Goal: Task Accomplishment & Management: Manage account settings

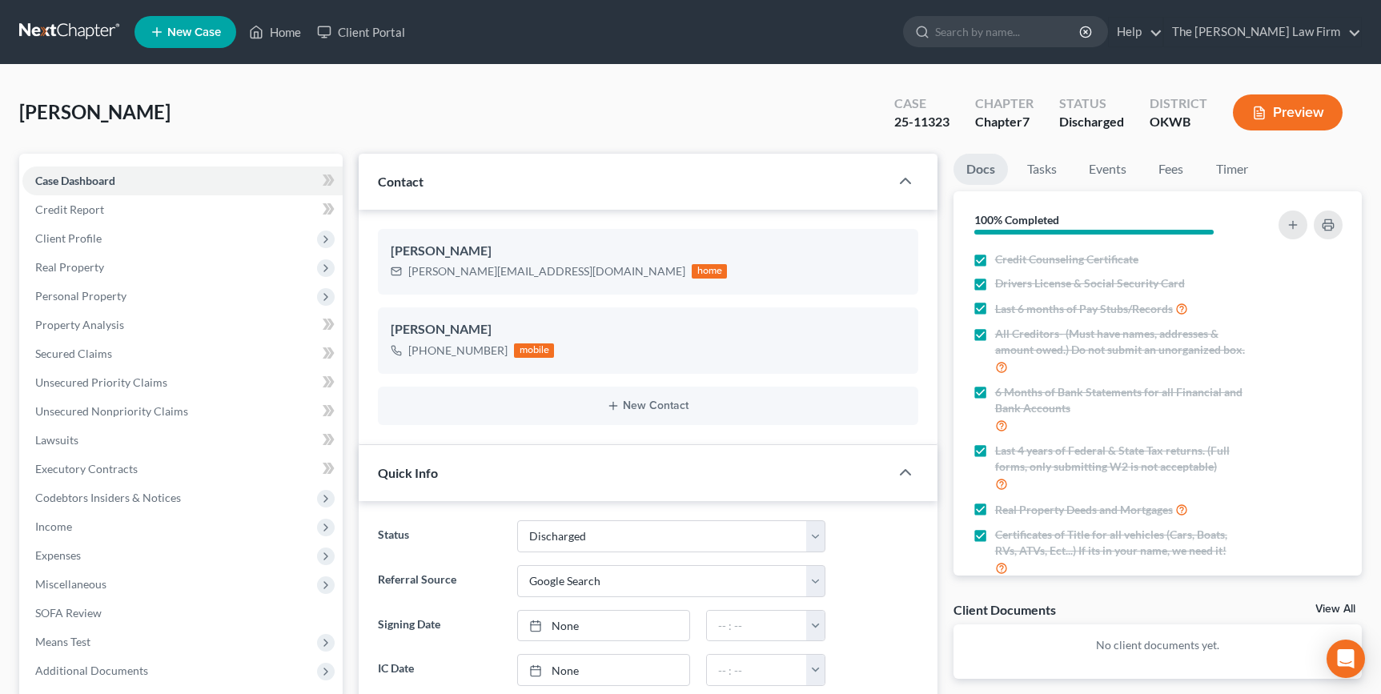
select select "0"
select select "4"
click at [210, 30] on span "New Case" at bounding box center [194, 32] width 54 height 12
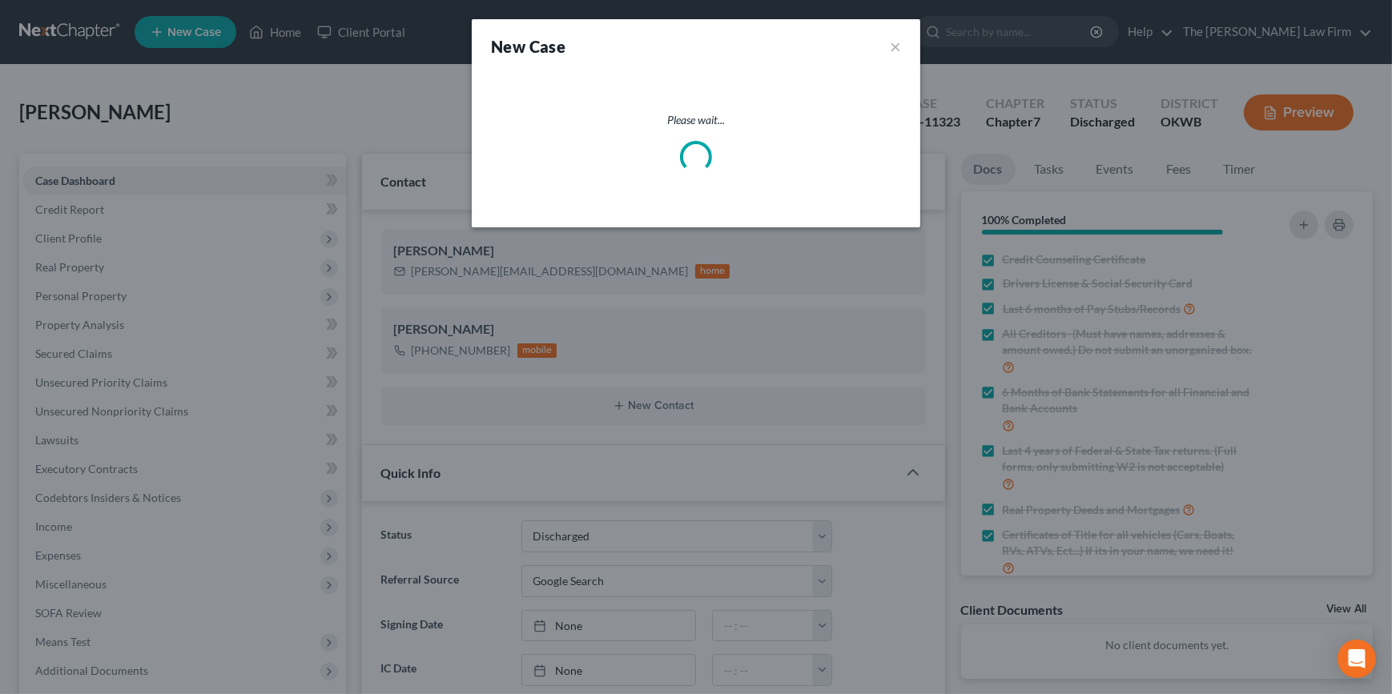
select select "65"
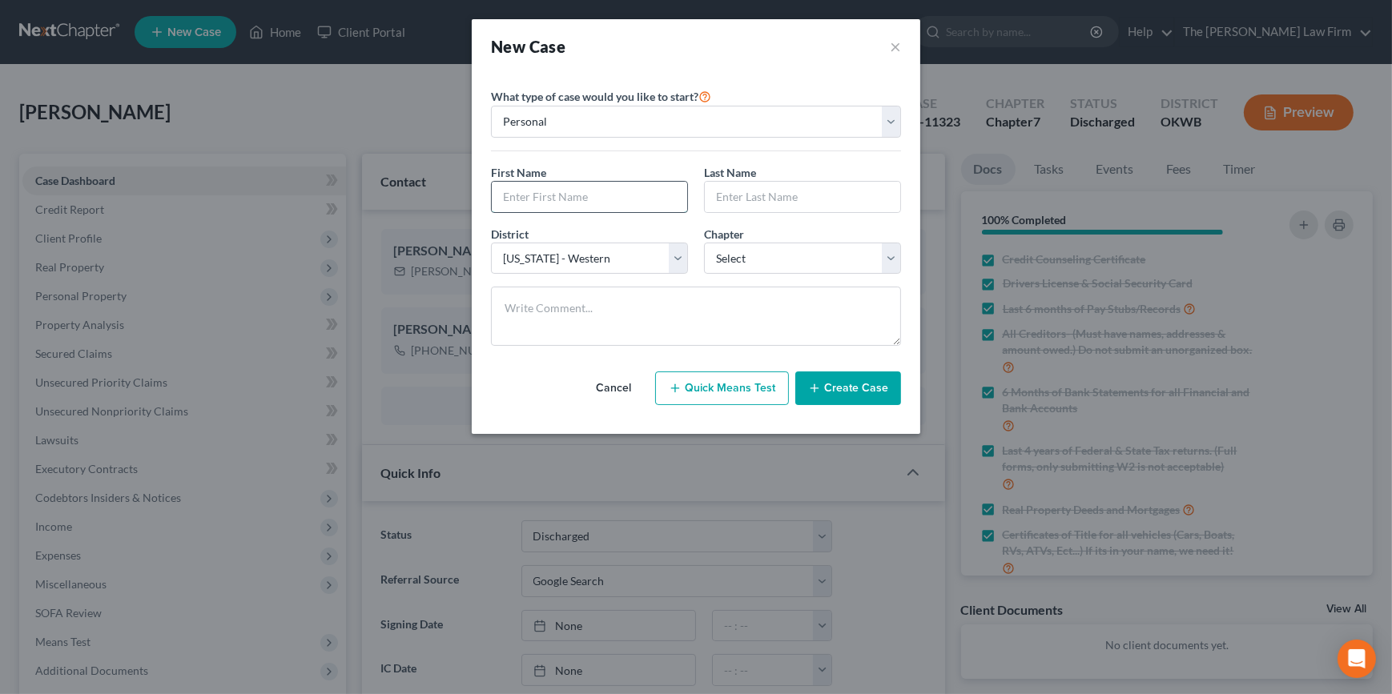
click at [577, 185] on input "text" at bounding box center [589, 197] width 195 height 30
type input "Mai"
type input "Le"
click at [815, 255] on select "Select 7 11 12 13" at bounding box center [802, 259] width 197 height 32
select select "0"
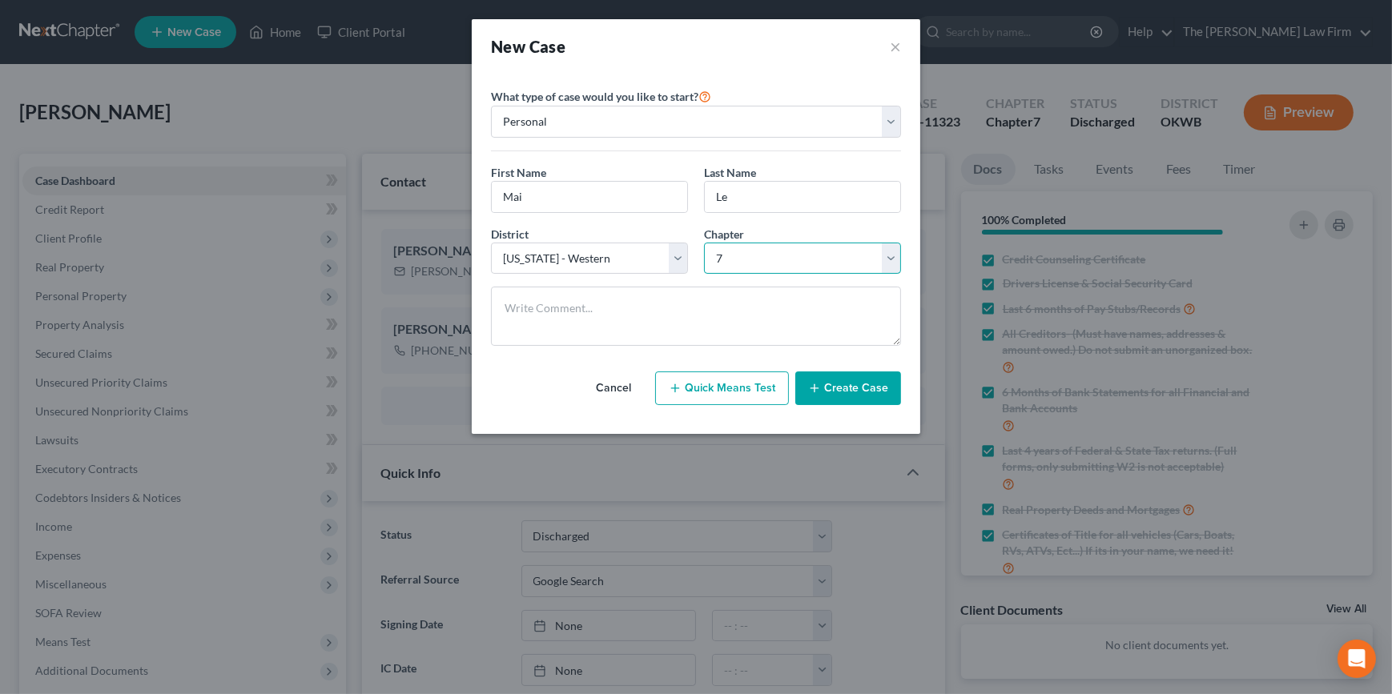
click at [704, 243] on select "Select 7 11 12 13" at bounding box center [802, 259] width 197 height 32
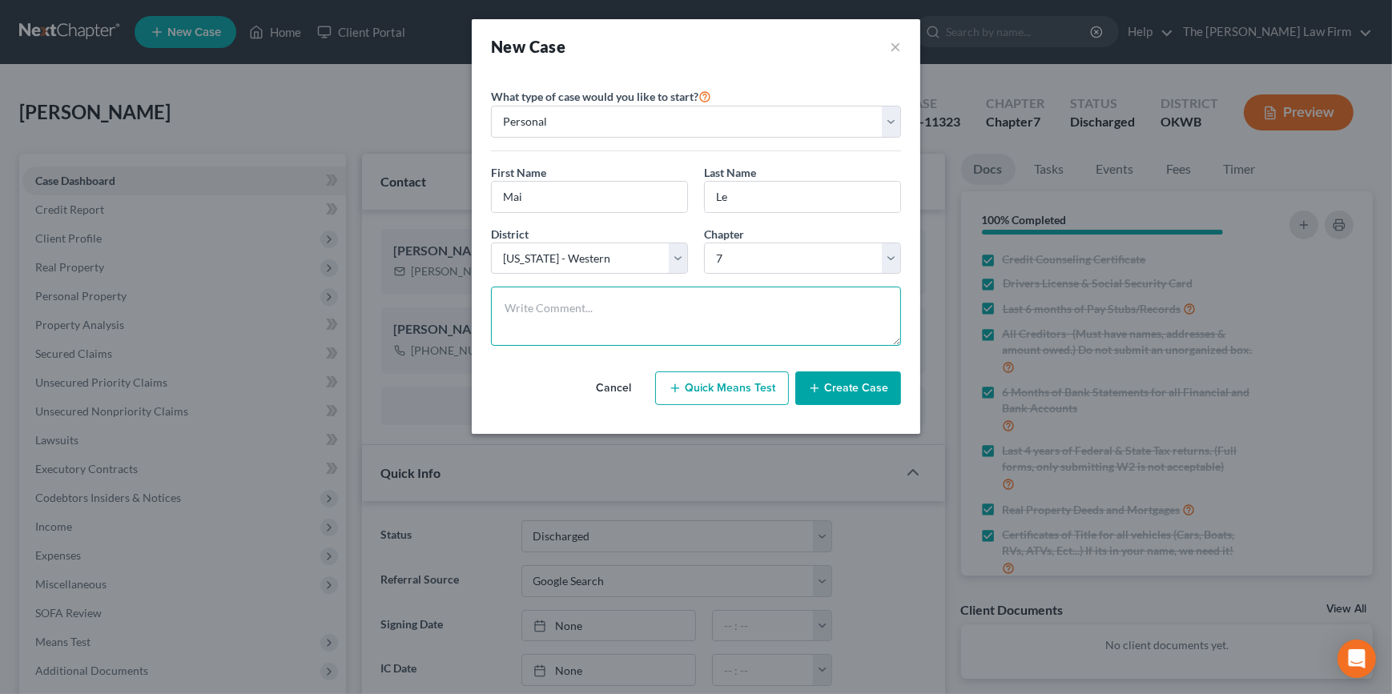
click at [721, 311] on textarea at bounding box center [696, 316] width 410 height 59
type textarea "Dist an chp not yet confirmed. #1 phone consult to start."
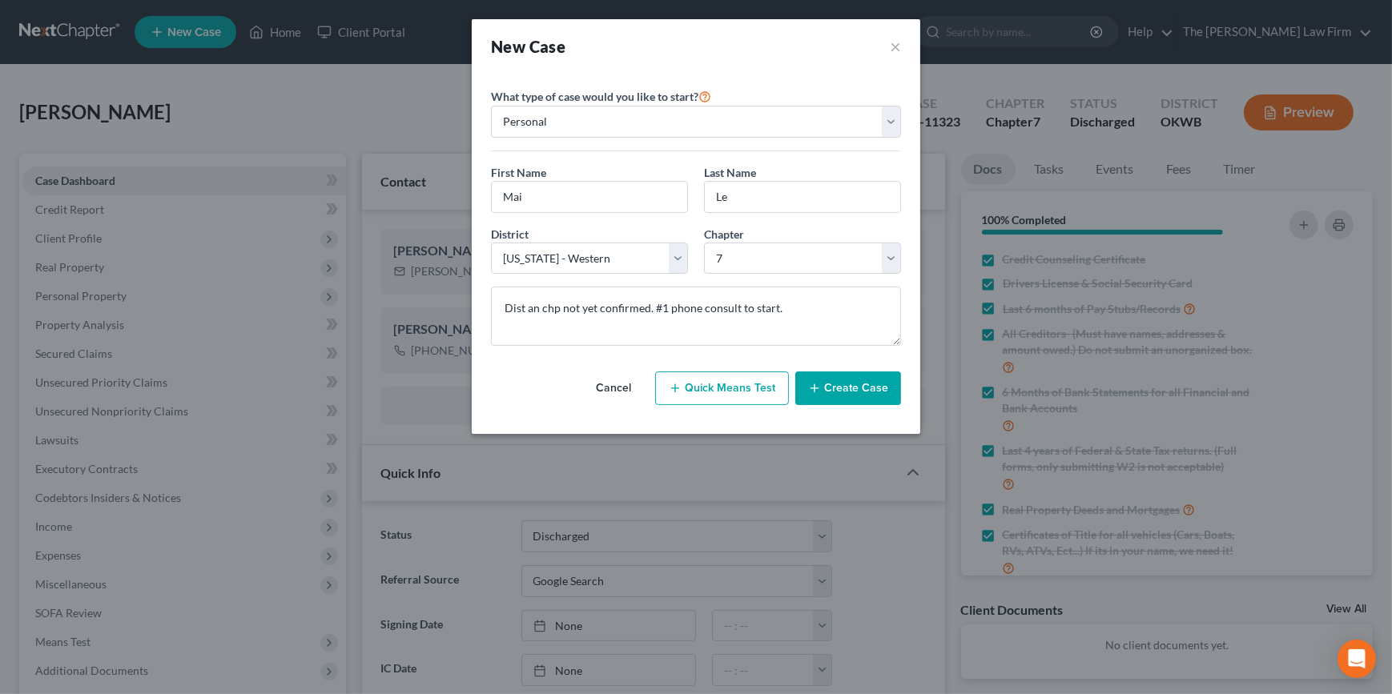
click at [862, 392] on button "Create Case" at bounding box center [848, 389] width 106 height 34
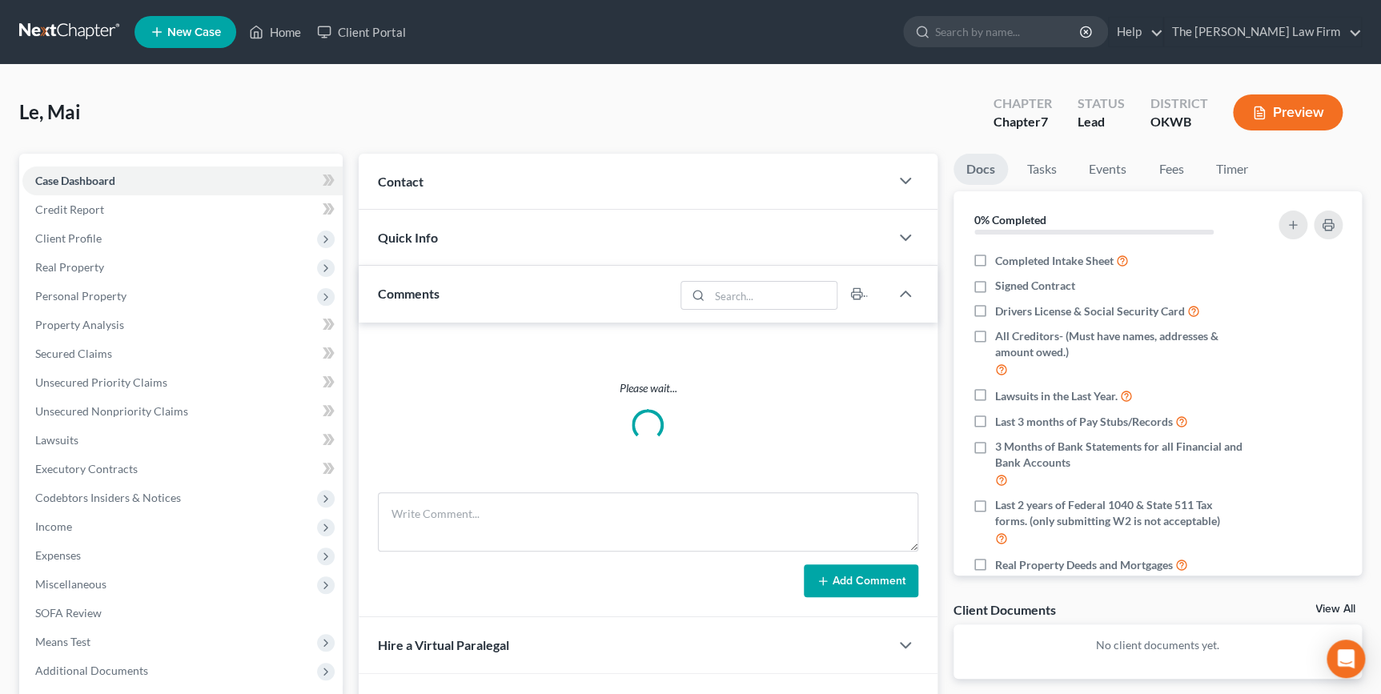
click at [651, 179] on div "Contact" at bounding box center [624, 181] width 530 height 55
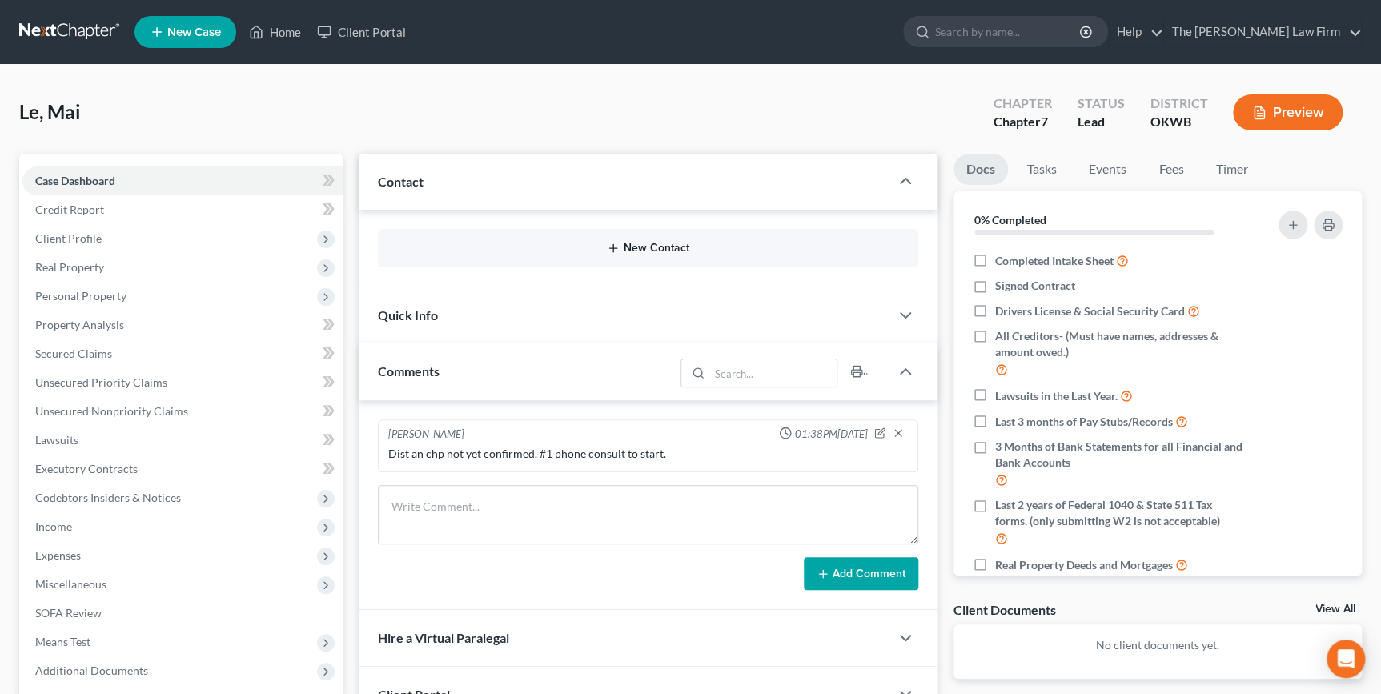
click at [713, 239] on div "New Contact" at bounding box center [648, 248] width 540 height 38
click at [649, 247] on button "New Contact" at bounding box center [648, 248] width 514 height 13
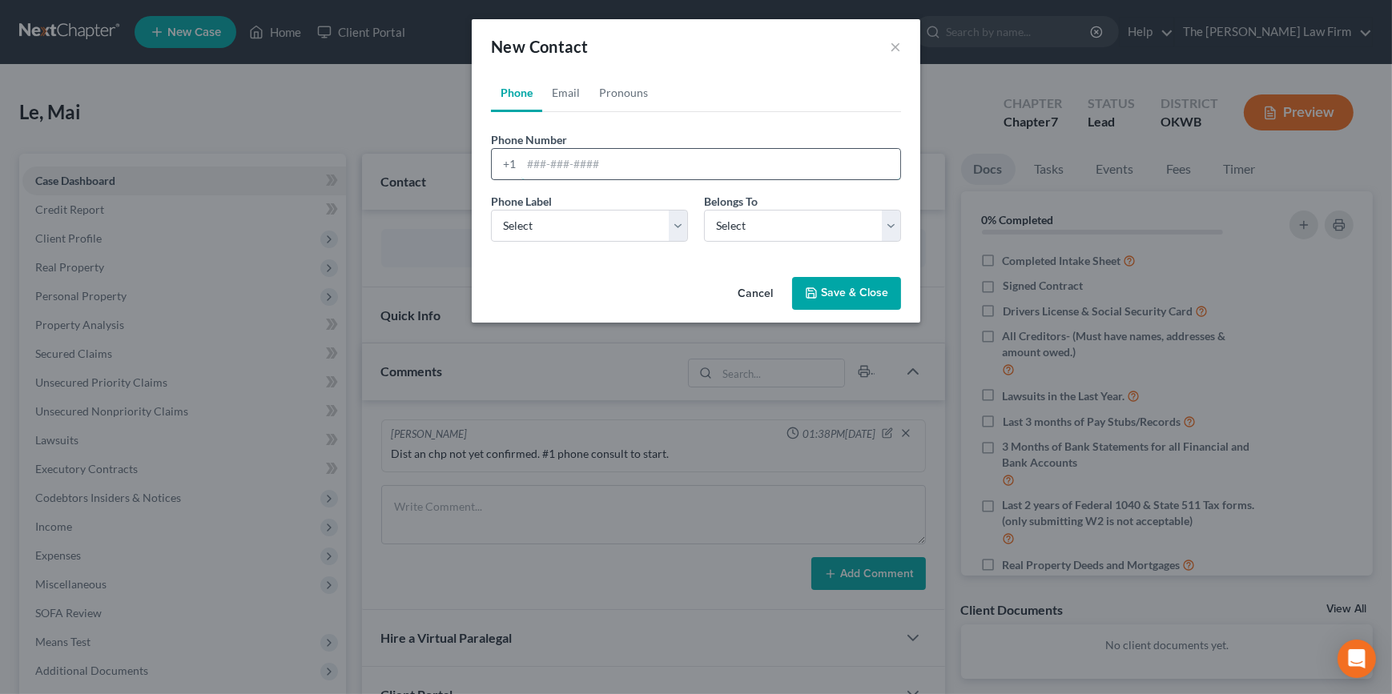
click at [579, 162] on input "tel" at bounding box center [710, 164] width 379 height 30
type input "4056832700"
click at [609, 229] on select "Select Mobile Home Work Other" at bounding box center [589, 226] width 197 height 32
select select "0"
click at [491, 210] on select "Select Mobile Home Work Other" at bounding box center [589, 226] width 197 height 32
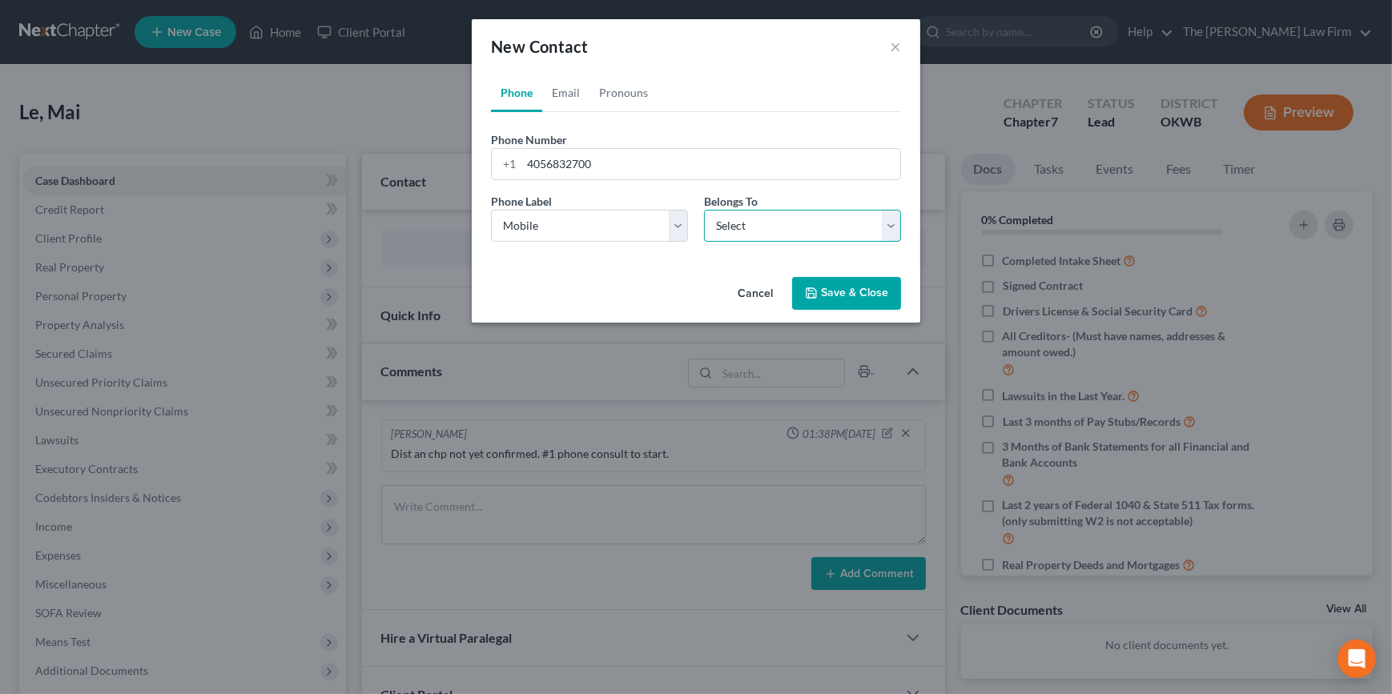
click at [766, 234] on select "Select Client Other" at bounding box center [802, 226] width 197 height 32
select select "0"
click at [704, 210] on select "Select Client Other" at bounding box center [802, 226] width 197 height 32
select select "0"
drag, startPoint x: 568, startPoint y: 88, endPoint x: 584, endPoint y: 129, distance: 43.9
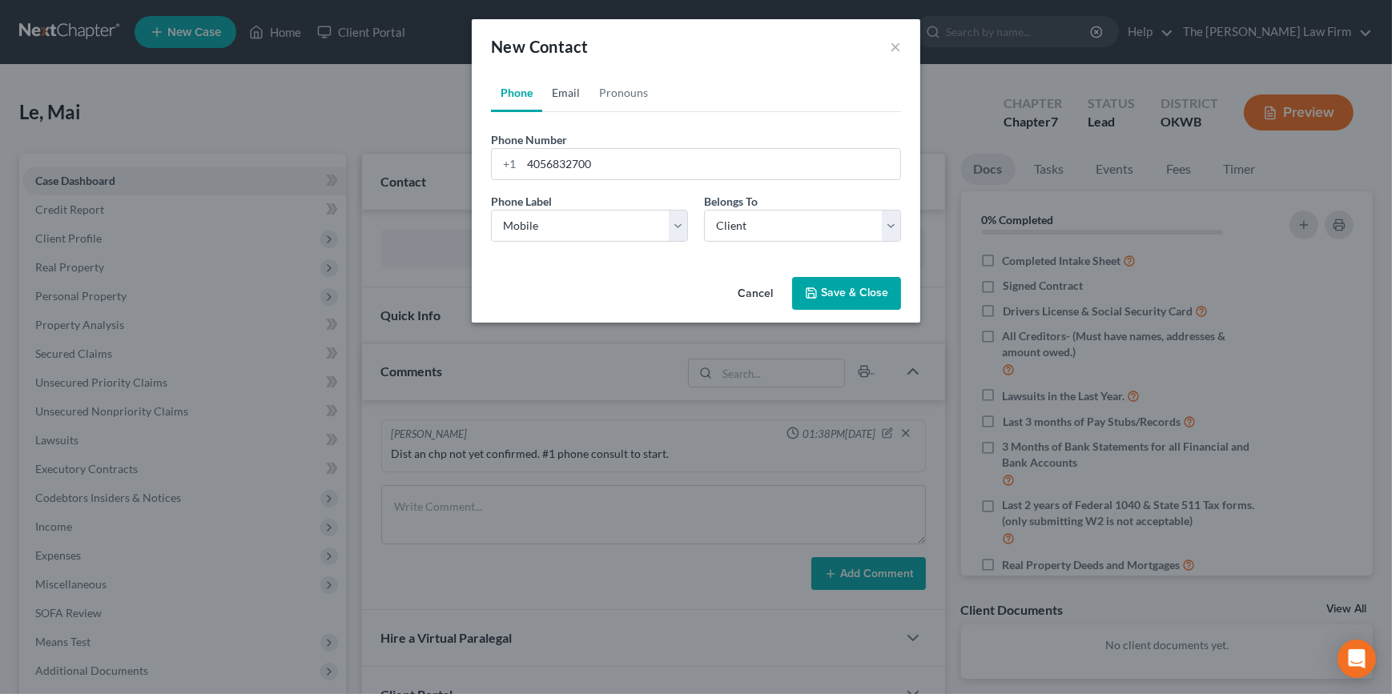
click at [568, 88] on link "Email" at bounding box center [565, 93] width 47 height 38
drag, startPoint x: 582, startPoint y: 169, endPoint x: 503, endPoint y: 165, distance: 79.4
click at [582, 170] on input "email" at bounding box center [710, 164] width 379 height 30
type input "maiale013@yahoo.com"
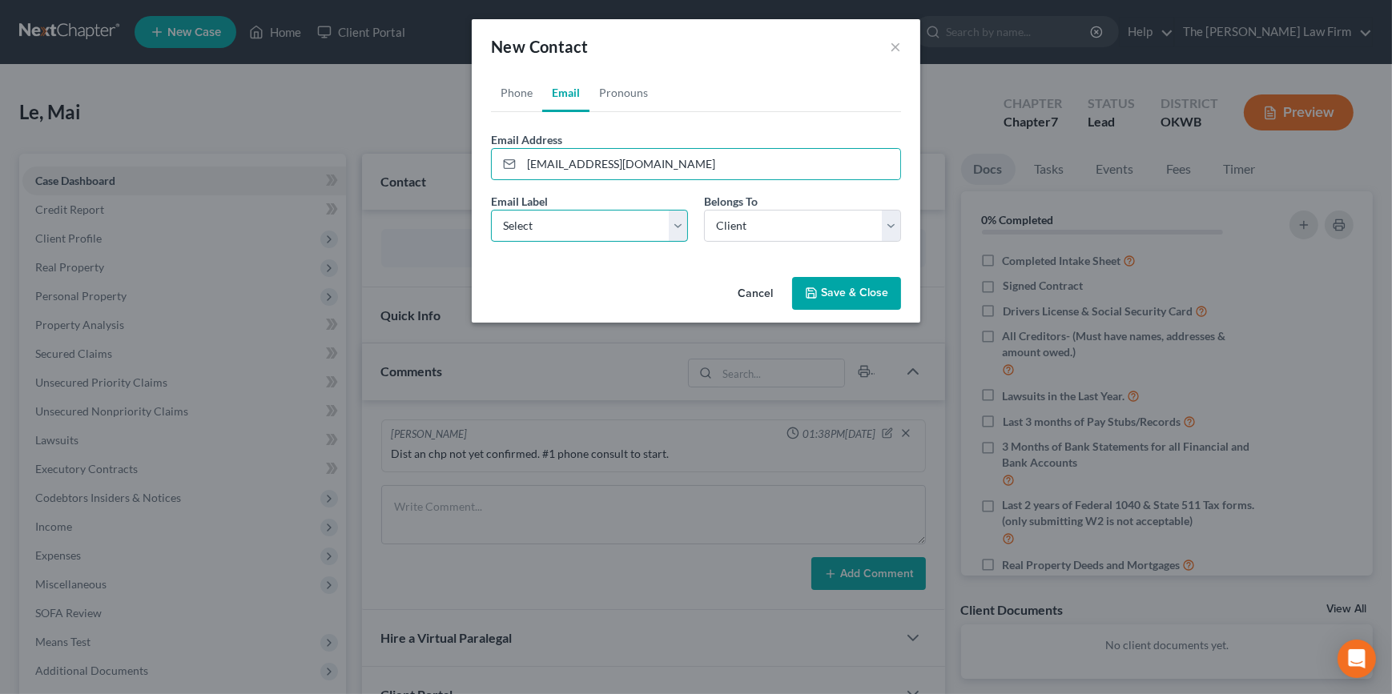
drag, startPoint x: 532, startPoint y: 223, endPoint x: 536, endPoint y: 238, distance: 15.2
click at [532, 223] on select "Select Home Work Other" at bounding box center [589, 226] width 197 height 32
select select "0"
click at [491, 210] on select "Select Home Work Other" at bounding box center [589, 226] width 197 height 32
click at [876, 287] on button "Save & Close" at bounding box center [846, 294] width 109 height 34
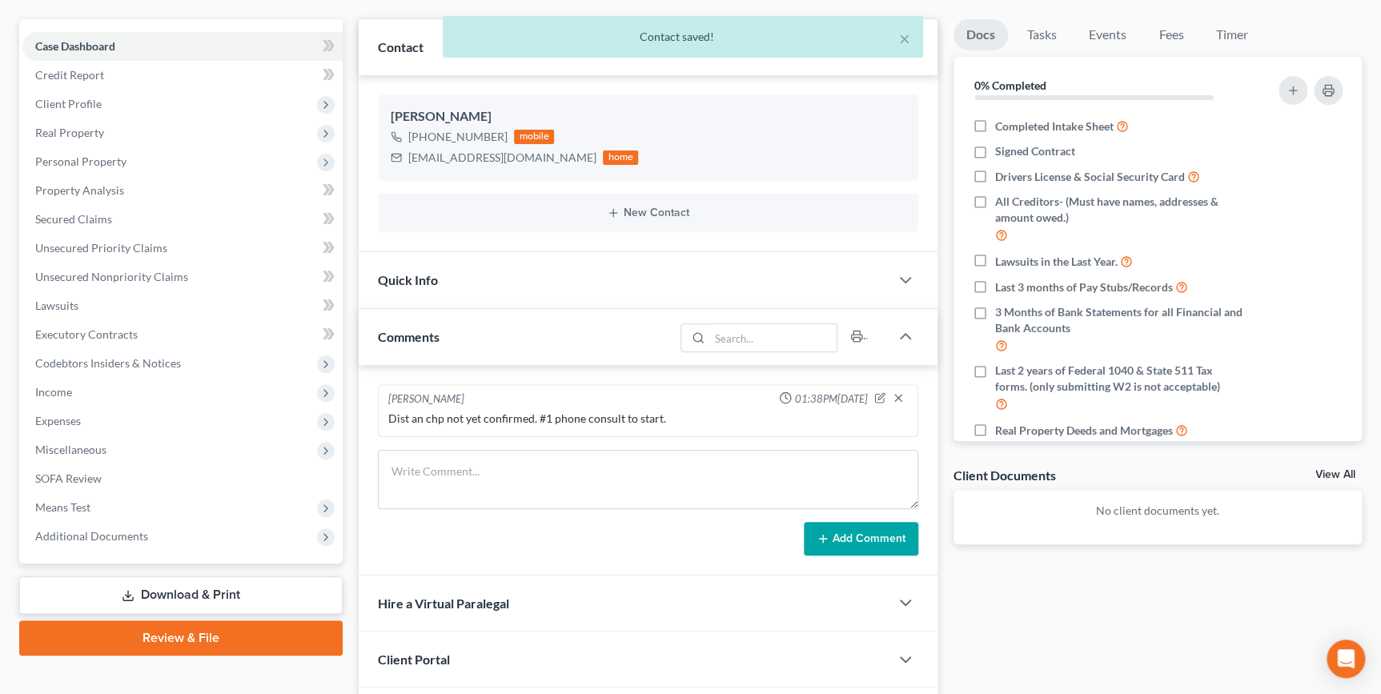
scroll to position [145, 0]
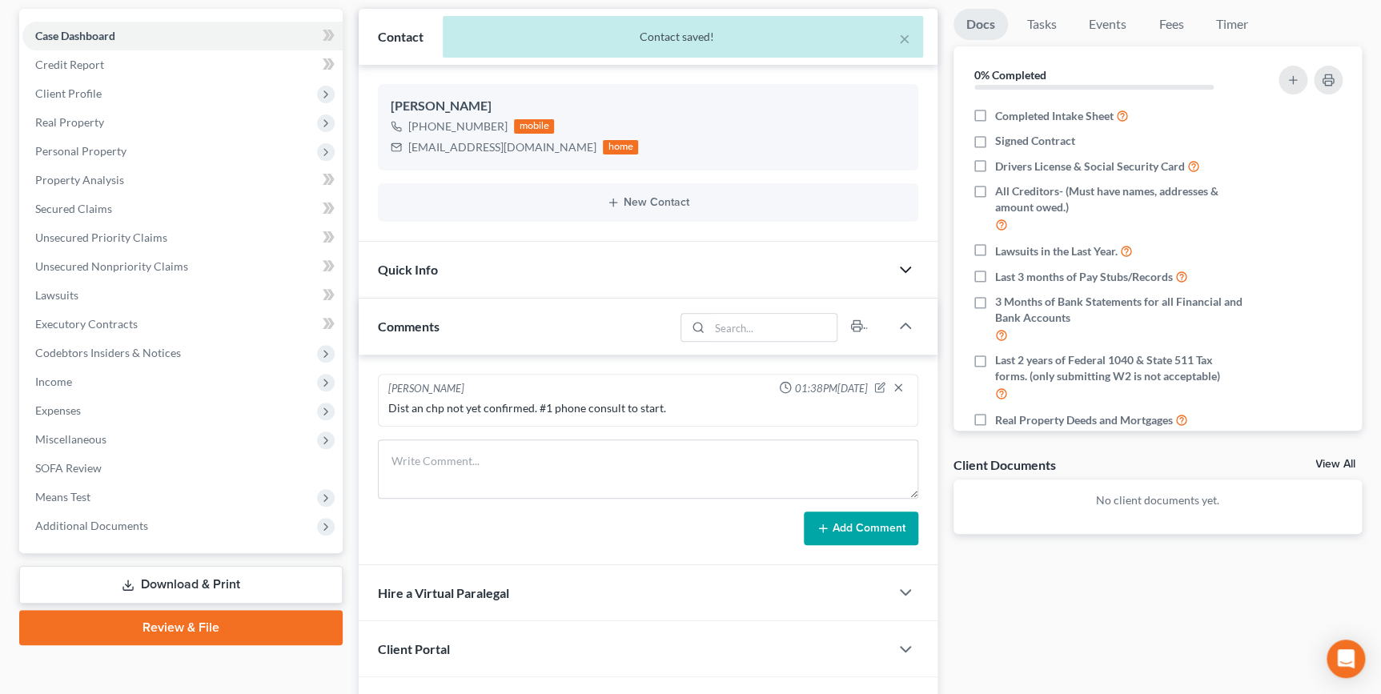
click at [910, 272] on icon "button" at bounding box center [905, 269] width 19 height 19
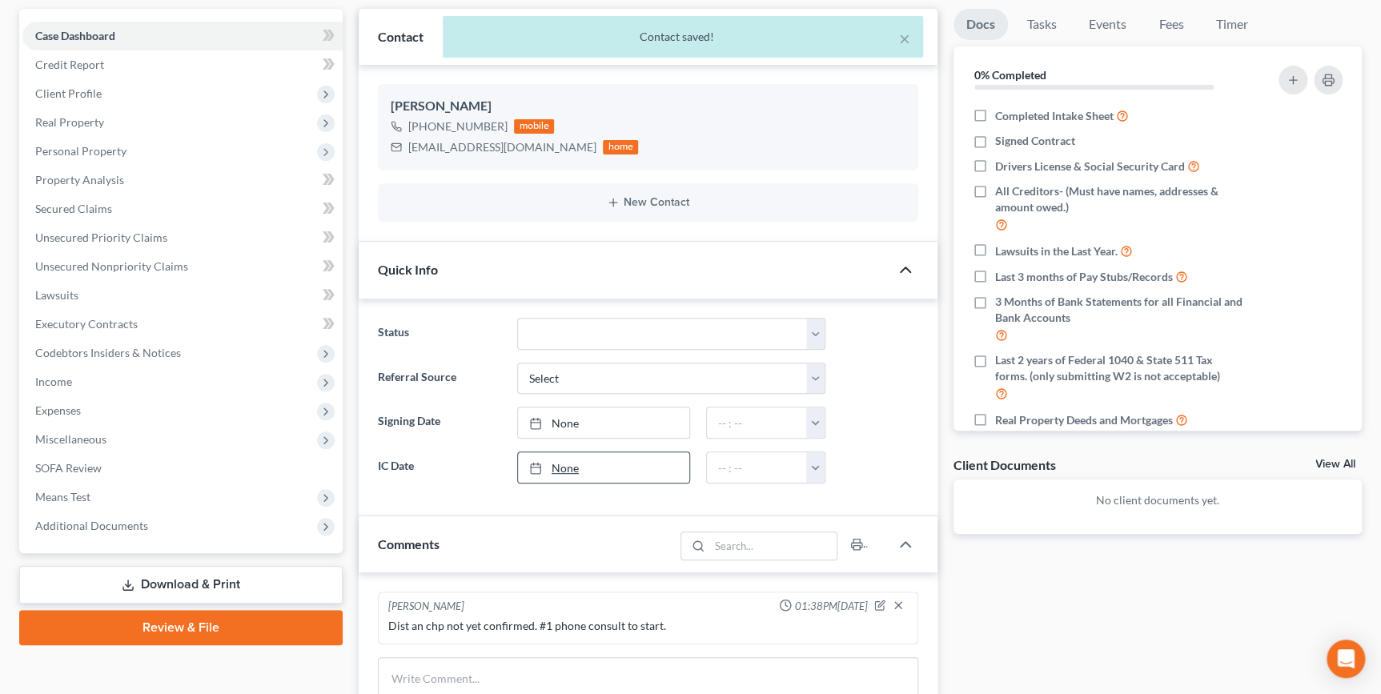
drag, startPoint x: 584, startPoint y: 456, endPoint x: 633, endPoint y: 471, distance: 51.9
click at [581, 456] on link "None" at bounding box center [603, 467] width 171 height 30
type input "[DATE]"
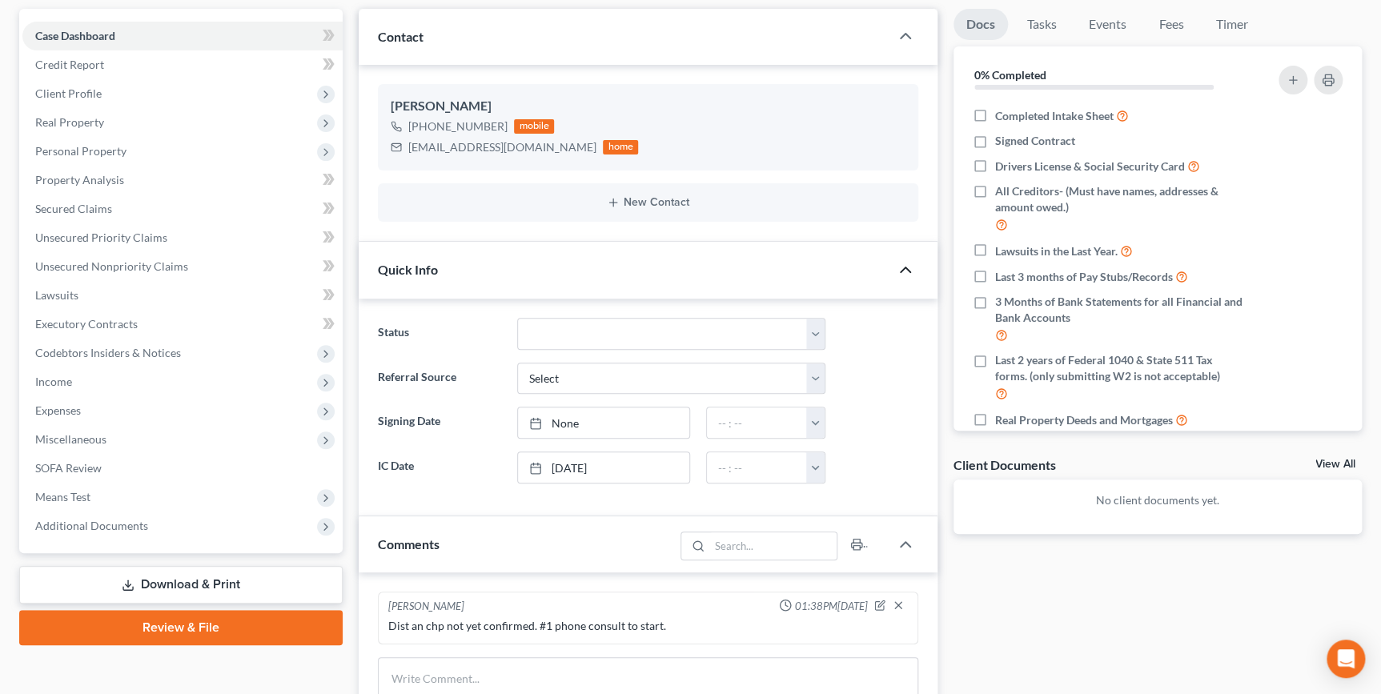
click at [900, 466] on div at bounding box center [879, 468] width 93 height 32
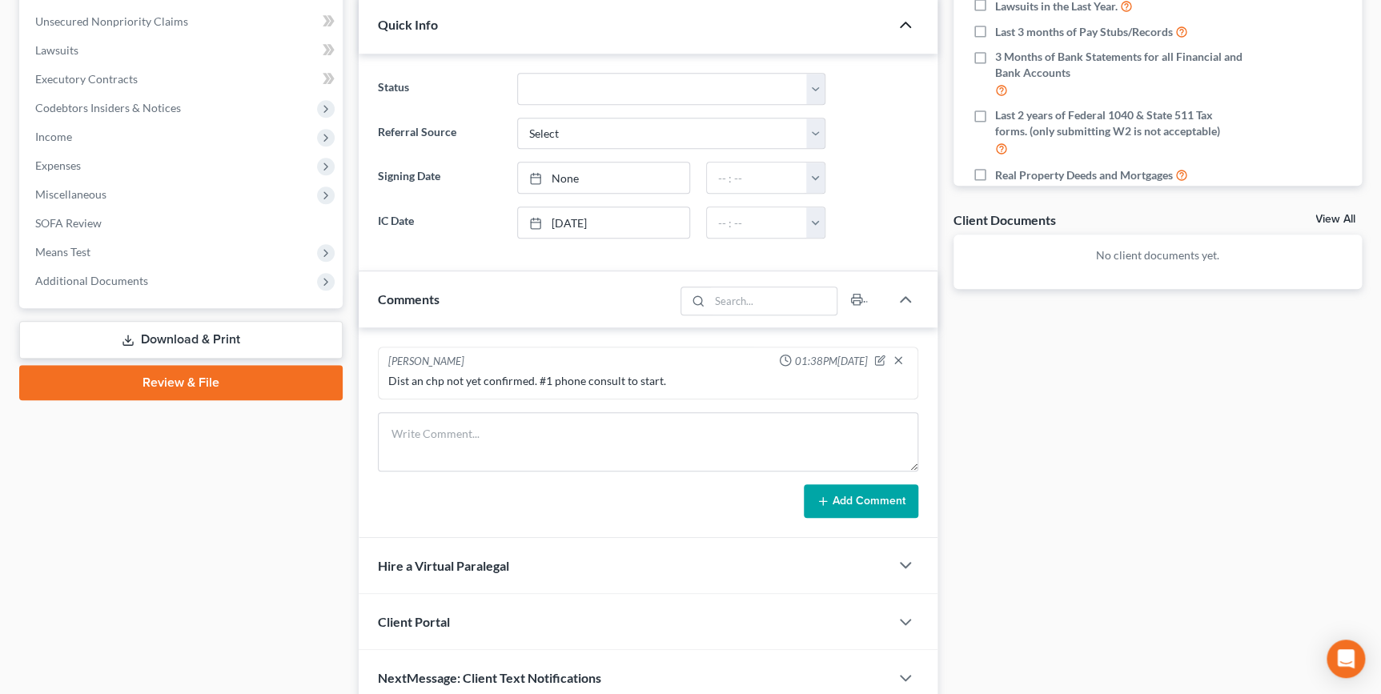
scroll to position [460, 0]
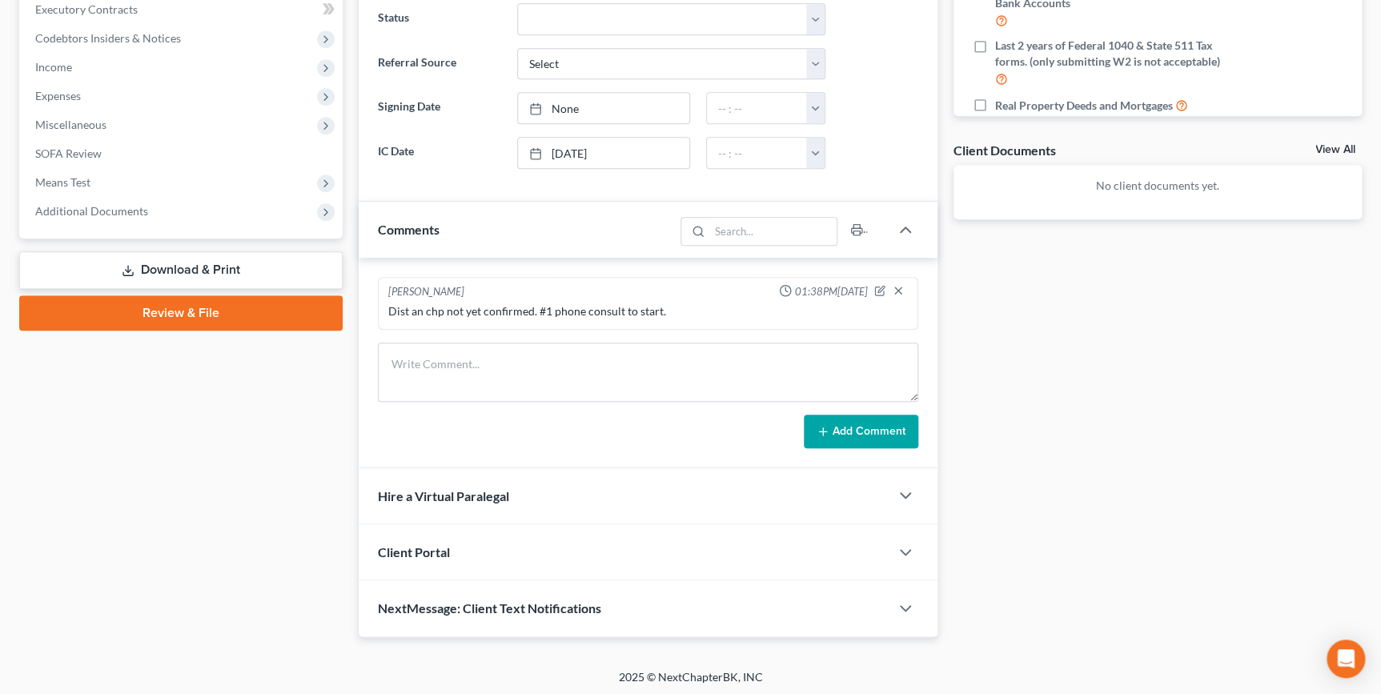
click at [998, 412] on div "Docs Tasks Events Fees Timer 0% Completed Nothing here yet! Completed Intake Sh…" at bounding box center [1158, 165] width 424 height 943
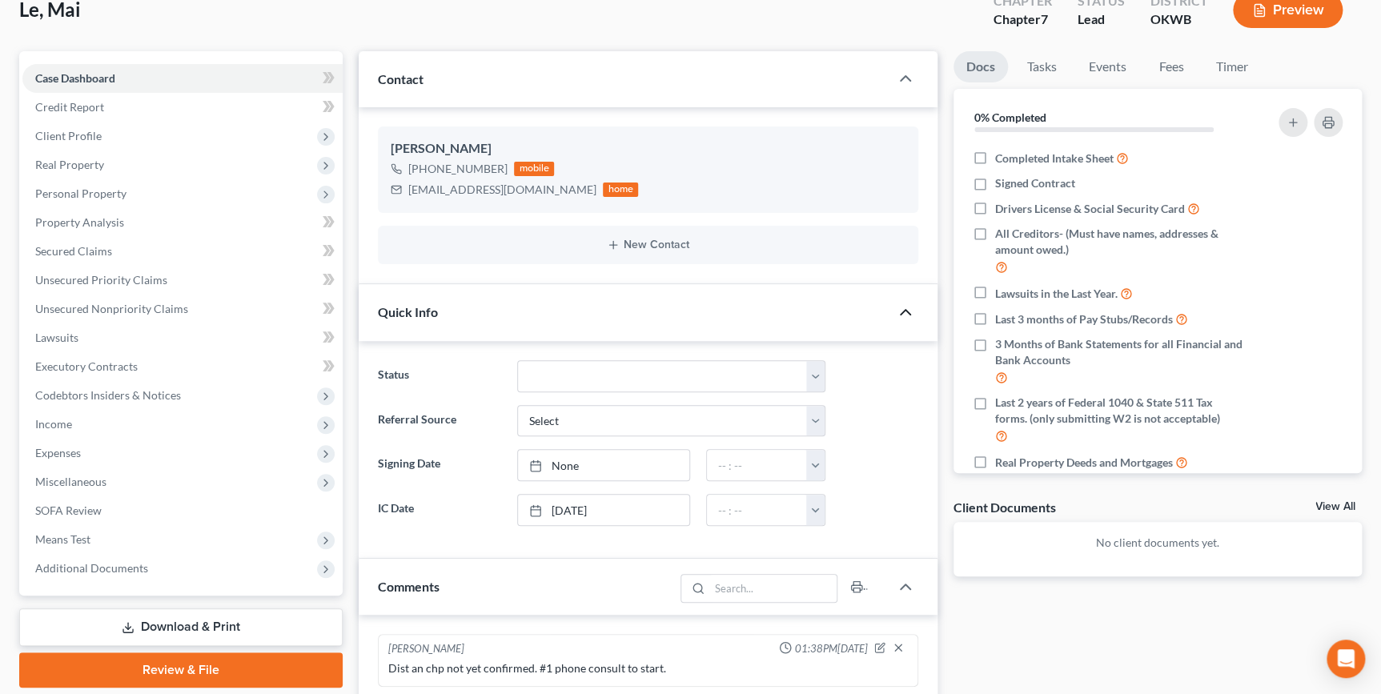
scroll to position [96, 0]
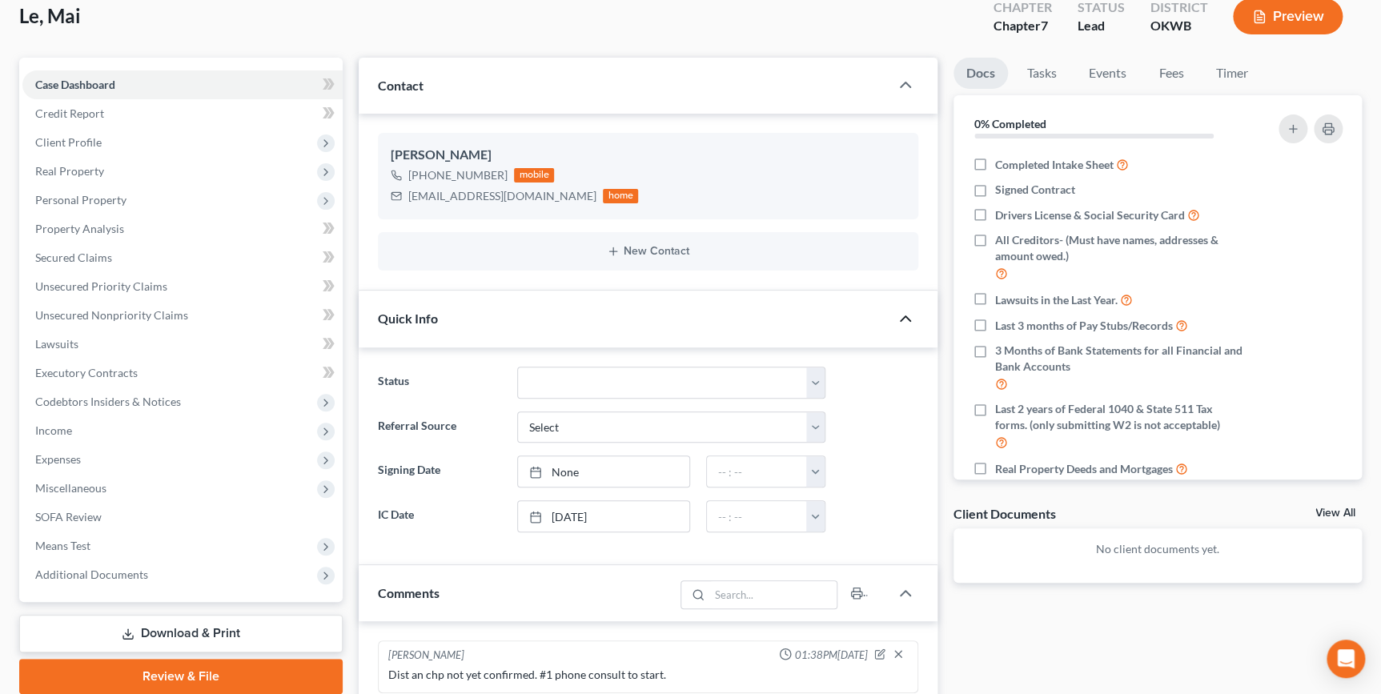
click at [793, 31] on div "Le, Mai Upgraded Chapter Chapter 7 Status Lead District OKWB Preview" at bounding box center [690, 23] width 1343 height 70
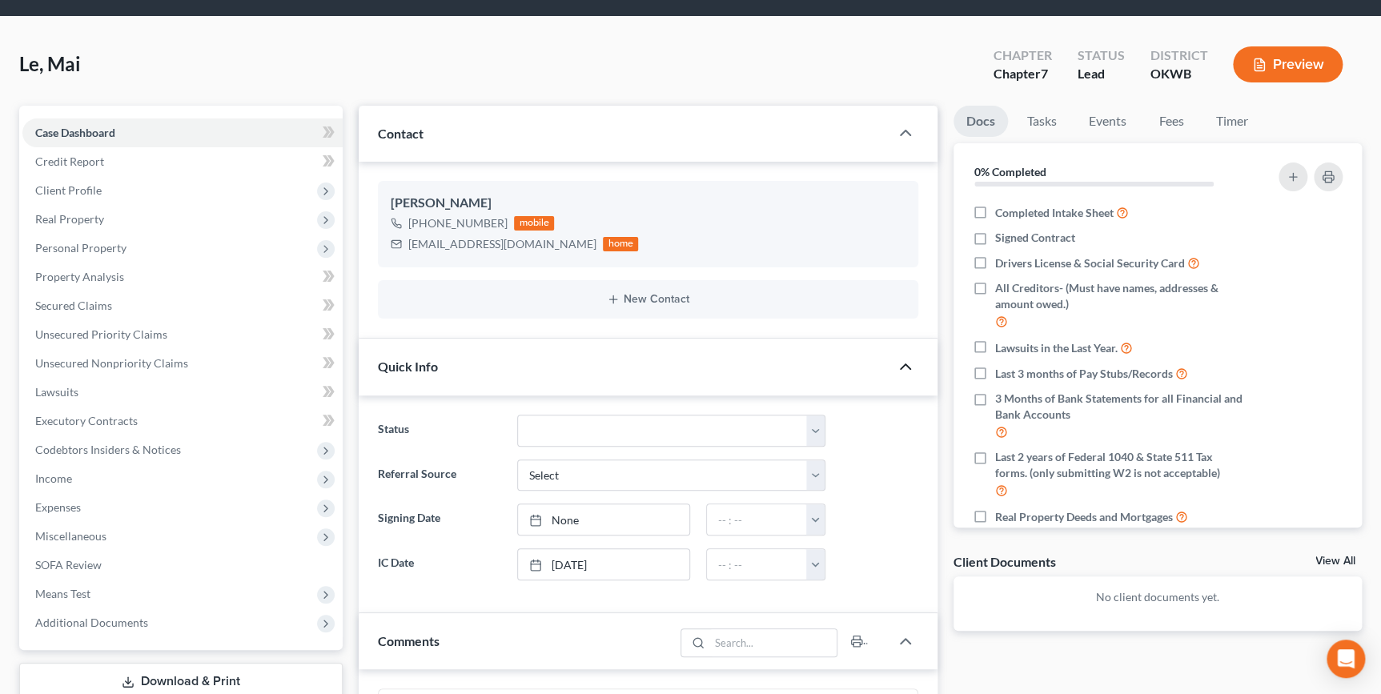
scroll to position [0, 0]
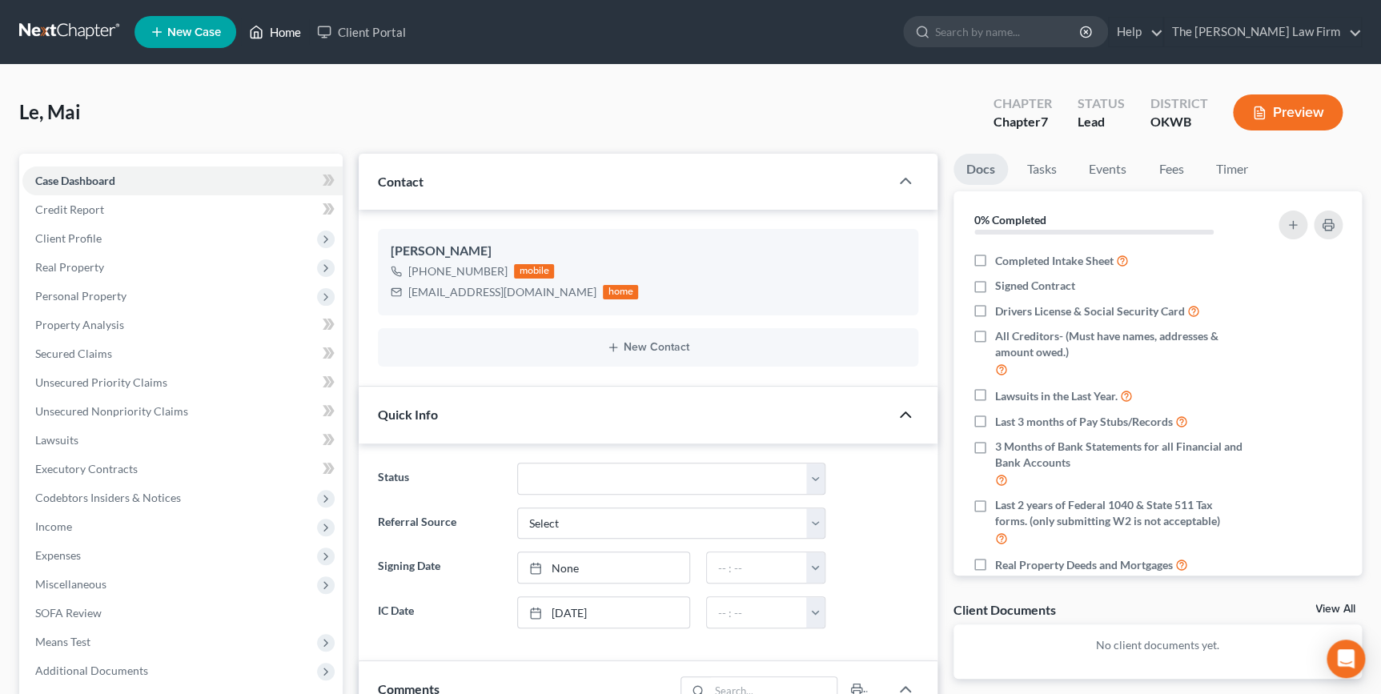
click at [268, 32] on link "Home" at bounding box center [275, 32] width 68 height 29
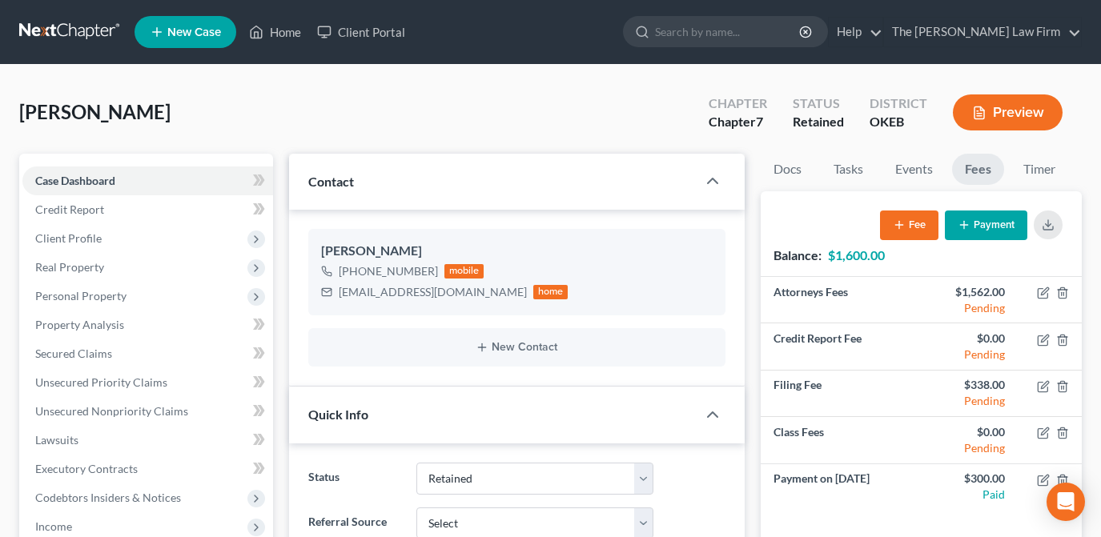
select select "8"
click at [797, 35] on input "search" at bounding box center [728, 32] width 147 height 30
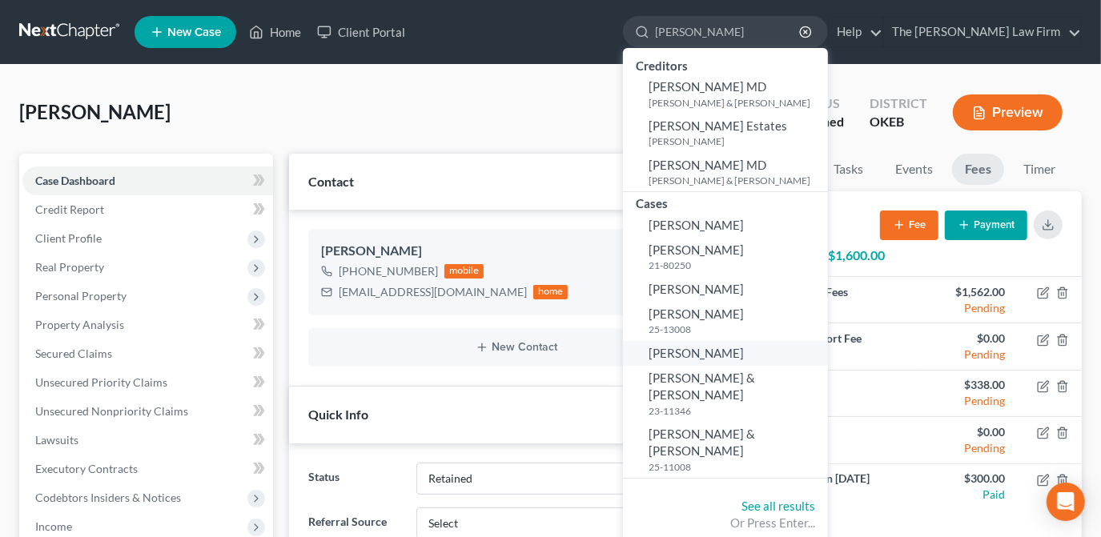
type input "[PERSON_NAME]"
click at [793, 359] on link "[PERSON_NAME]" at bounding box center [725, 353] width 205 height 25
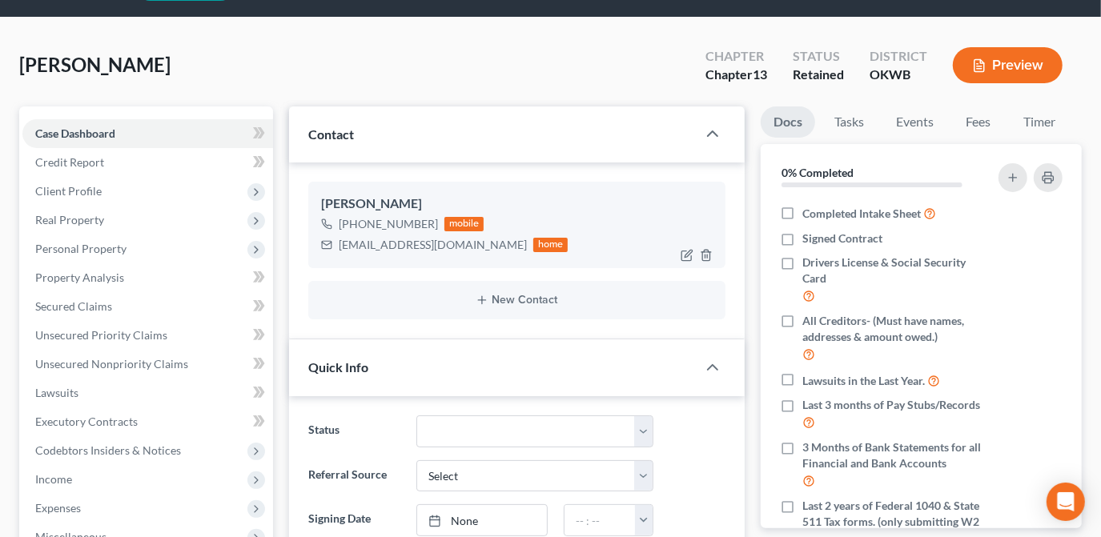
scroll to position [72, 0]
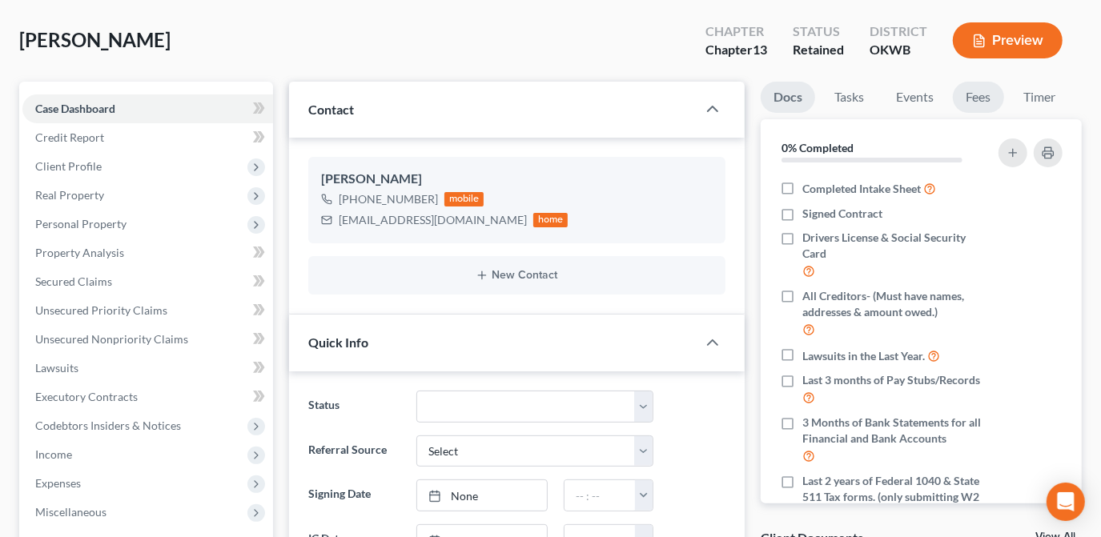
click at [968, 98] on link "Fees" at bounding box center [978, 97] width 51 height 31
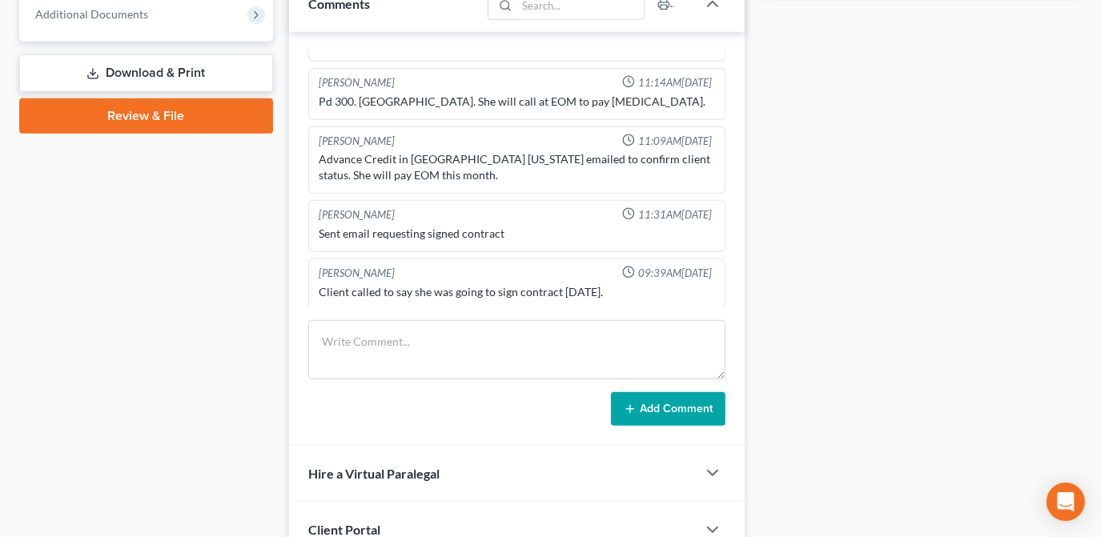
scroll to position [818, 0]
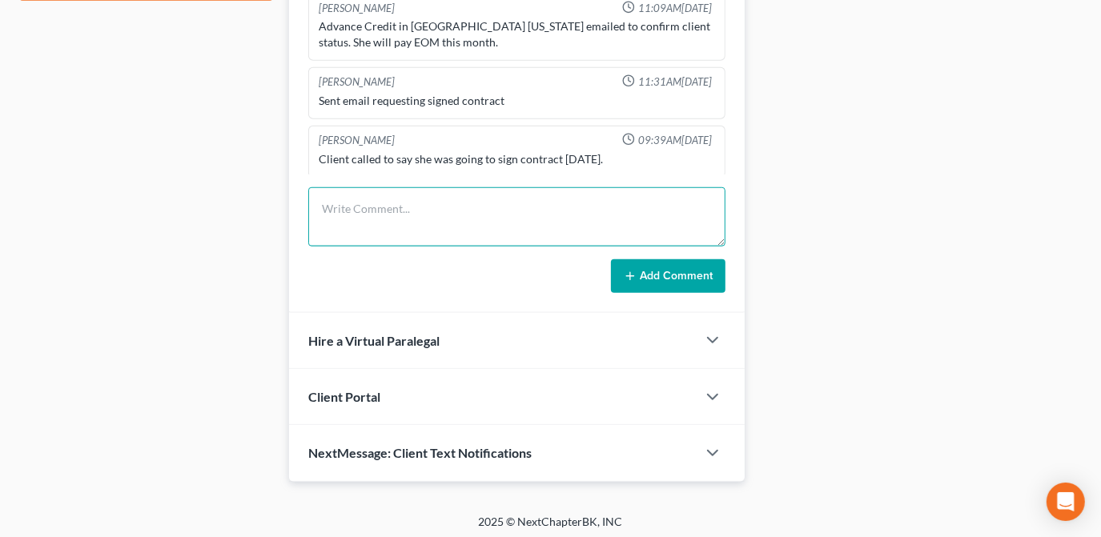
click at [501, 212] on textarea at bounding box center [516, 216] width 417 height 59
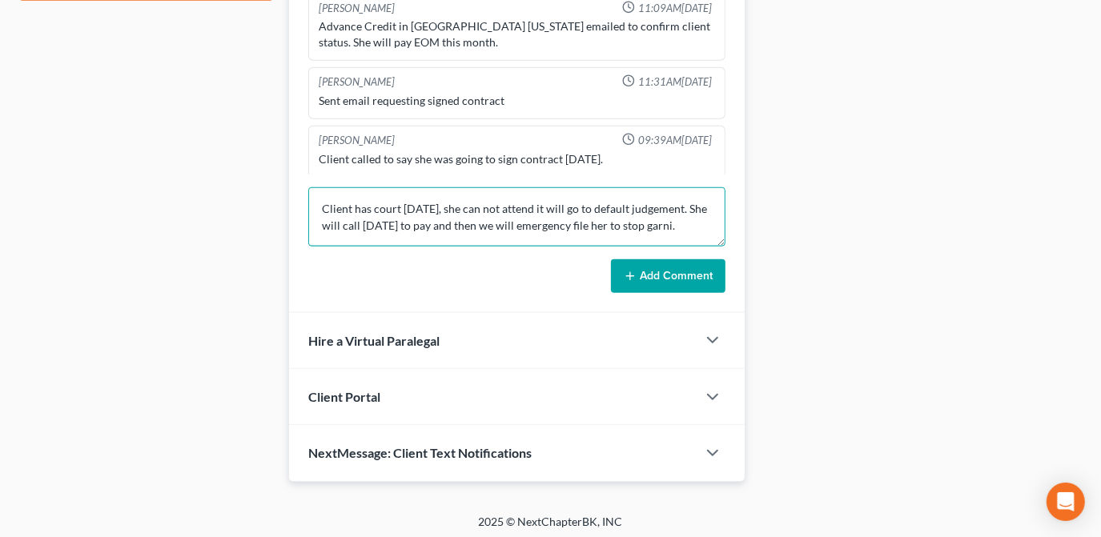
type textarea "Client has court [DATE], she can not attend it will go to default judgement. Sh…"
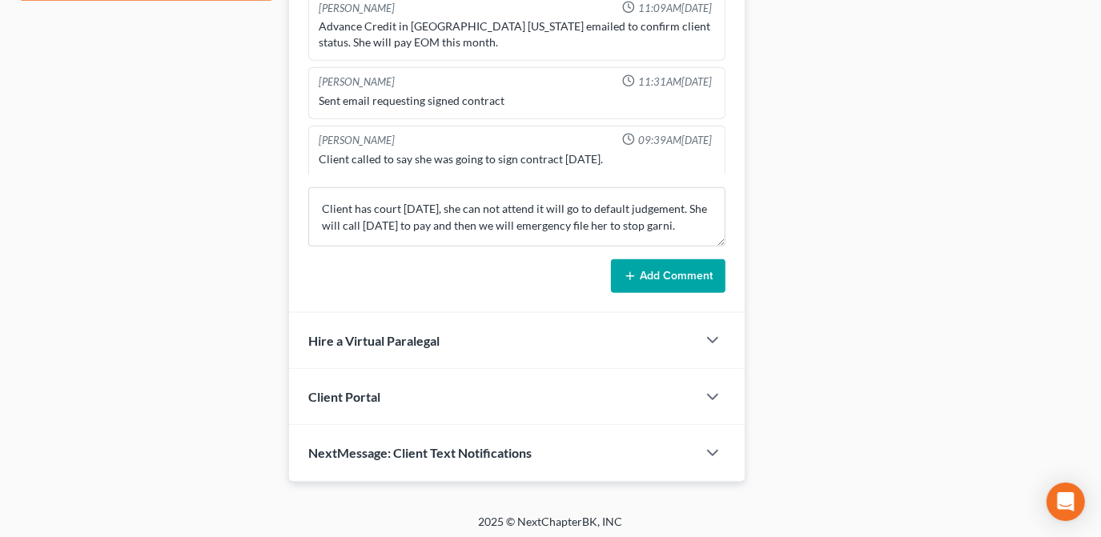
click at [641, 286] on button "Add Comment" at bounding box center [668, 276] width 114 height 34
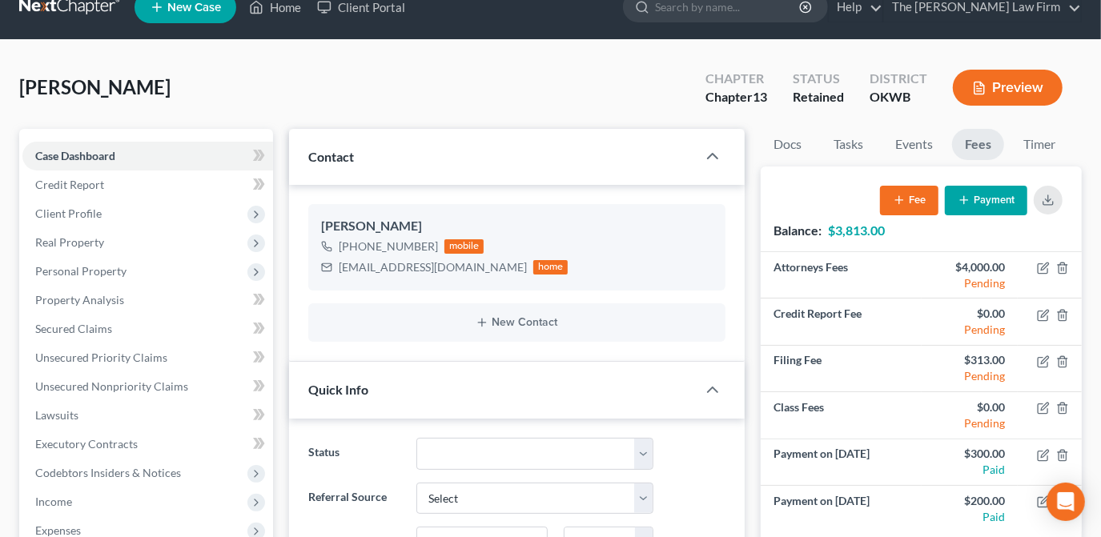
scroll to position [0, 0]
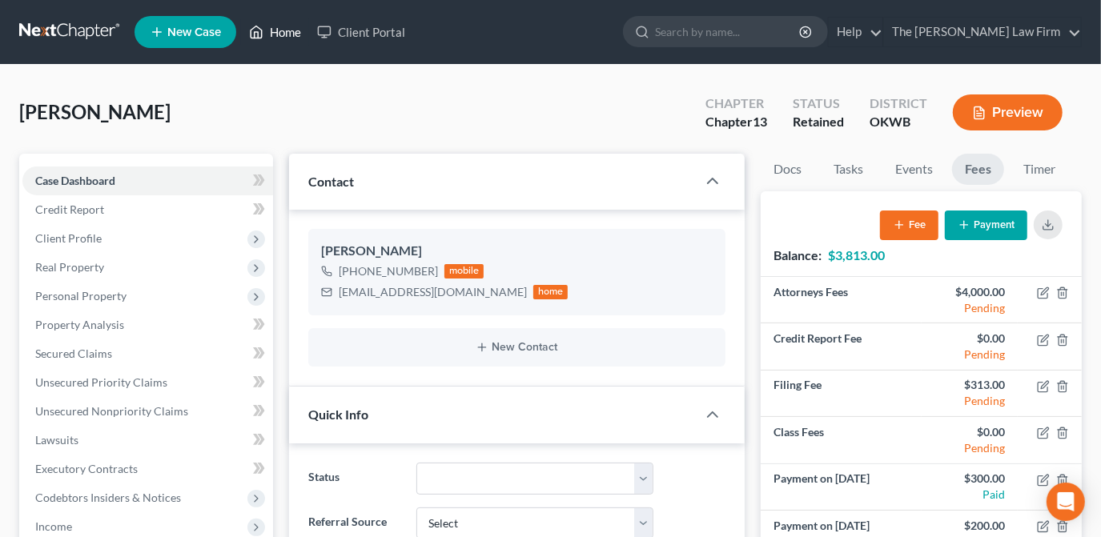
click at [271, 34] on link "Home" at bounding box center [275, 32] width 68 height 29
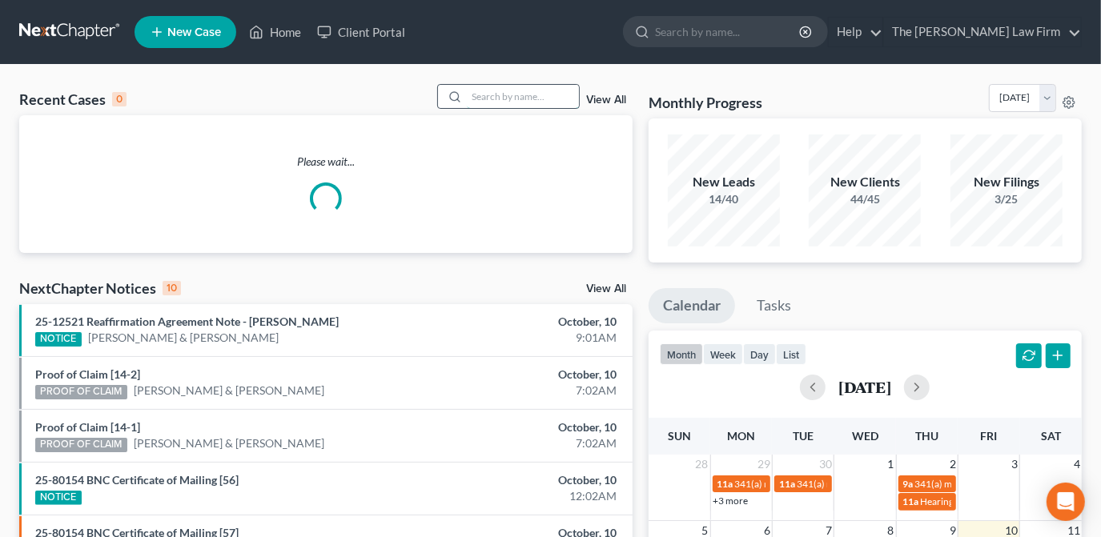
click at [504, 100] on input "search" at bounding box center [523, 96] width 112 height 23
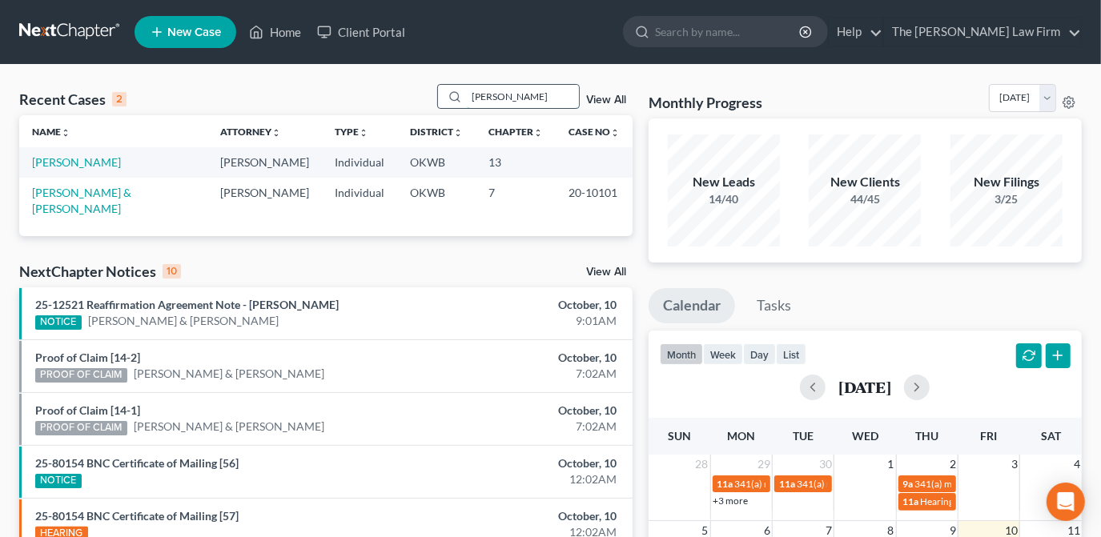
type input "[PERSON_NAME]"
click at [92, 160] on link "[PERSON_NAME]" at bounding box center [76, 162] width 89 height 14
select select "1"
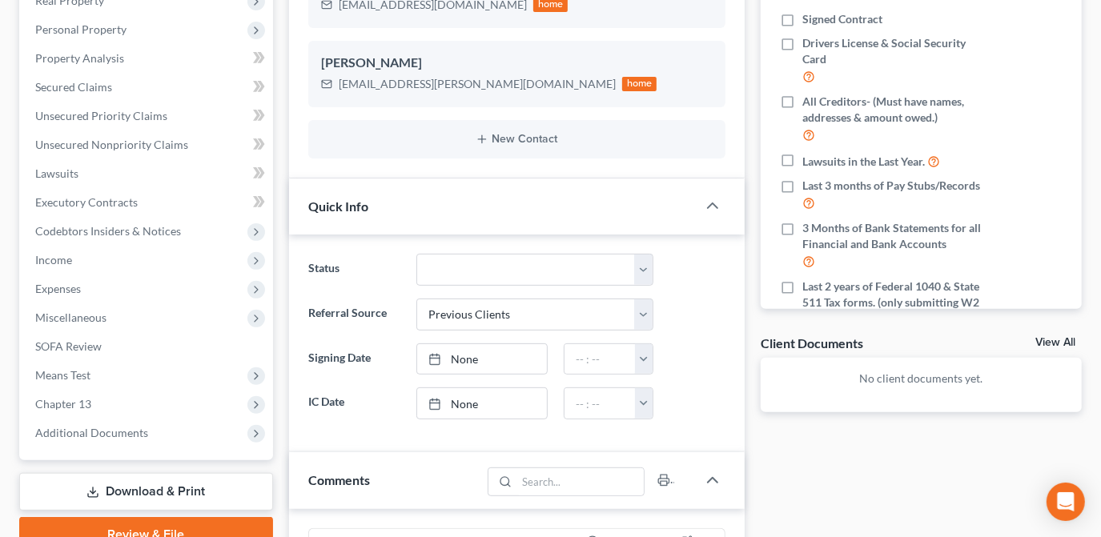
scroll to position [291, 0]
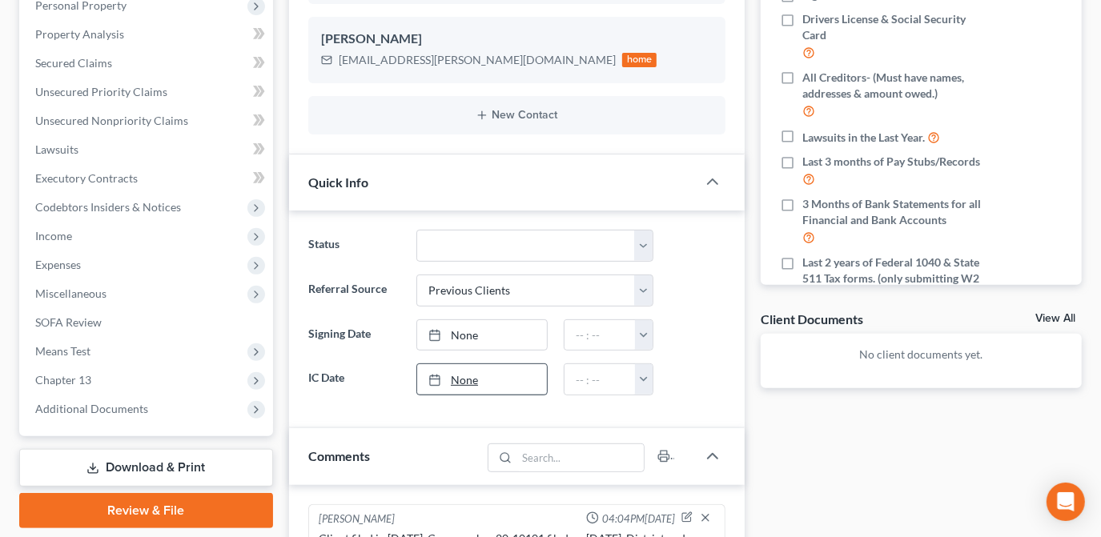
click at [476, 381] on link "None" at bounding box center [482, 379] width 130 height 30
type input "[DATE]"
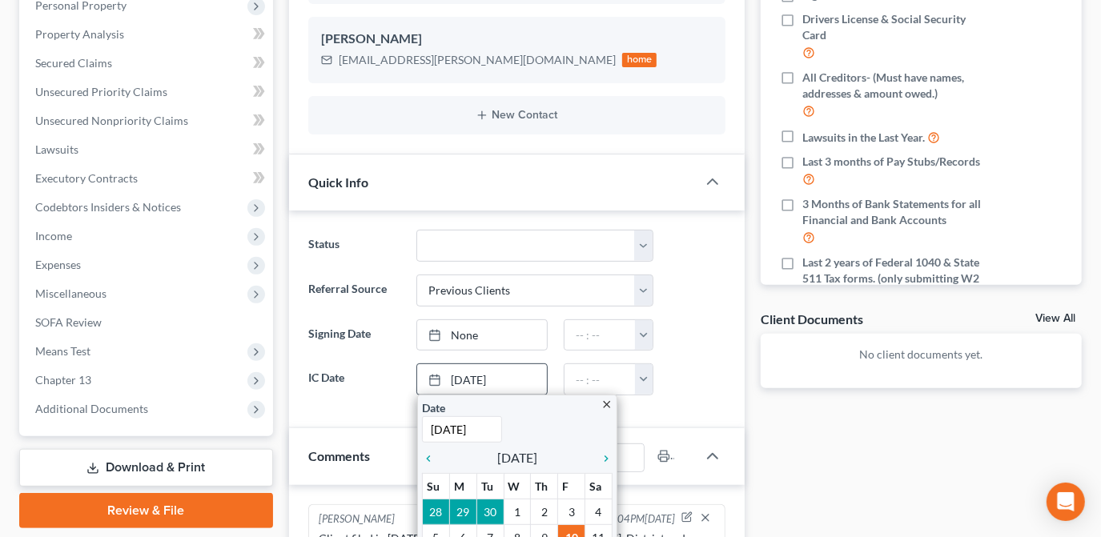
scroll to position [364, 0]
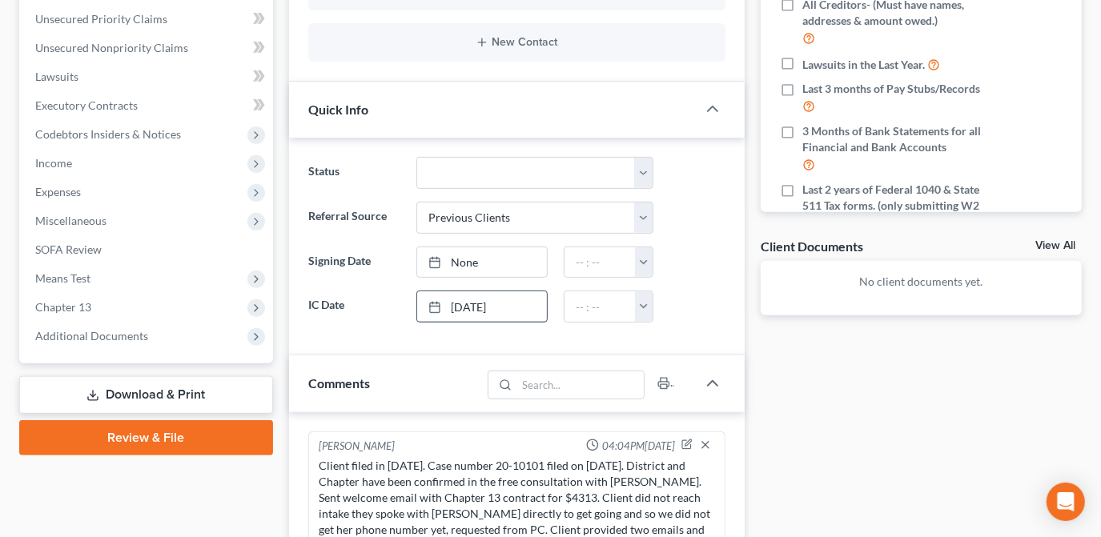
click at [692, 319] on div "Status Discharged Dismissed Filed Info Sent In Progress Lead Lost Lead Ready to…" at bounding box center [517, 247] width 456 height 218
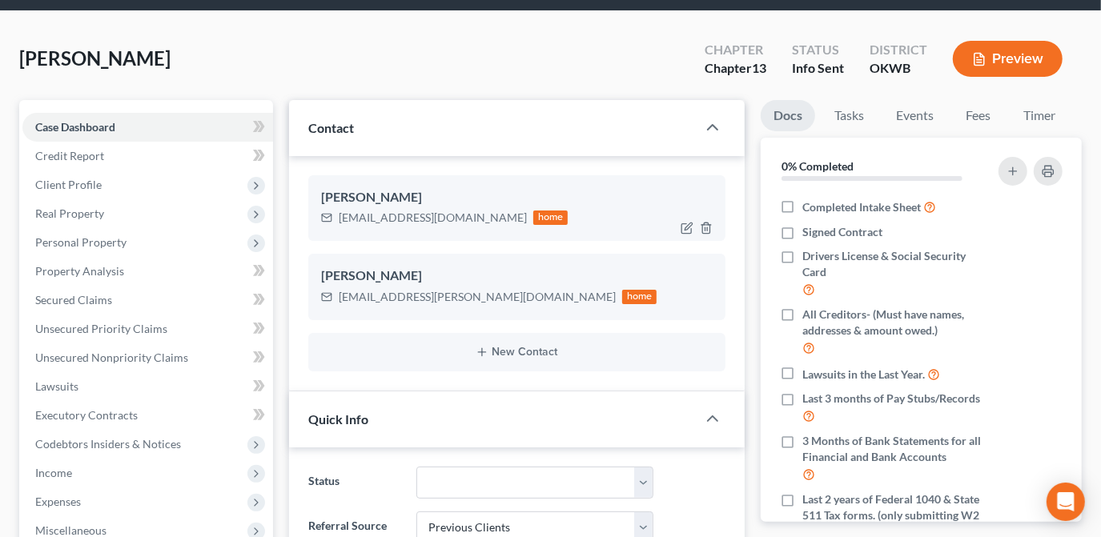
scroll to position [0, 0]
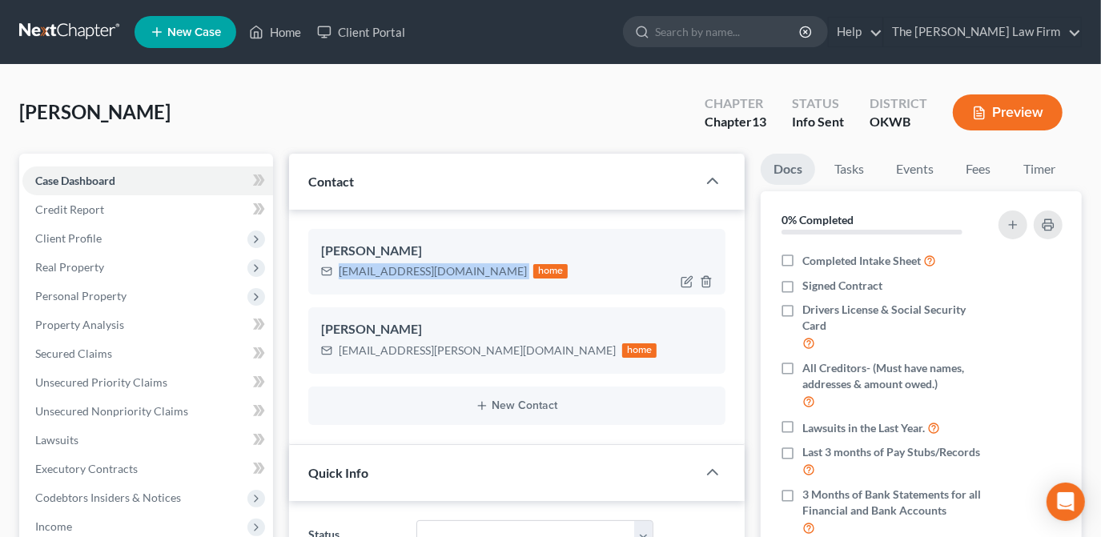
drag, startPoint x: 489, startPoint y: 270, endPoint x: 340, endPoint y: 273, distance: 149.0
click at [340, 273] on div "[EMAIL_ADDRESS][DOMAIN_NAME] home" at bounding box center [444, 271] width 247 height 21
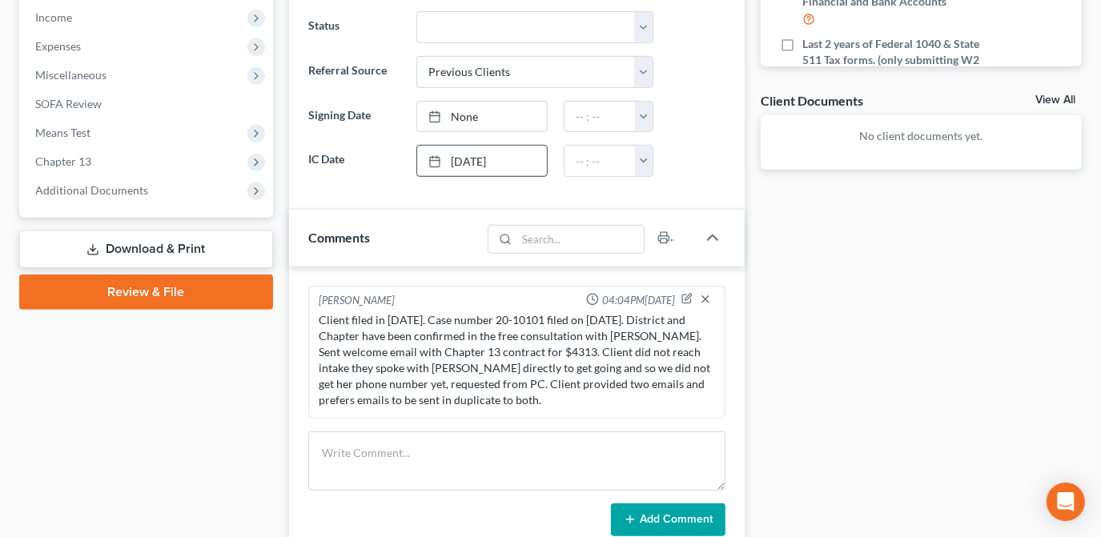
scroll to position [582, 0]
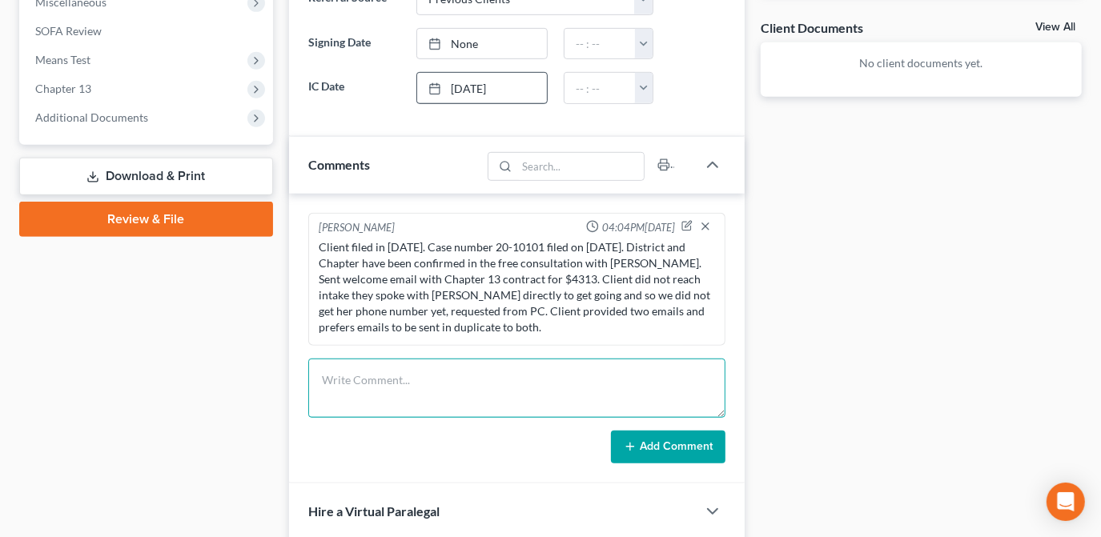
drag, startPoint x: 452, startPoint y: 392, endPoint x: 597, endPoint y: 378, distance: 146.4
click at [452, 392] on textarea at bounding box center [516, 388] width 417 height 59
click at [345, 378] on textarea "Sent FU email with payment link and fee info. CCd PC." at bounding box center [516, 388] width 417 height 59
type textarea "Sent detailed FU email with payment link and fee info. CCd PC."
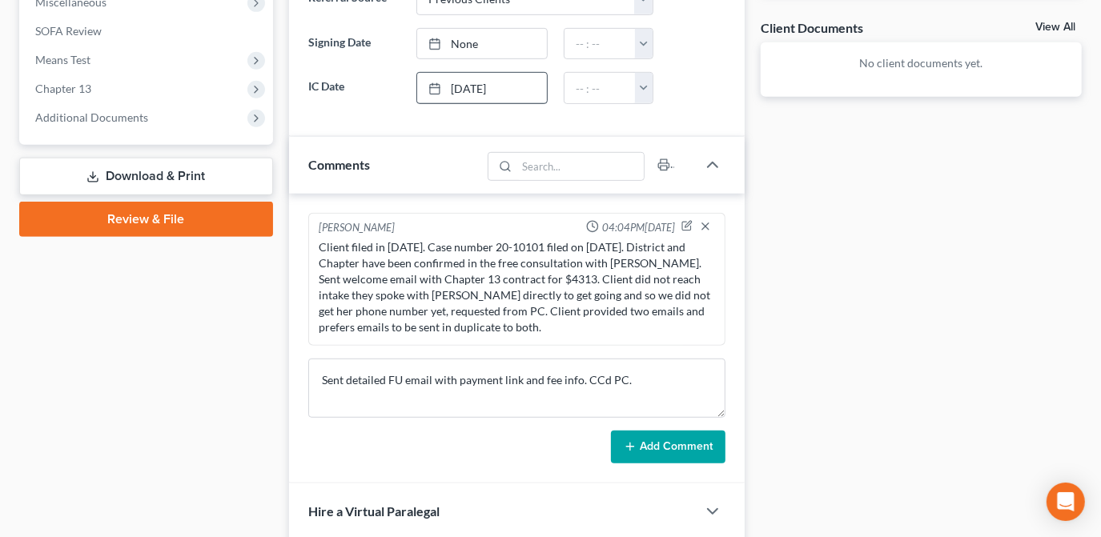
click at [660, 439] on button "Add Comment" at bounding box center [668, 448] width 114 height 34
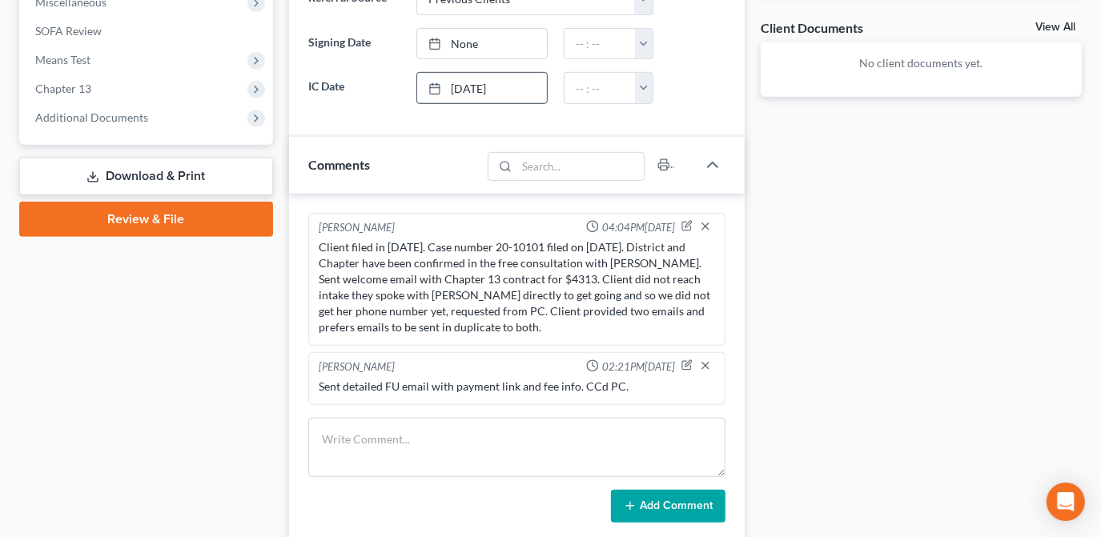
drag, startPoint x: 123, startPoint y: 331, endPoint x: 126, endPoint y: 321, distance: 9.9
click at [123, 331] on div "Case Dashboard Payments Invoices Payments Payments Credit Report Client Profile" at bounding box center [146, 142] width 270 height 1140
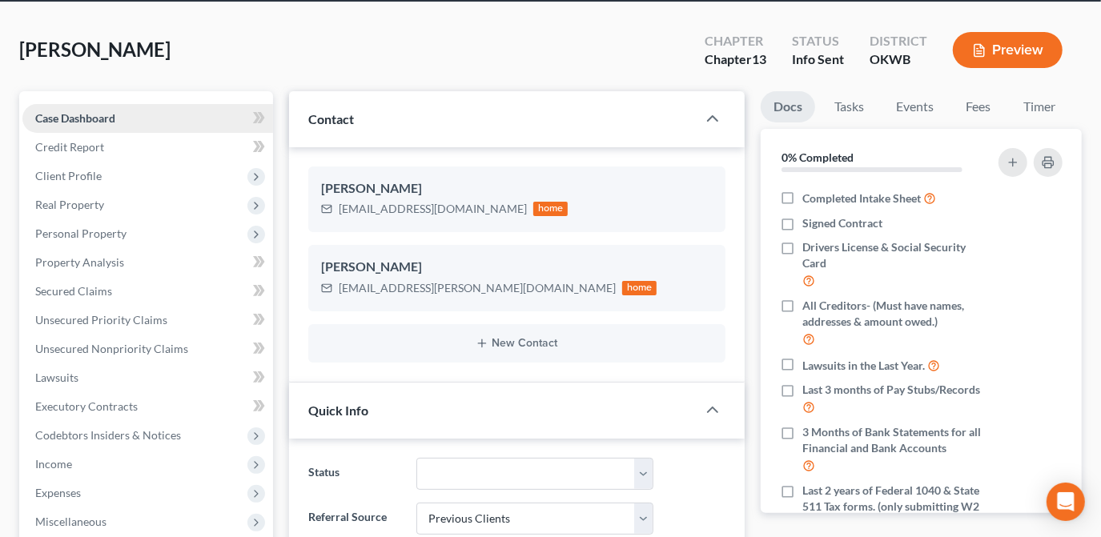
scroll to position [0, 0]
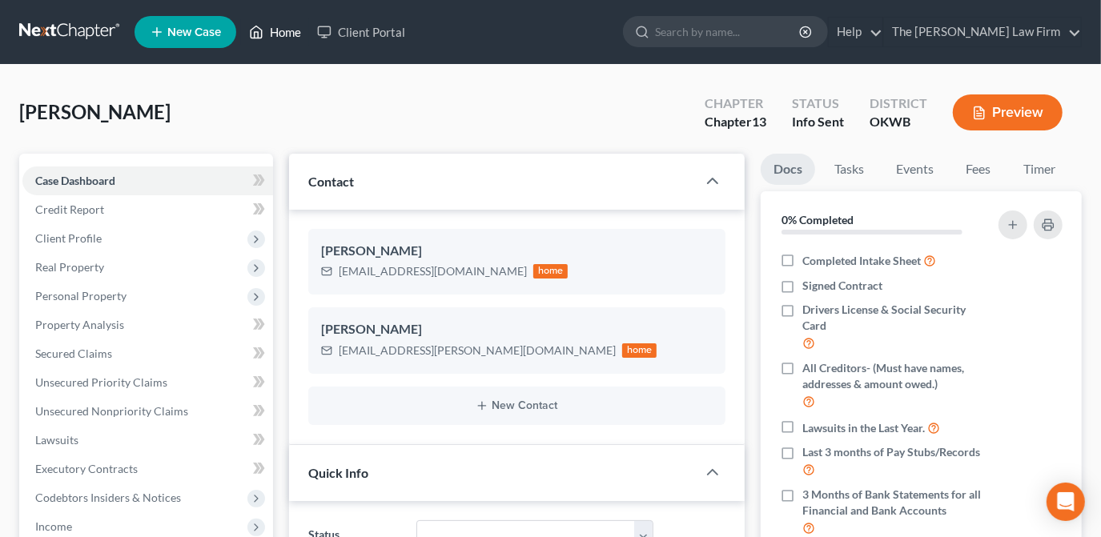
drag, startPoint x: 292, startPoint y: 35, endPoint x: 487, endPoint y: 125, distance: 214.2
click at [292, 35] on link "Home" at bounding box center [275, 32] width 68 height 29
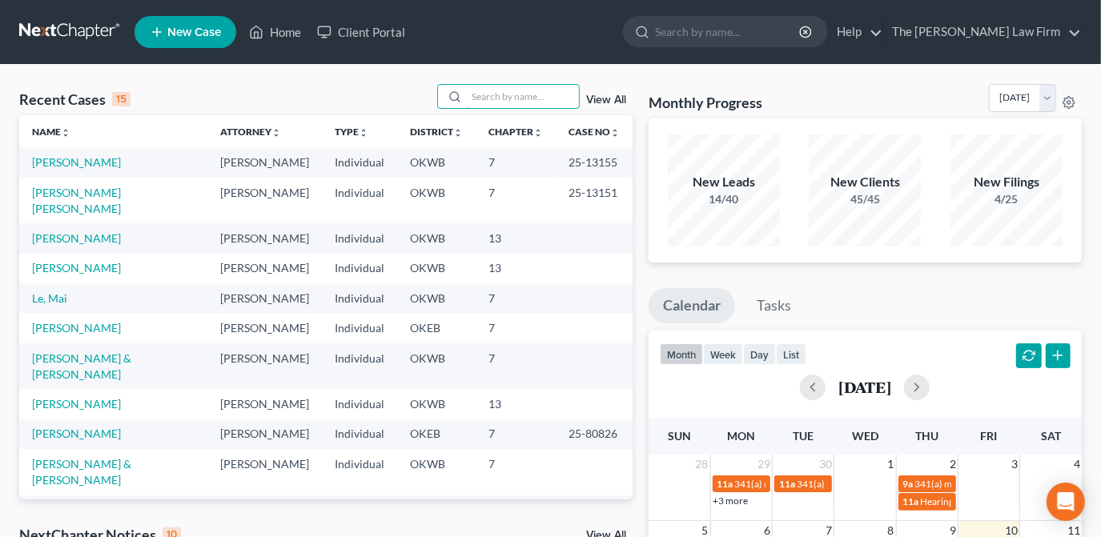
drag, startPoint x: 556, startPoint y: 98, endPoint x: 583, endPoint y: 102, distance: 26.9
click at [556, 97] on input "search" at bounding box center [523, 96] width 112 height 23
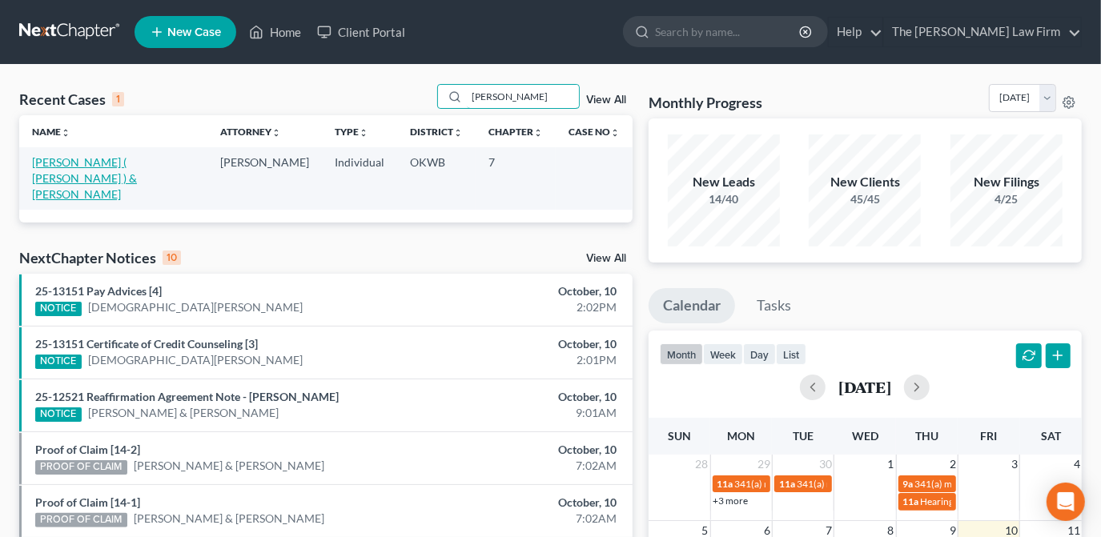
type input "[PERSON_NAME]"
drag, startPoint x: 112, startPoint y: 163, endPoint x: 145, endPoint y: 168, distance: 33.2
click at [113, 163] on link "[PERSON_NAME] ( [PERSON_NAME] ) & [PERSON_NAME]" at bounding box center [84, 178] width 105 height 46
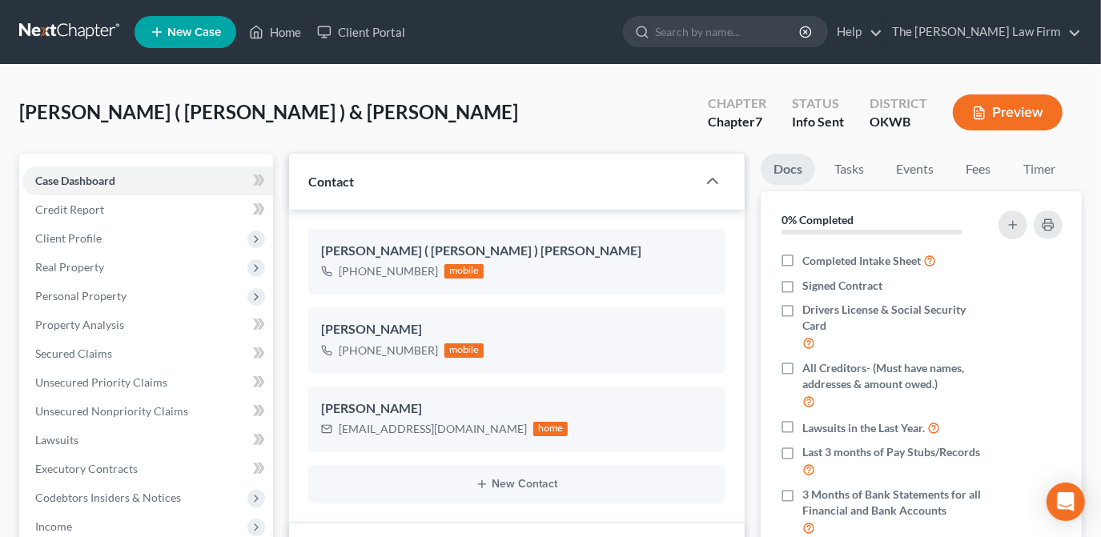
scroll to position [26, 0]
click at [279, 30] on link "Home" at bounding box center [275, 32] width 68 height 29
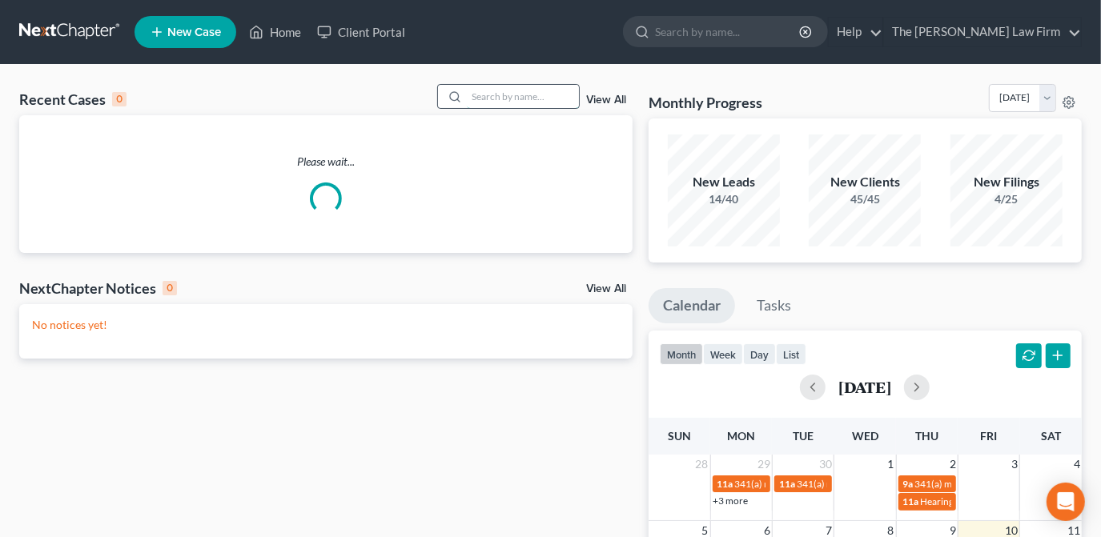
click at [533, 99] on input "search" at bounding box center [523, 96] width 112 height 23
click at [528, 95] on input "search" at bounding box center [523, 96] width 112 height 23
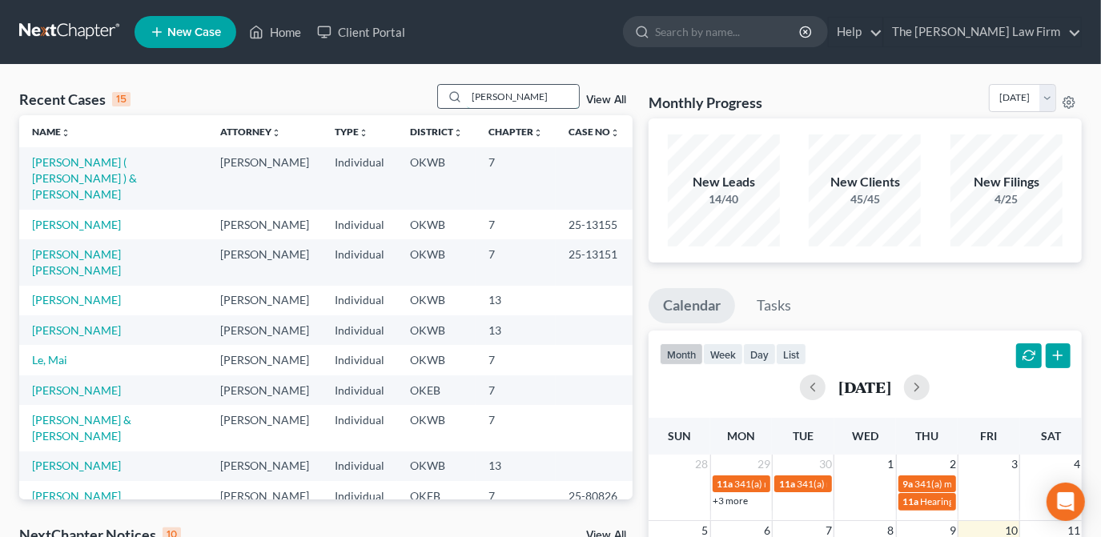
type input "[PERSON_NAME]"
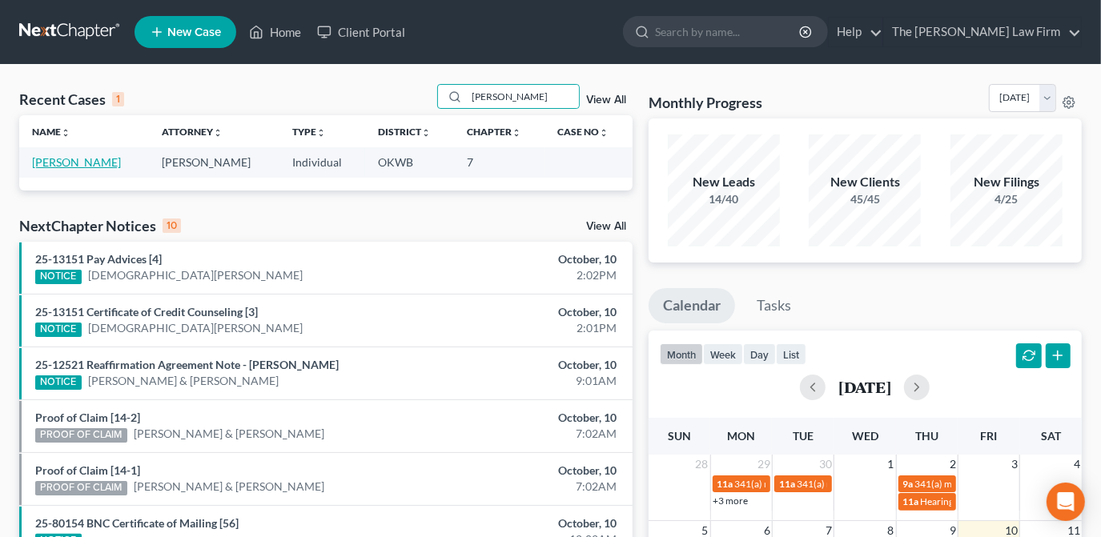
click at [85, 167] on link "[PERSON_NAME]" at bounding box center [76, 162] width 89 height 14
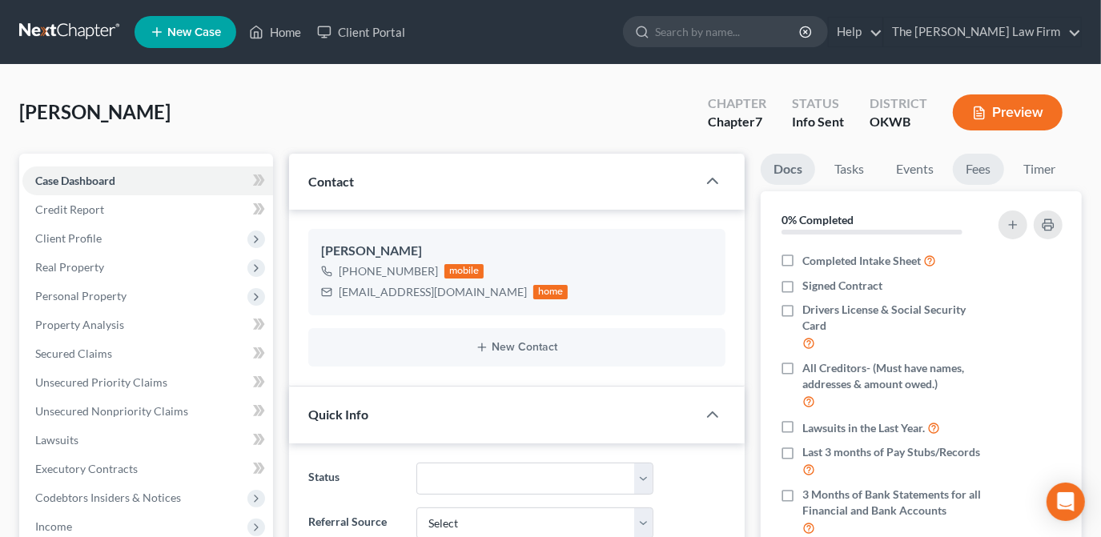
click at [966, 170] on link "Fees" at bounding box center [978, 169] width 51 height 31
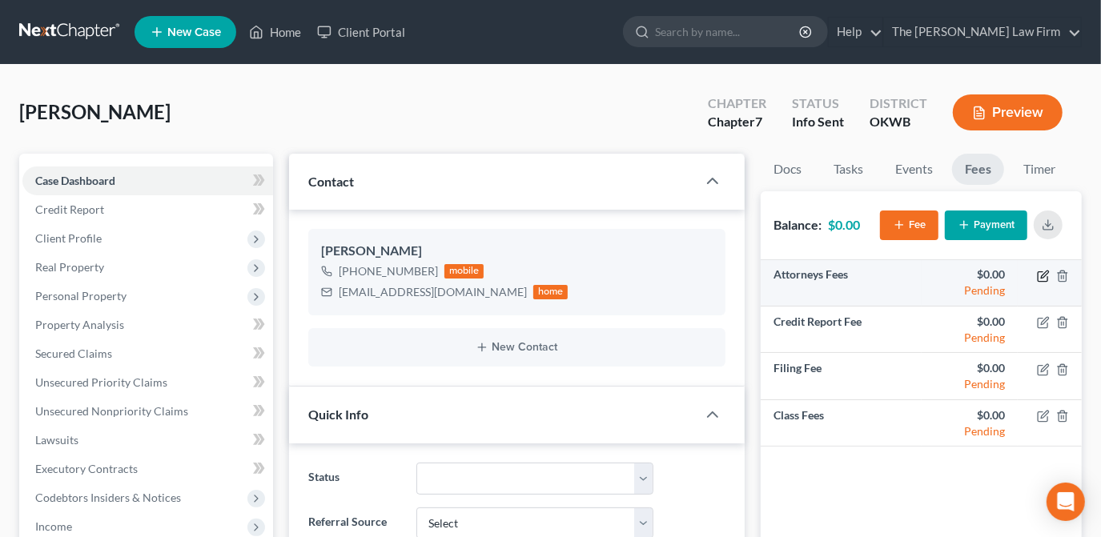
click at [1039, 279] on icon "button" at bounding box center [1043, 276] width 13 height 13
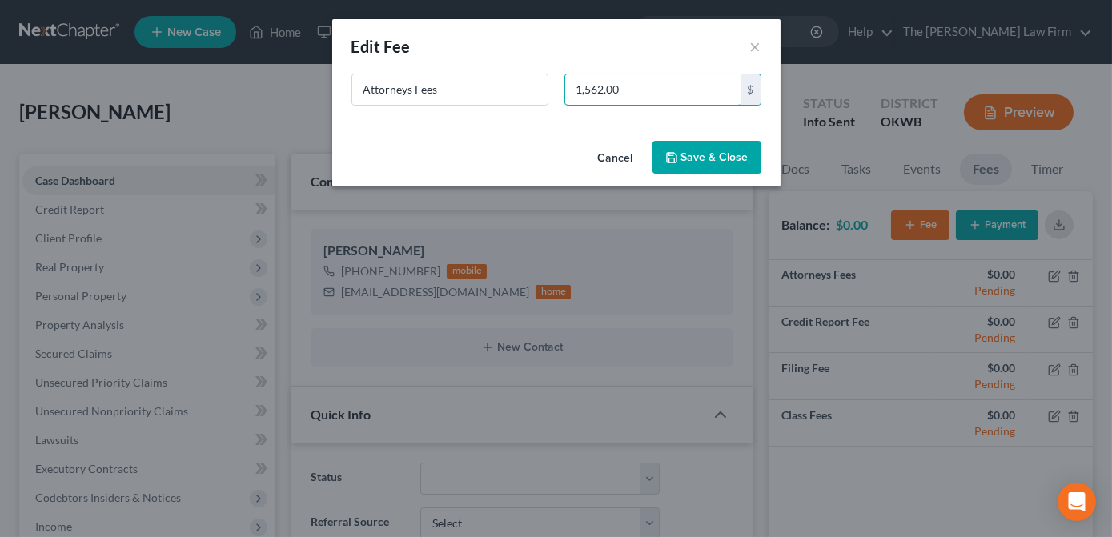
type input "1,562.00"
click at [711, 148] on button "Save & Close" at bounding box center [707, 158] width 109 height 34
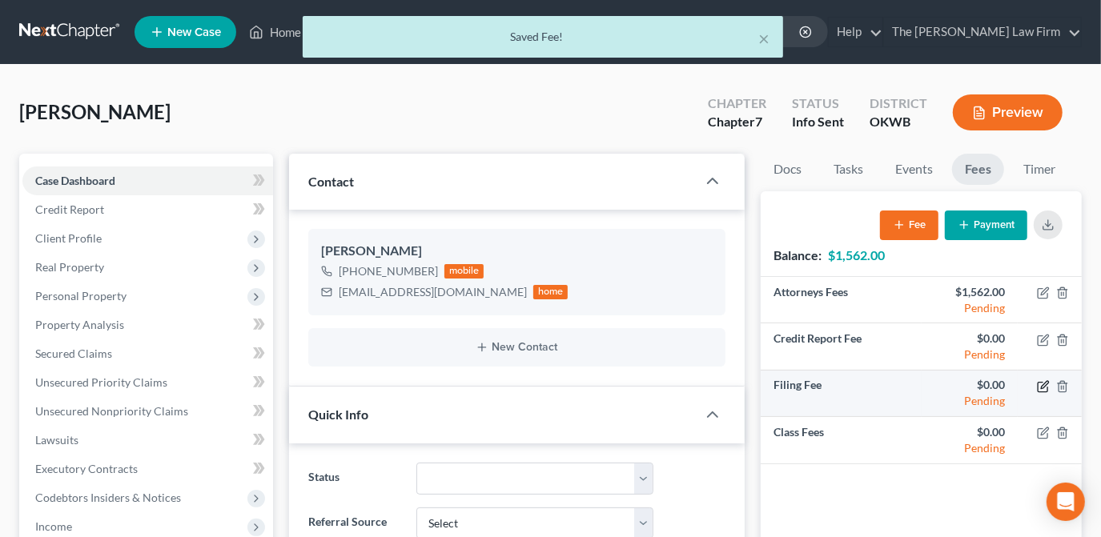
click at [1042, 385] on icon "button" at bounding box center [1044, 384] width 7 height 7
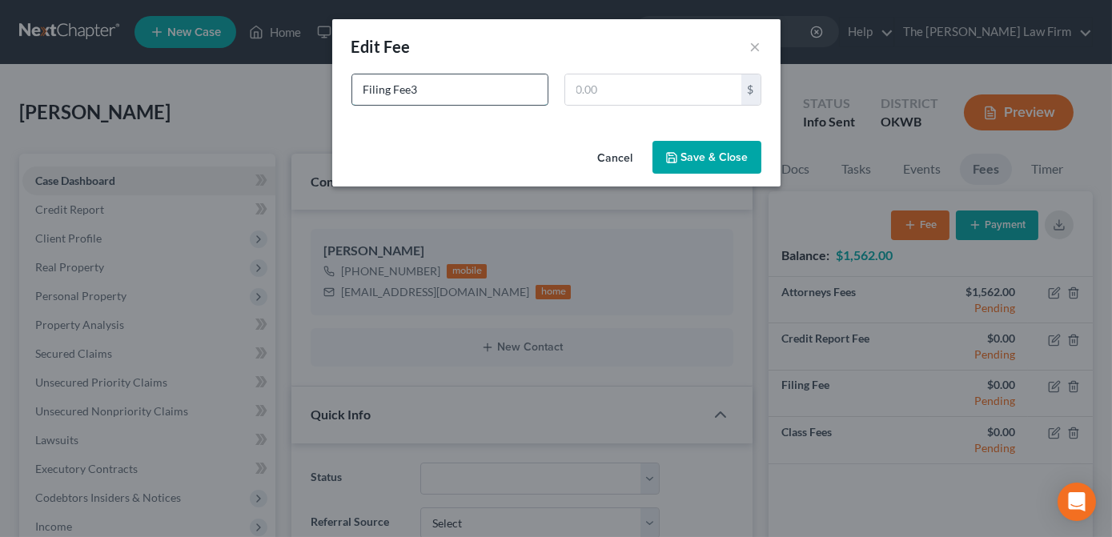
type input "Filing Fee"
type input "338"
click at [694, 157] on button "Save & Close" at bounding box center [707, 158] width 109 height 34
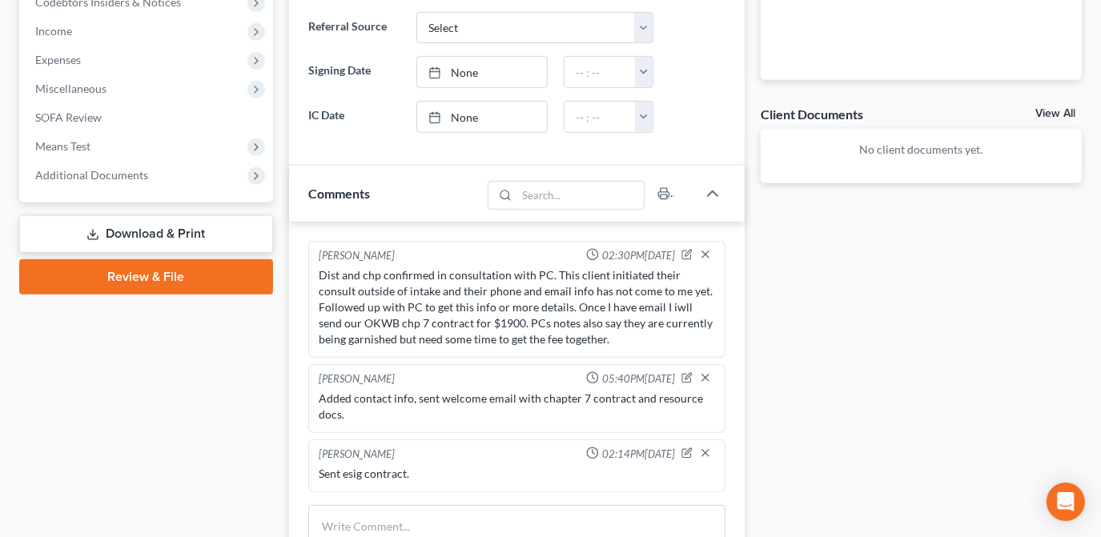
scroll to position [582, 0]
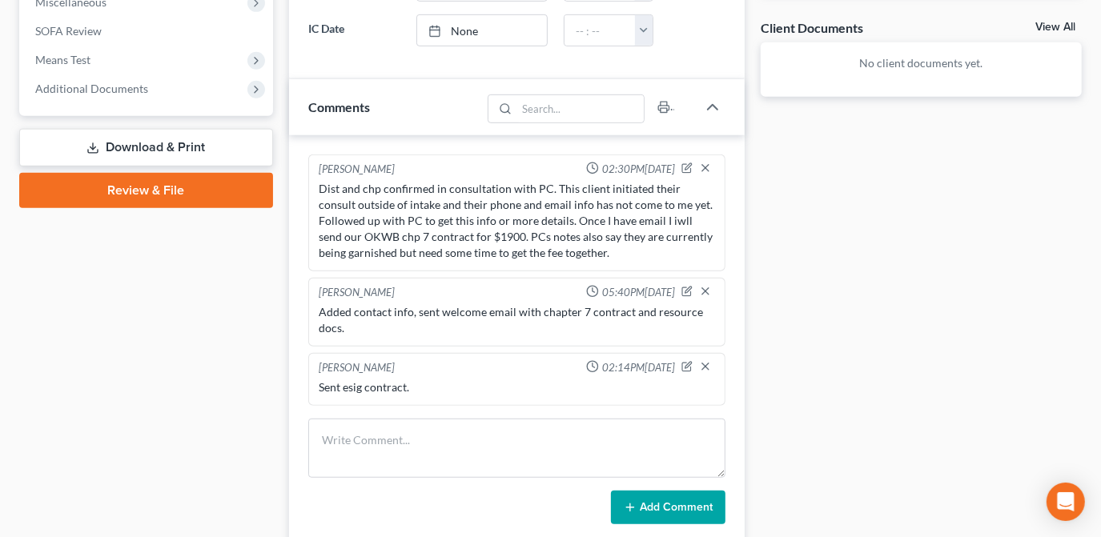
click at [773, 348] on div "Docs Tasks Events Fees Timer 0% Completed Nothing here yet! Completed Intake Sh…" at bounding box center [921, 143] width 337 height 1142
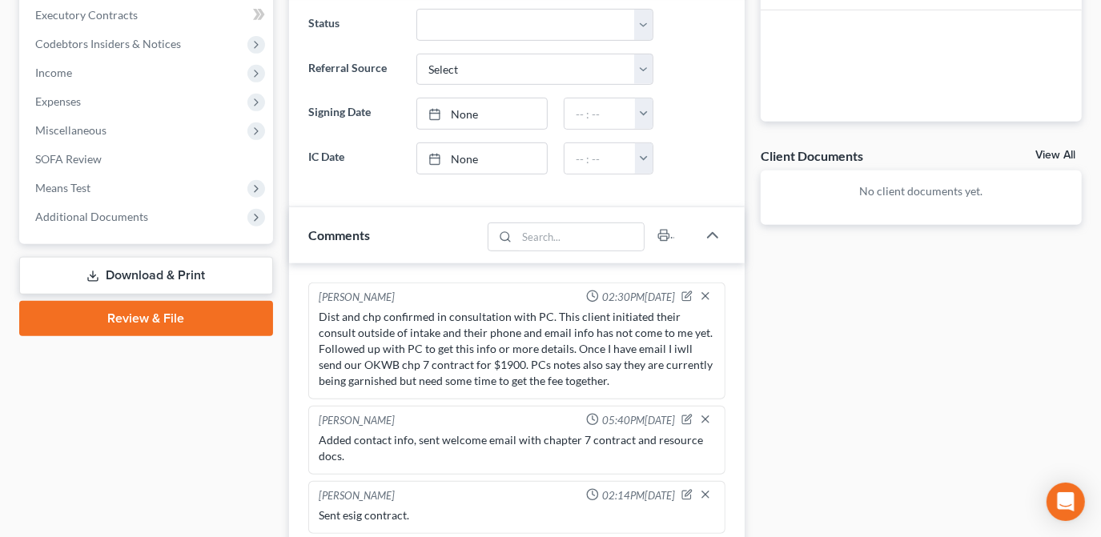
scroll to position [364, 0]
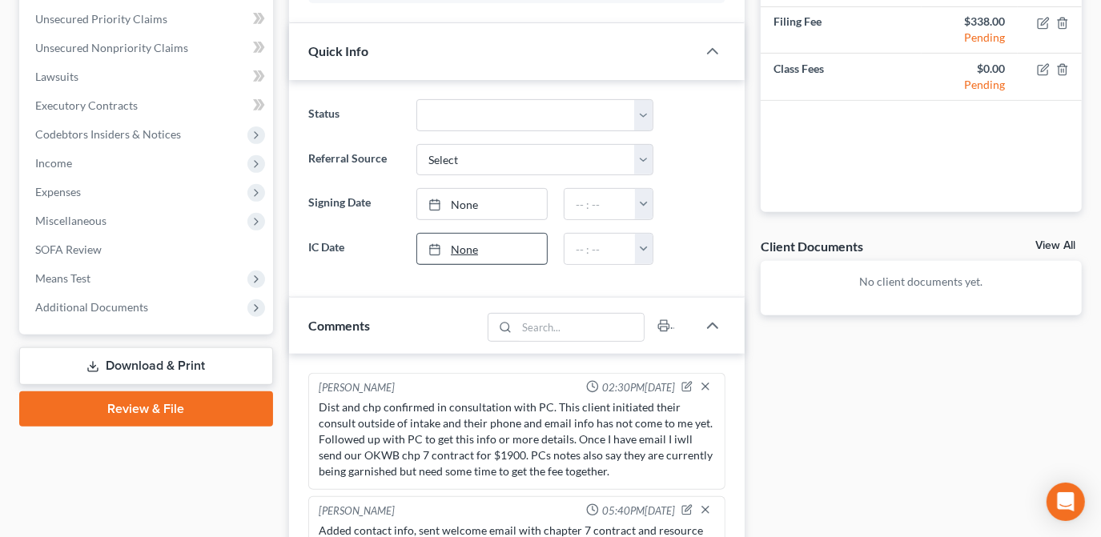
click at [468, 250] on link "None" at bounding box center [482, 249] width 130 height 30
type input "[DATE]"
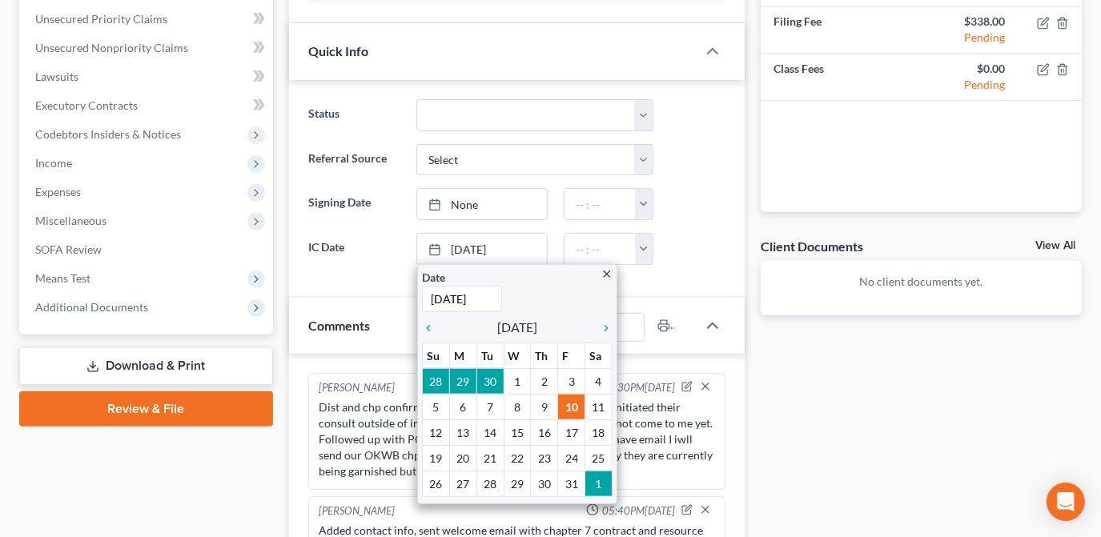
click at [794, 382] on div "Docs Tasks Events Fees Timer 0% Completed Nothing here yet! Completed Intake Sh…" at bounding box center [921, 361] width 337 height 1142
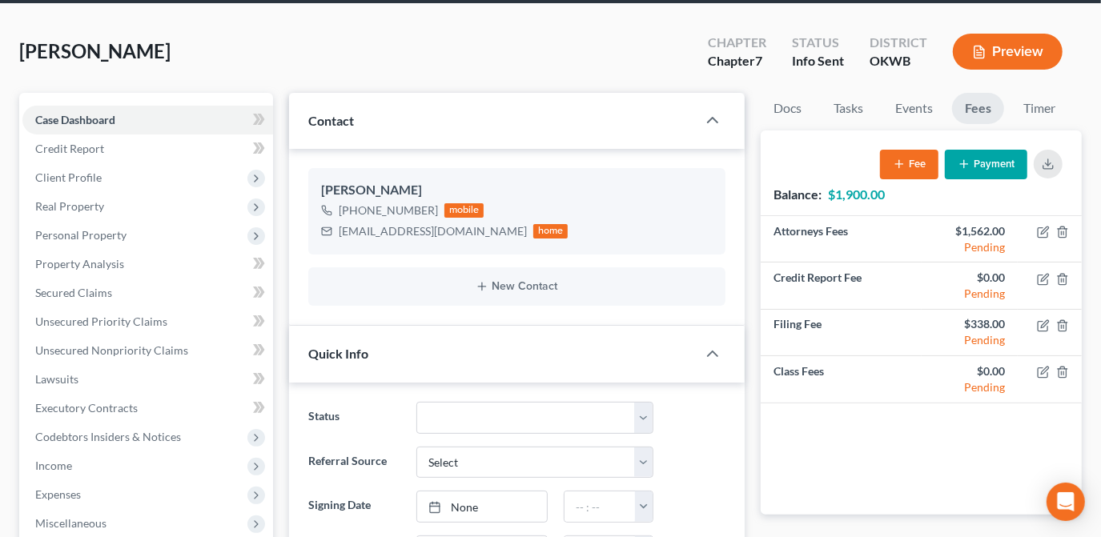
scroll to position [0, 0]
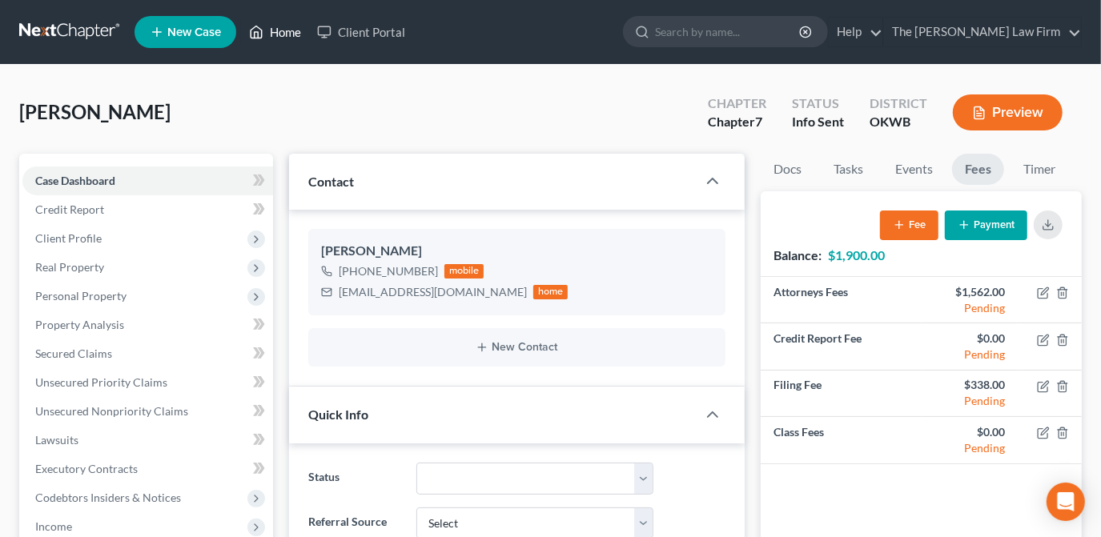
drag, startPoint x: 296, startPoint y: 32, endPoint x: 650, endPoint y: 125, distance: 365.9
click at [296, 31] on link "Home" at bounding box center [275, 32] width 68 height 29
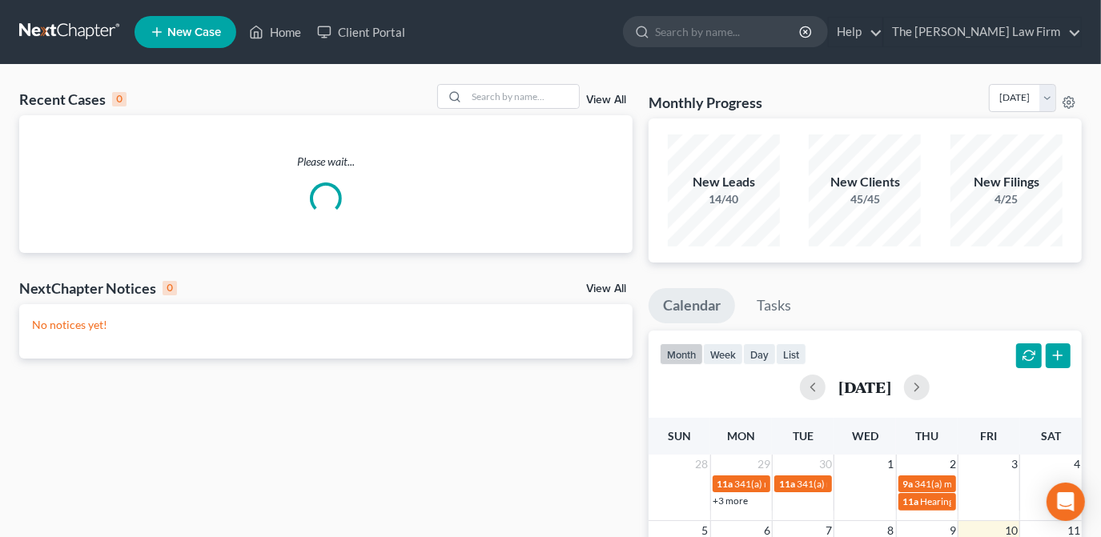
click at [761, 42] on input "search" at bounding box center [728, 32] width 147 height 30
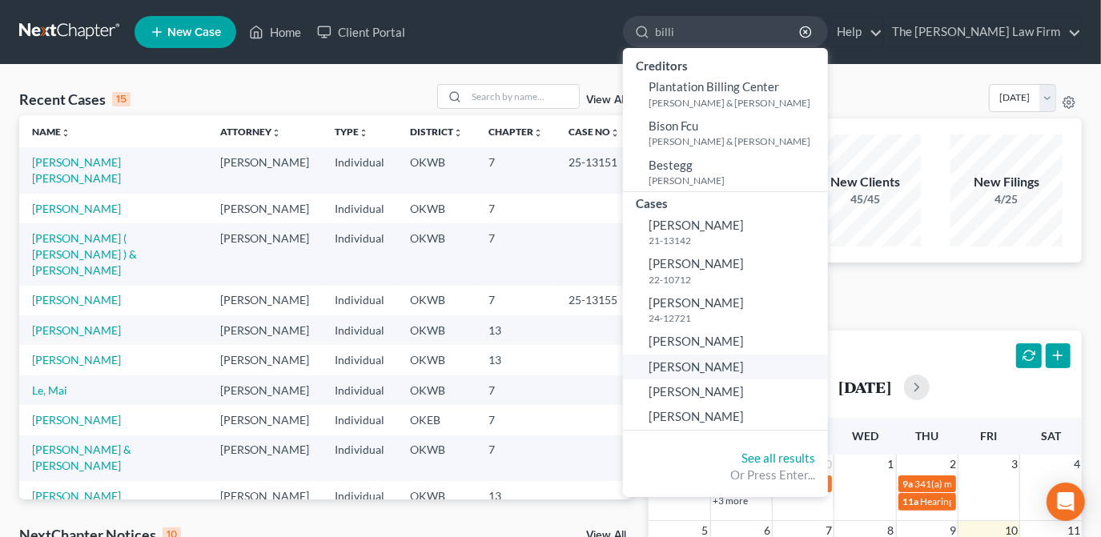
type input "billi"
click at [794, 364] on link "[PERSON_NAME]" at bounding box center [725, 367] width 205 height 25
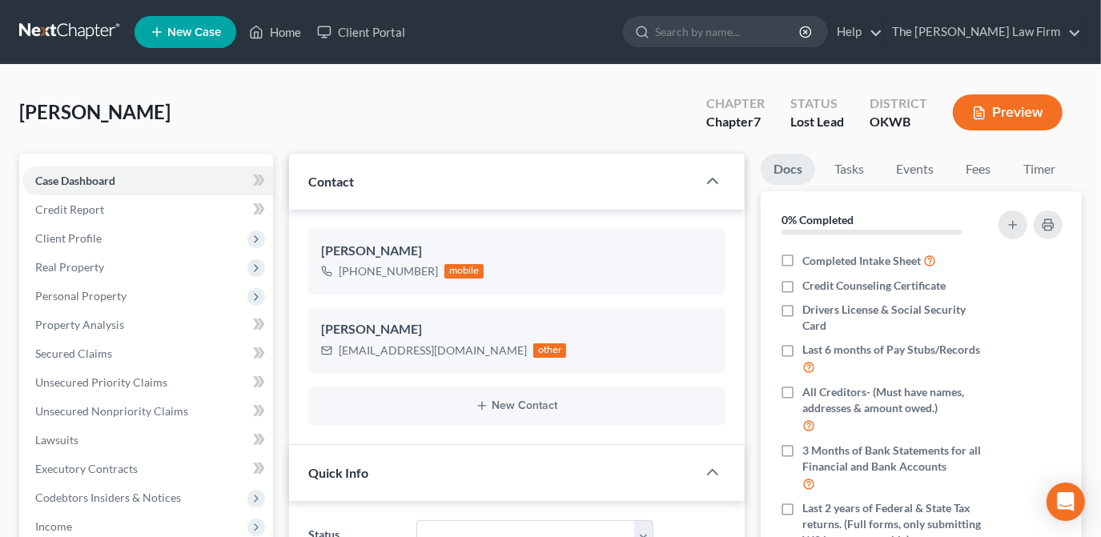
scroll to position [50, 0]
click at [798, 33] on input "search" at bounding box center [728, 32] width 147 height 30
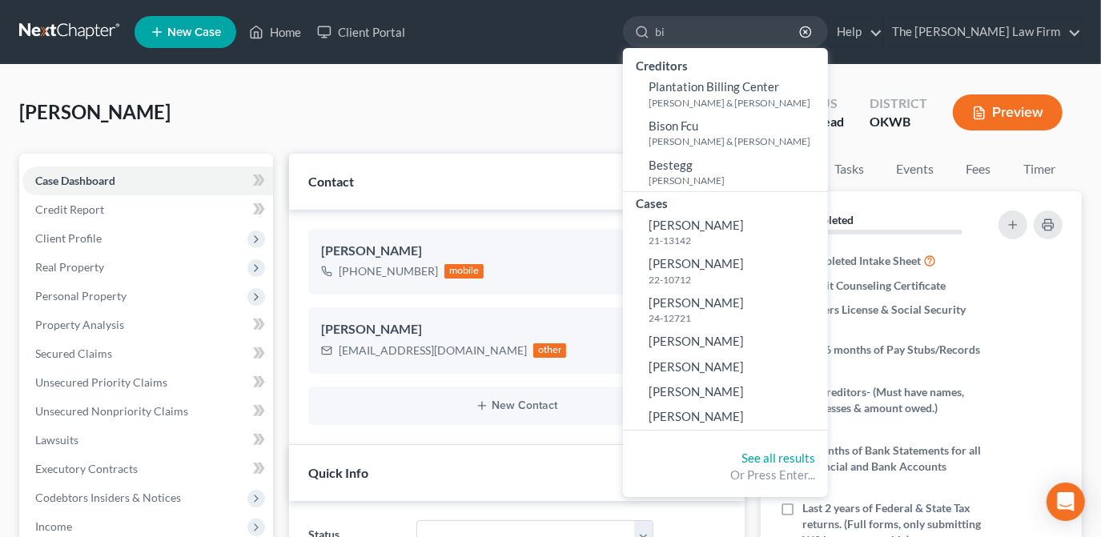
type input "b"
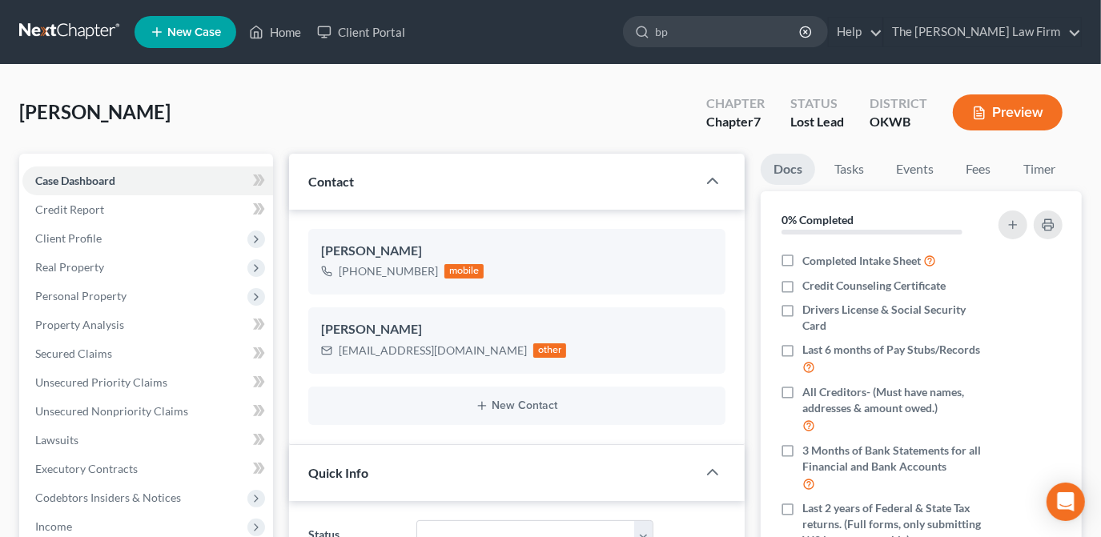
type input "b"
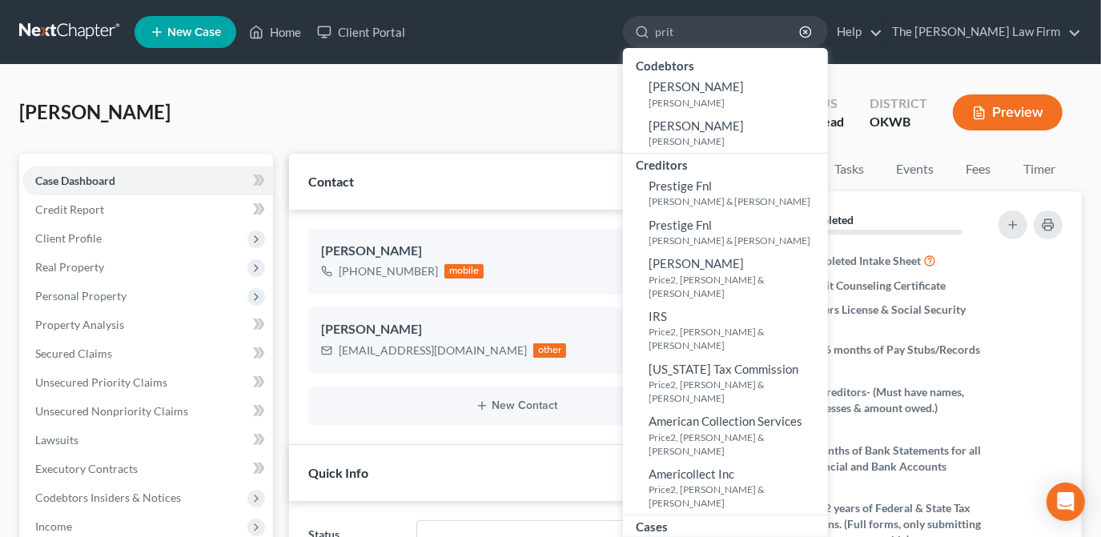
type input "prit"
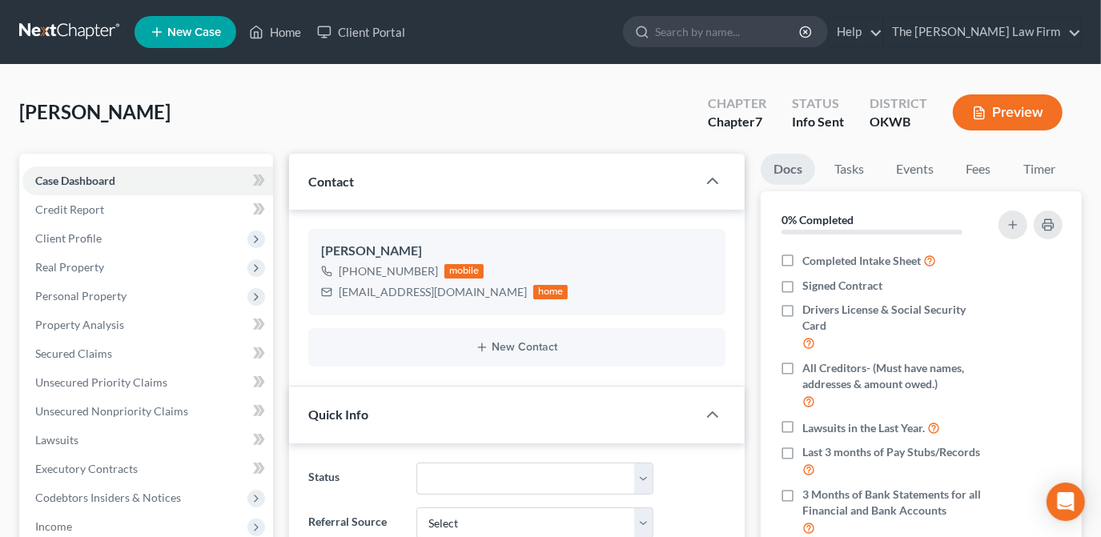
click at [480, 110] on div "[PERSON_NAME] Upgraded Chapter Chapter 7 Status Info [GEOGRAPHIC_DATA] OKWB Pre…" at bounding box center [550, 119] width 1062 height 70
click at [498, 350] on button "New Contact" at bounding box center [517, 347] width 392 height 13
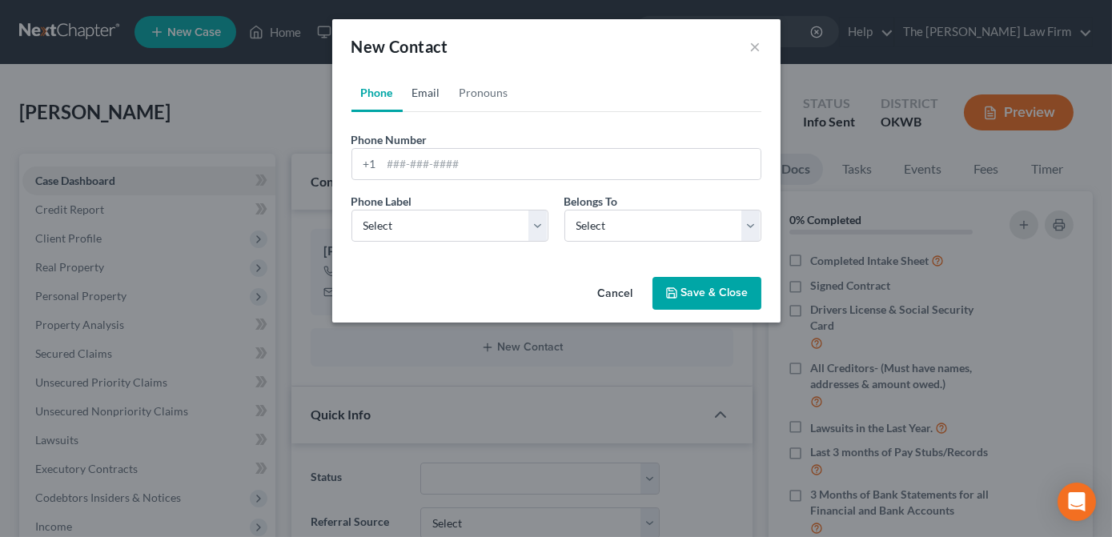
click at [420, 94] on link "Email" at bounding box center [426, 93] width 47 height 38
drag, startPoint x: 425, startPoint y: 166, endPoint x: 414, endPoint y: 165, distance: 11.2
click at [424, 166] on input "email" at bounding box center [571, 164] width 379 height 30
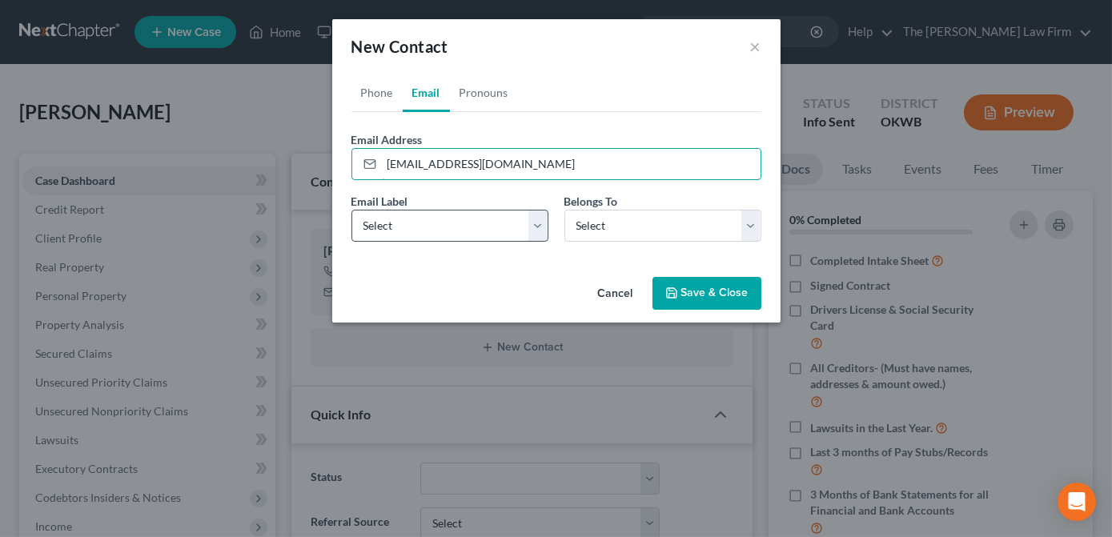
type input "[EMAIL_ADDRESS][DOMAIN_NAME]"
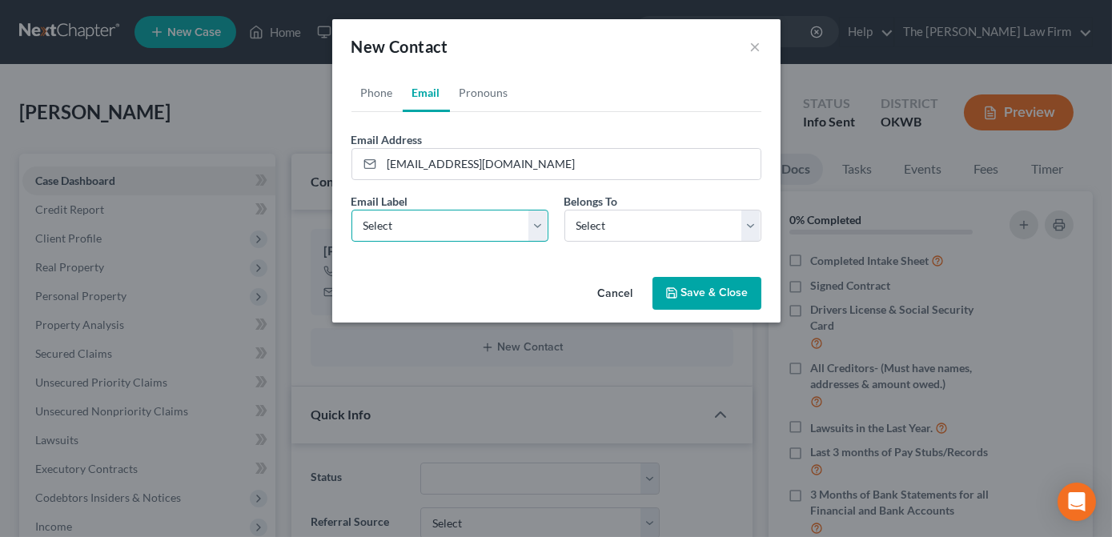
click at [456, 229] on select "Select Home Work Other" at bounding box center [449, 226] width 197 height 32
select select "0"
click at [351, 210] on select "Select Home Work Other" at bounding box center [449, 226] width 197 height 32
click at [606, 234] on select "Select Client Other" at bounding box center [662, 226] width 197 height 32
select select "0"
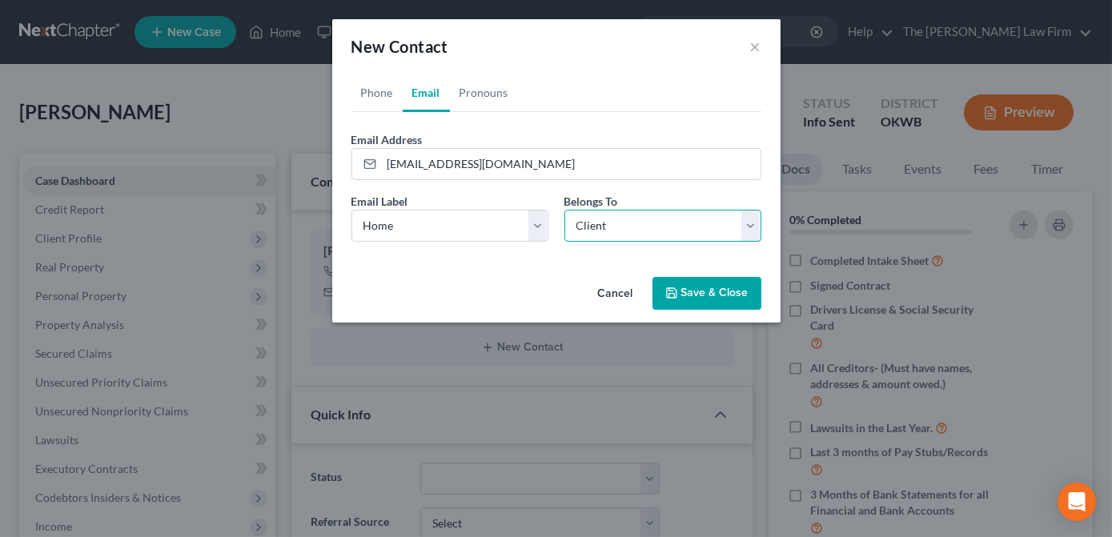
click at [564, 210] on select "Select Client Other" at bounding box center [662, 226] width 197 height 32
select select "0"
drag, startPoint x: 602, startPoint y: 142, endPoint x: 488, endPoint y: 120, distance: 115.7
click at [602, 142] on div "Email Address [EMAIL_ADDRESS][DOMAIN_NAME]" at bounding box center [556, 155] width 410 height 49
click at [374, 97] on link "Phone" at bounding box center [376, 93] width 51 height 38
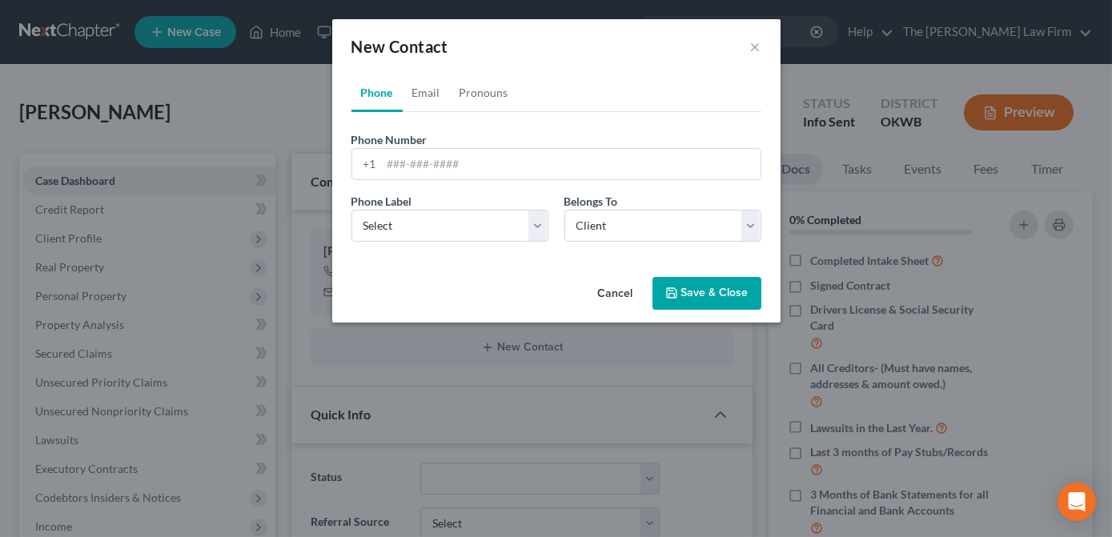
click at [685, 291] on button "Save & Close" at bounding box center [707, 294] width 109 height 34
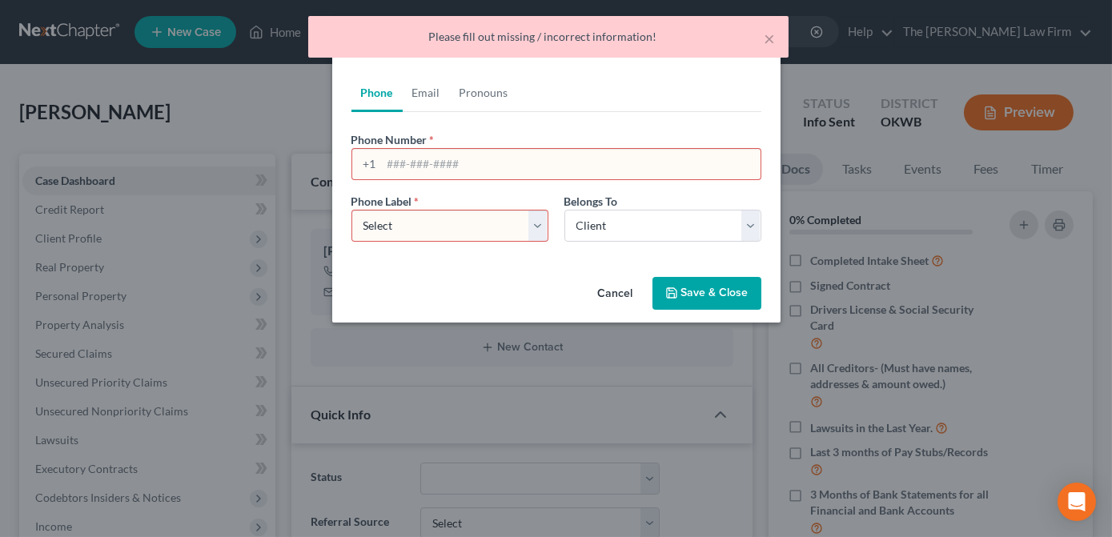
click at [506, 227] on select "Select Mobile Home Work Other" at bounding box center [449, 226] width 197 height 32
drag, startPoint x: 512, startPoint y: 155, endPoint x: 510, endPoint y: 165, distance: 10.7
click at [511, 156] on input "tel" at bounding box center [571, 164] width 379 height 30
drag, startPoint x: 576, startPoint y: 259, endPoint x: 580, endPoint y: 244, distance: 15.2
click at [575, 259] on div "Phone Email Pronouns Phone Number * +1 Ext. Phone Label * Select Mobile Home Wo…" at bounding box center [556, 172] width 448 height 197
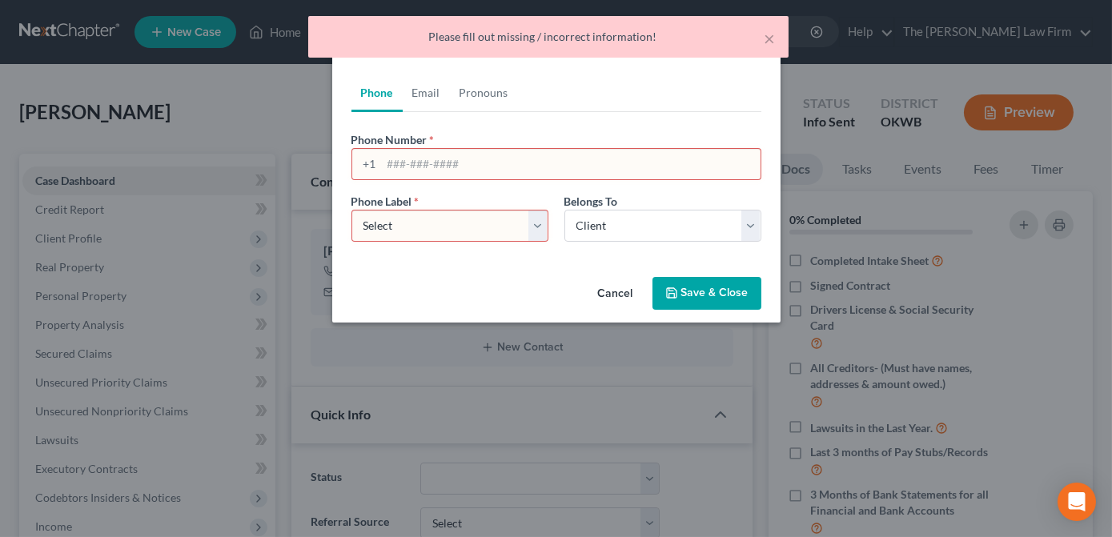
drag, startPoint x: 512, startPoint y: 231, endPoint x: 504, endPoint y: 242, distance: 13.6
click at [512, 231] on select "Select Mobile Home Work Other" at bounding box center [449, 226] width 197 height 32
click at [611, 263] on div "Phone Email Pronouns Phone Number * +1 Ext. Phone Label * Select Mobile Home Wo…" at bounding box center [556, 172] width 448 height 197
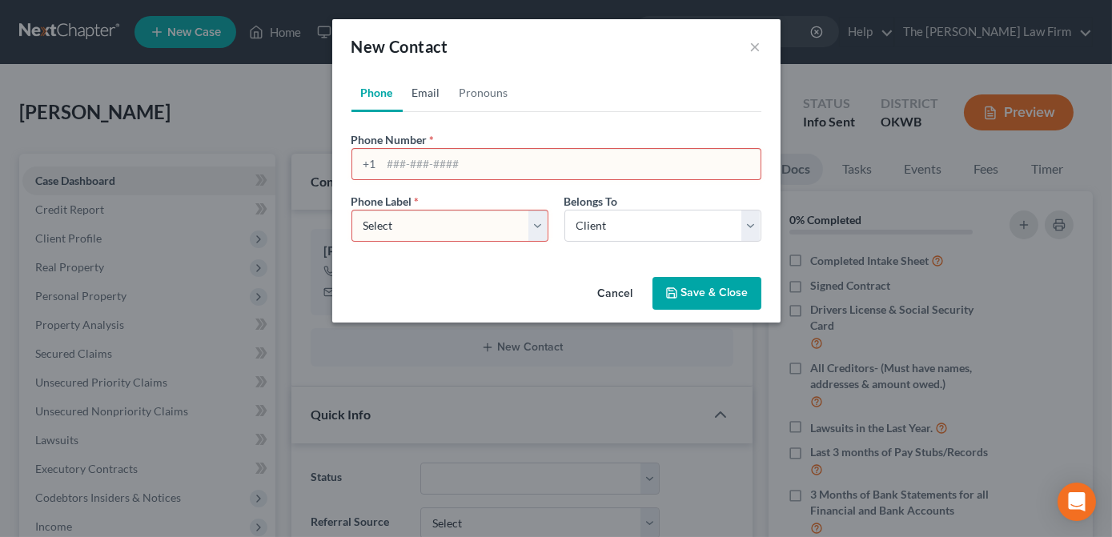
click at [430, 94] on link "Email" at bounding box center [426, 93] width 47 height 38
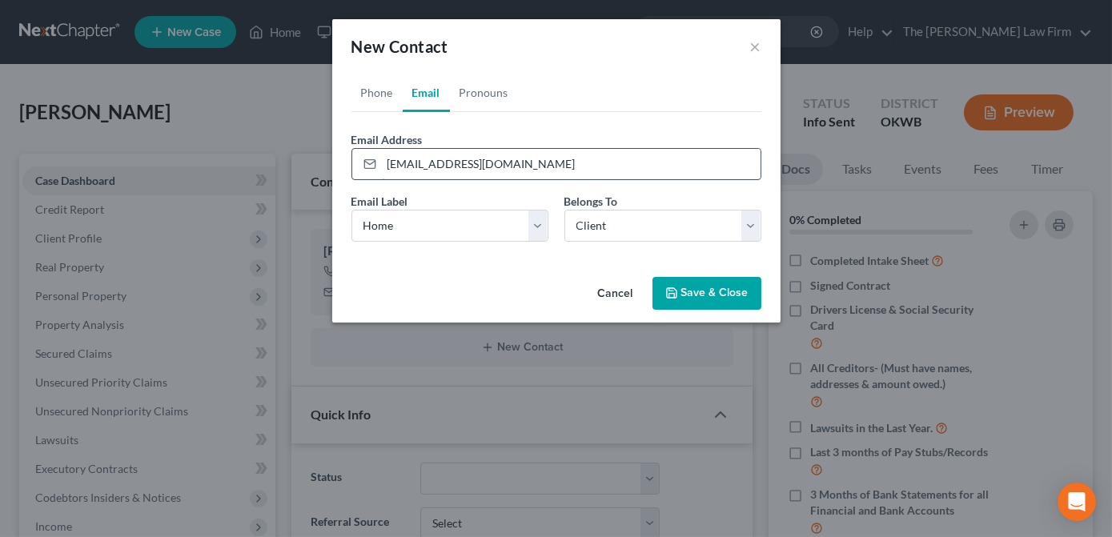
drag, startPoint x: 496, startPoint y: 167, endPoint x: 525, endPoint y: 168, distance: 29.6
click at [496, 167] on input "[EMAIL_ADDRESS][DOMAIN_NAME]" at bounding box center [571, 164] width 379 height 30
click at [688, 286] on button "Save & Close" at bounding box center [707, 294] width 109 height 34
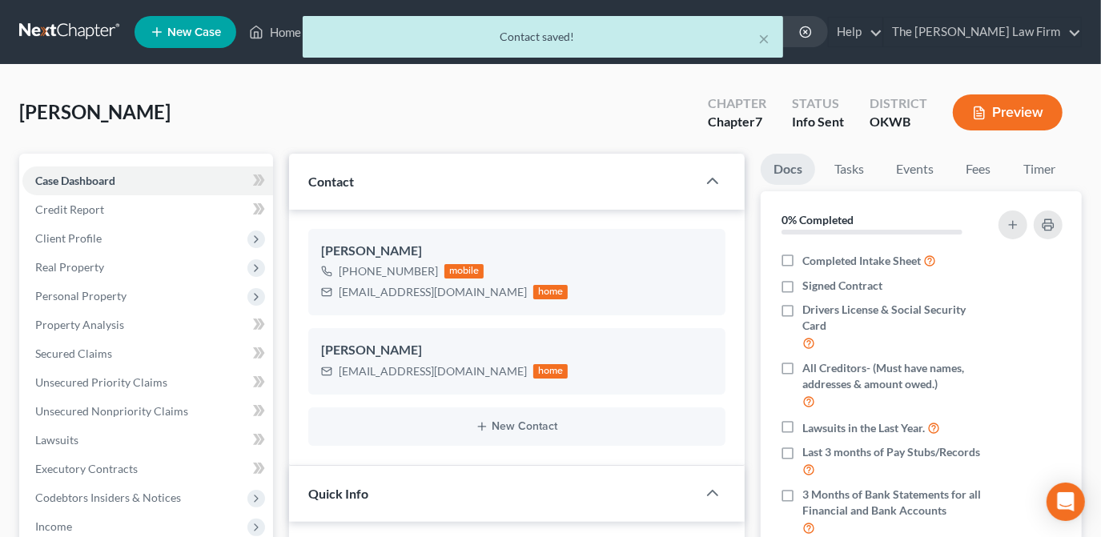
click at [518, 155] on div "Contact" at bounding box center [493, 181] width 408 height 55
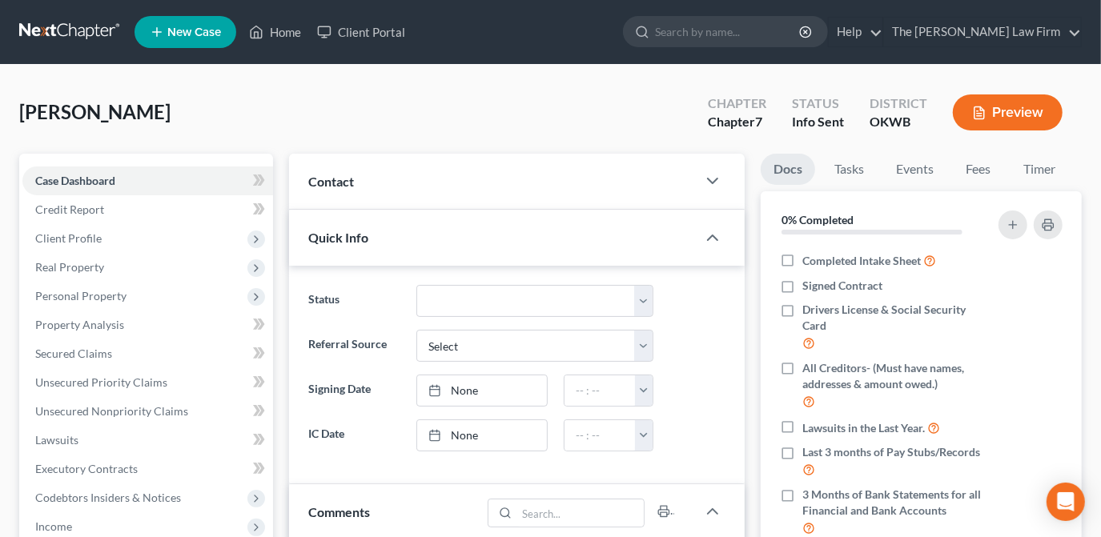
drag, startPoint x: 482, startPoint y: 107, endPoint x: 509, endPoint y: 124, distance: 32.0
click at [482, 107] on div "[PERSON_NAME] Upgraded Chapter Chapter 7 Status Info [GEOGRAPHIC_DATA] OKWB Pre…" at bounding box center [550, 119] width 1062 height 70
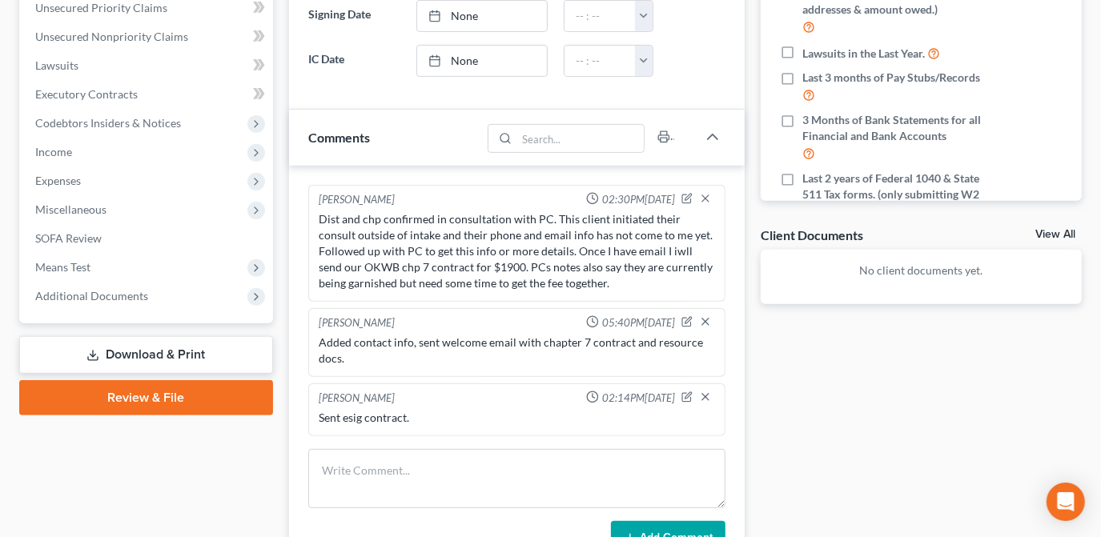
scroll to position [490, 0]
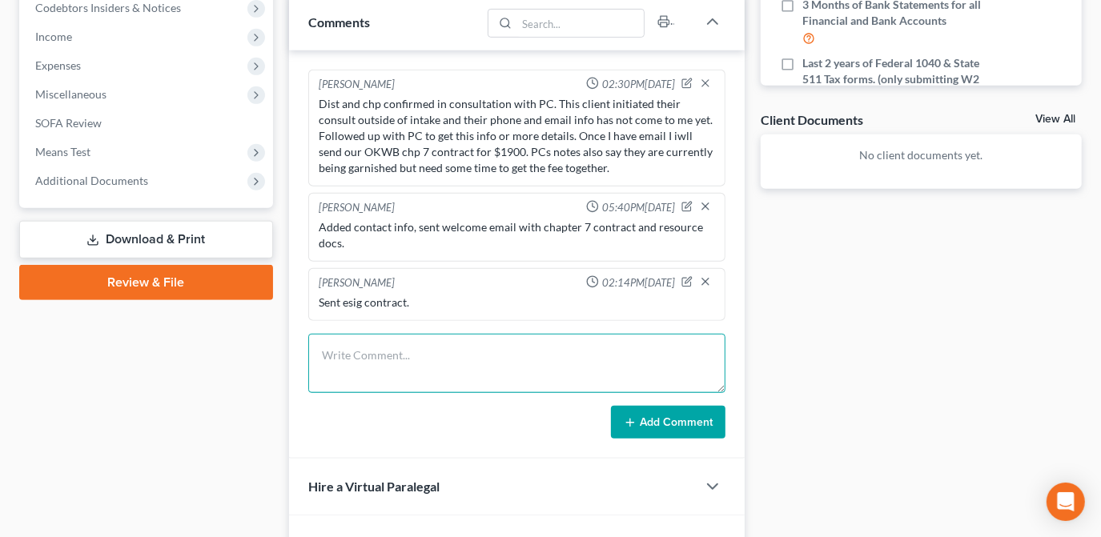
click at [368, 366] on textarea at bounding box center [516, 363] width 417 height 59
type textarea "C"
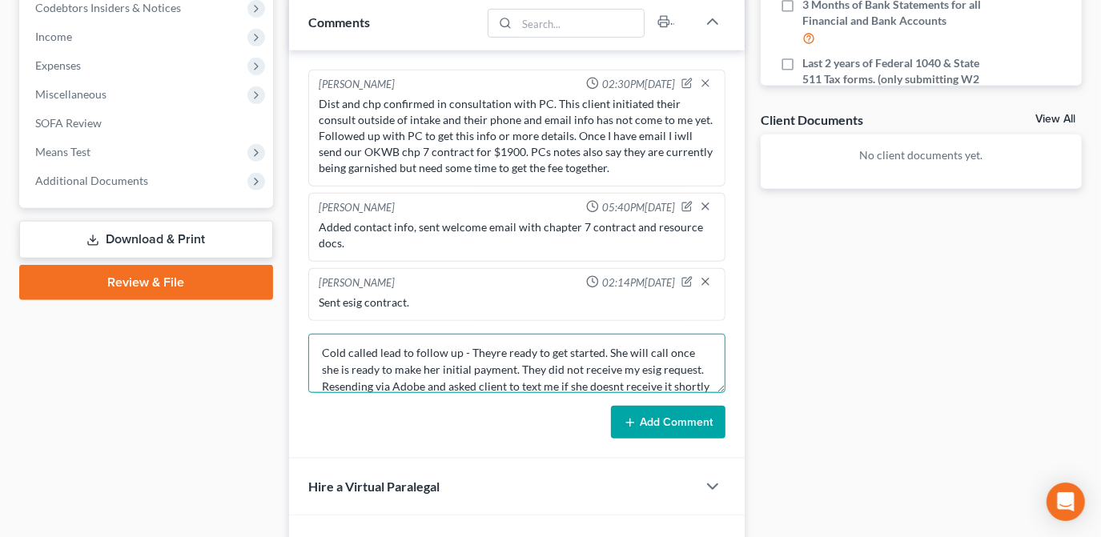
scroll to position [19, 0]
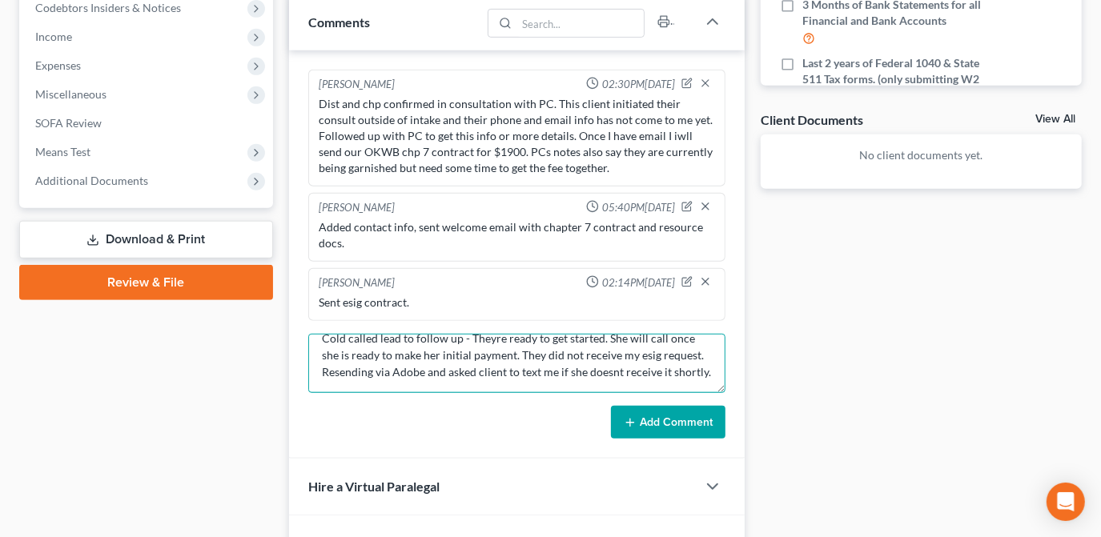
type textarea "Cold called lead to follow up - Theyre ready to get started. She will call once…"
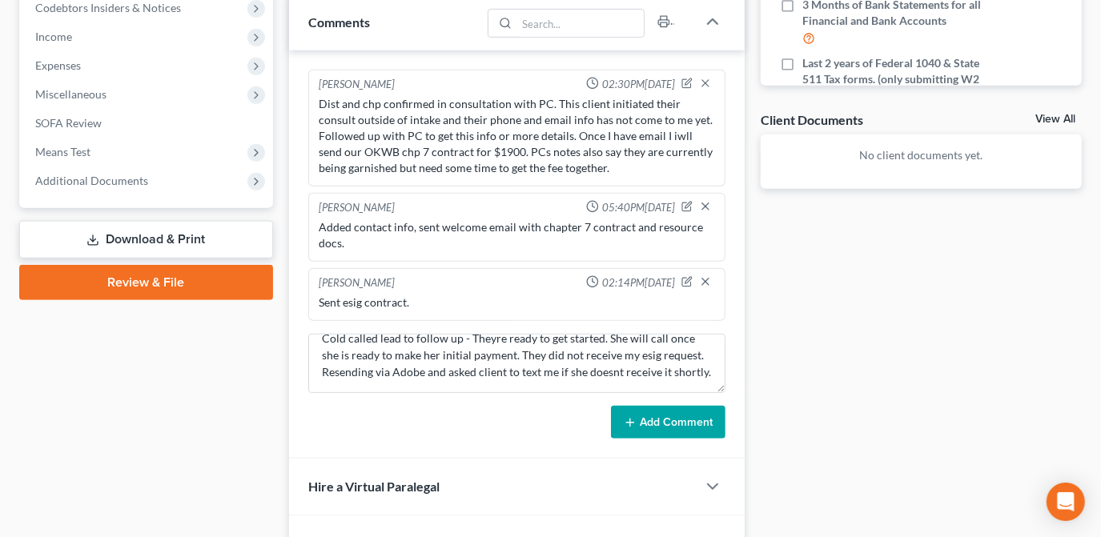
click at [697, 410] on button "Add Comment" at bounding box center [668, 423] width 114 height 34
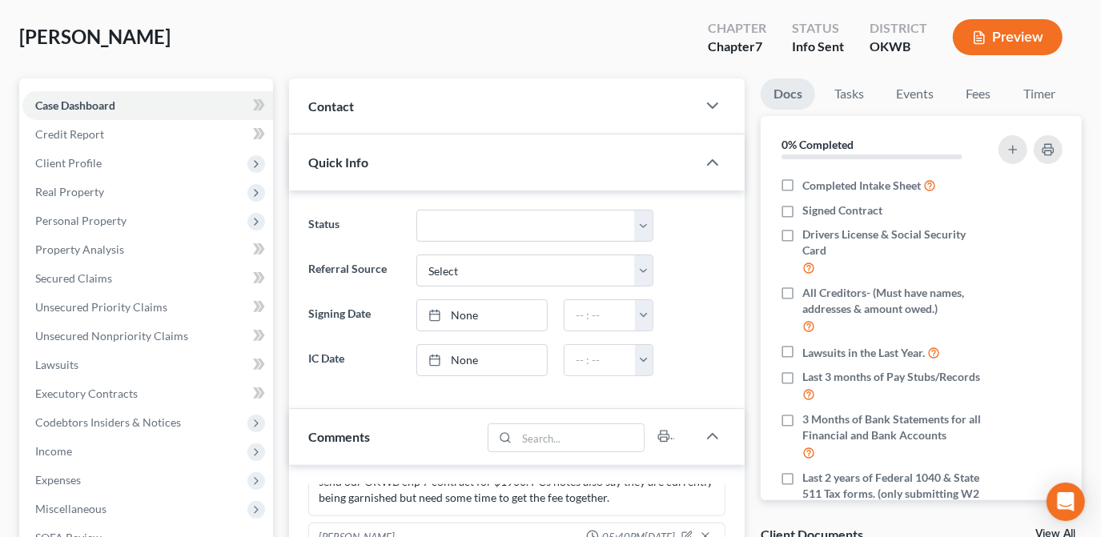
scroll to position [53, 0]
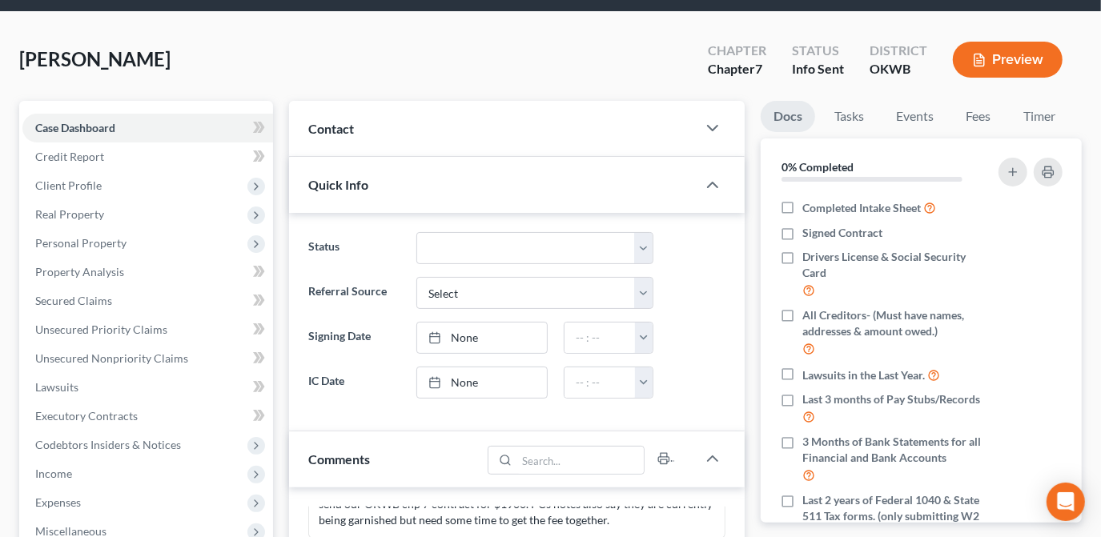
click at [501, 134] on div "Contact" at bounding box center [493, 128] width 408 height 55
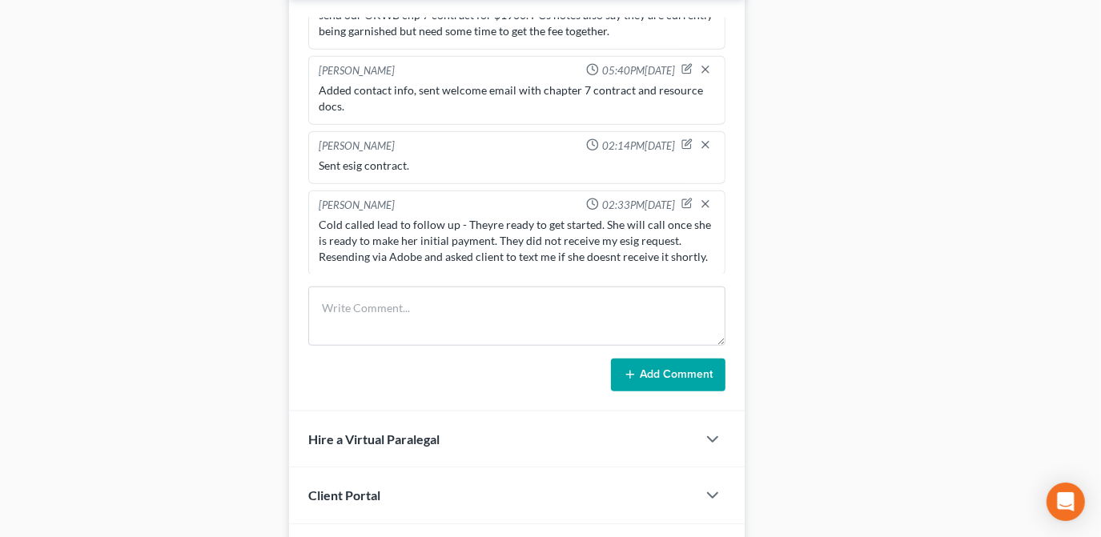
scroll to position [882, 0]
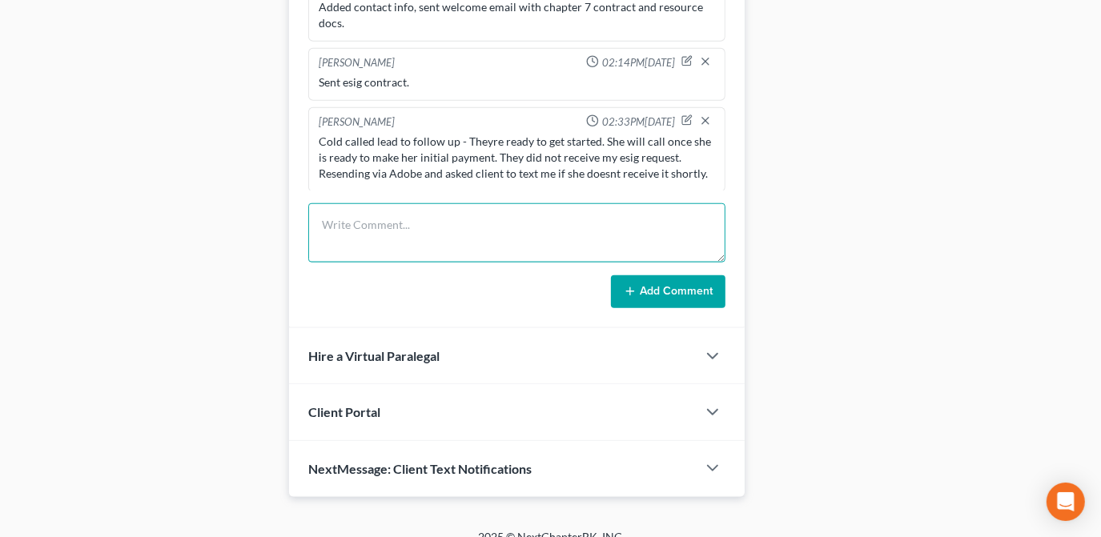
click at [463, 228] on textarea at bounding box center [516, 232] width 417 height 59
type textarea "R"
type textarea "Resent esig request and asked client to check her spam too."
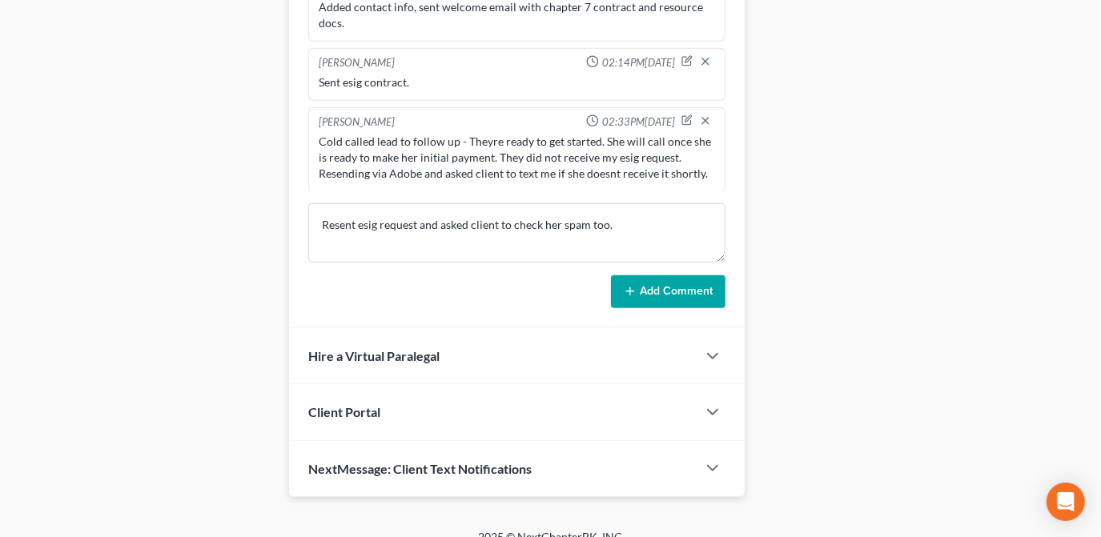
click at [661, 299] on button "Add Comment" at bounding box center [668, 292] width 114 height 34
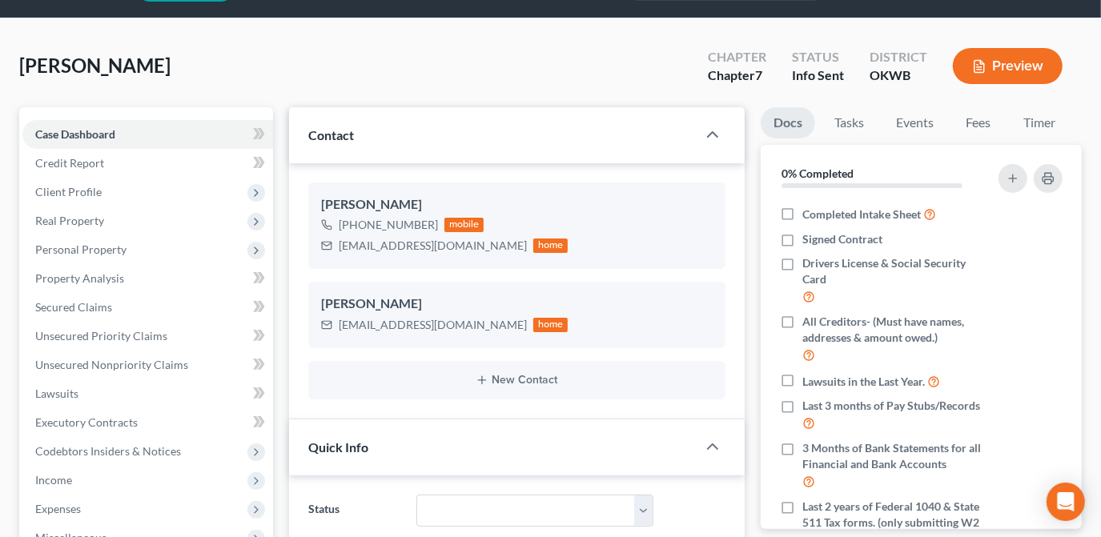
scroll to position [0, 0]
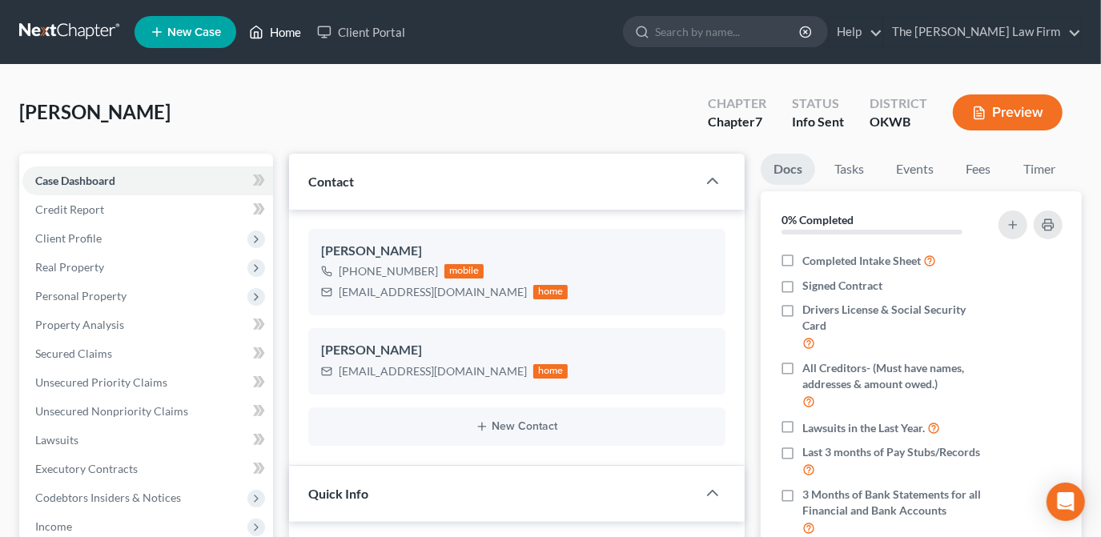
click at [279, 30] on link "Home" at bounding box center [275, 32] width 68 height 29
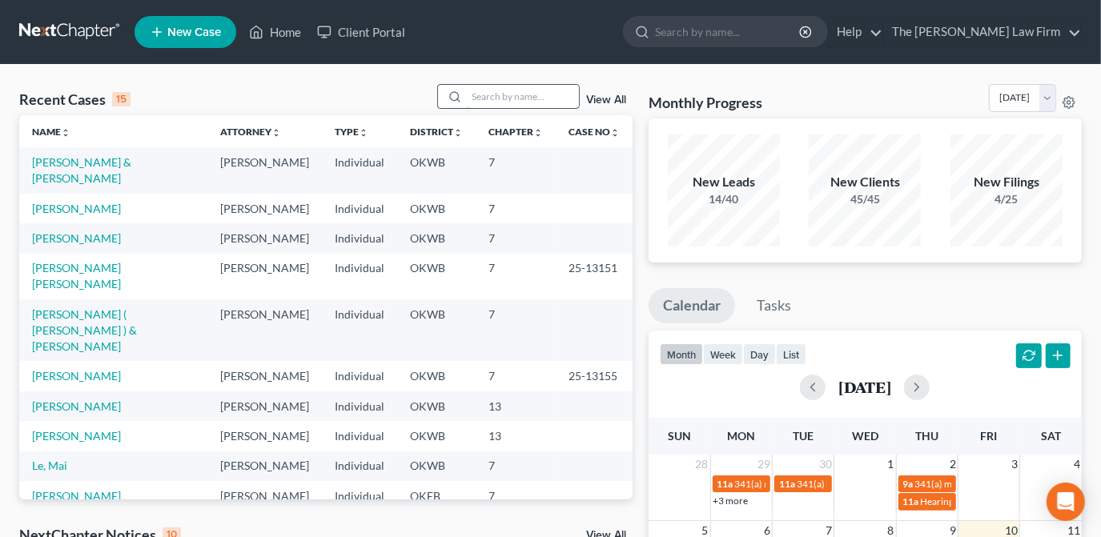
click at [500, 106] on input "search" at bounding box center [523, 96] width 112 height 23
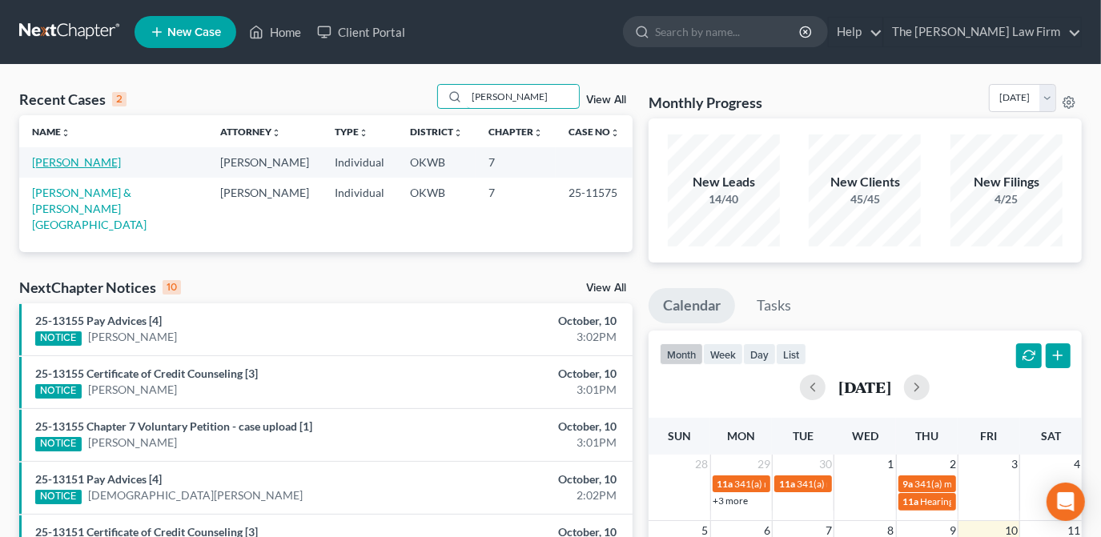
type input "[PERSON_NAME]"
click at [96, 163] on link "[PERSON_NAME]" at bounding box center [76, 162] width 89 height 14
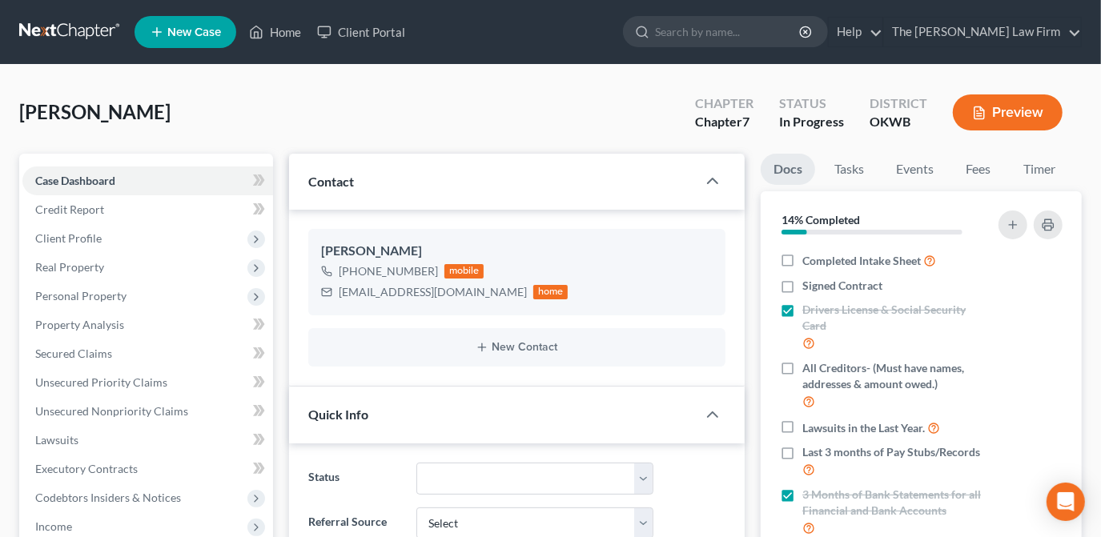
scroll to position [677, 0]
click at [641, 133] on div "[PERSON_NAME] Upgraded Chapter Chapter 7 Status In Progress District OKWB Previ…" at bounding box center [550, 119] width 1062 height 70
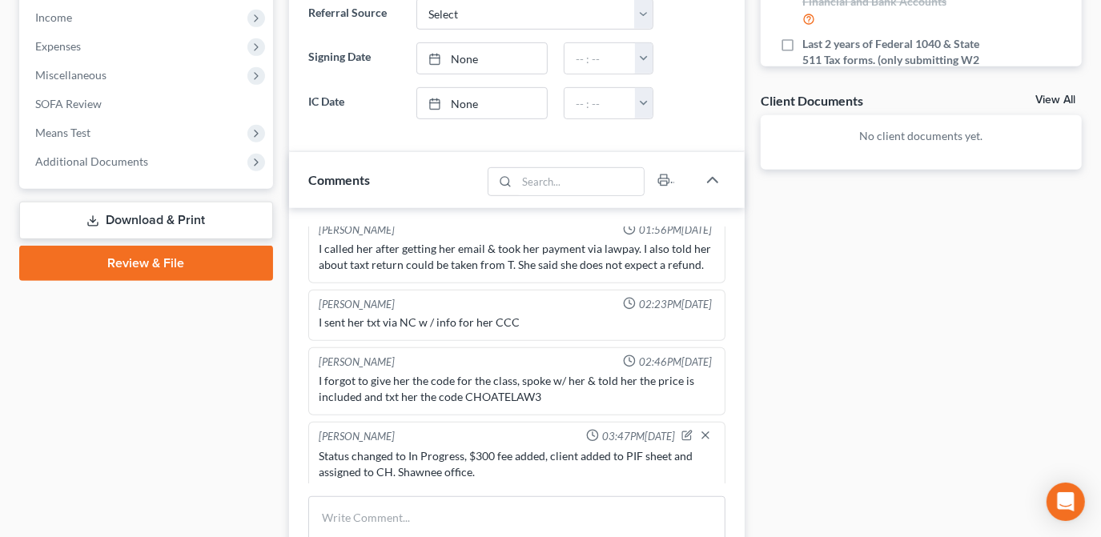
click at [829, 372] on div "Docs Tasks Events Fees Timer 14% Completed Nothing here yet! Completed Intake S…" at bounding box center [921, 455] width 337 height 1621
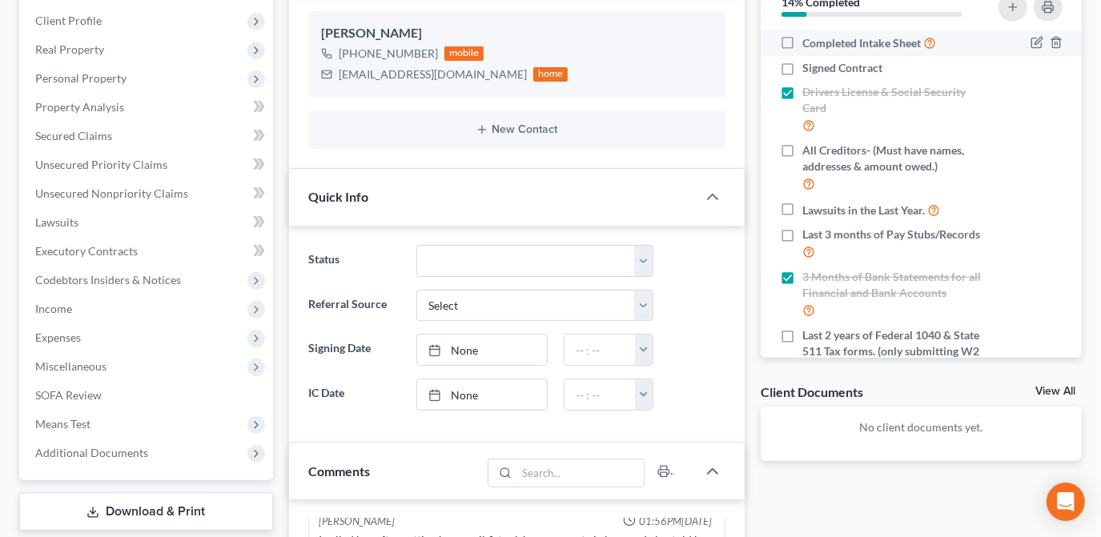
scroll to position [0, 0]
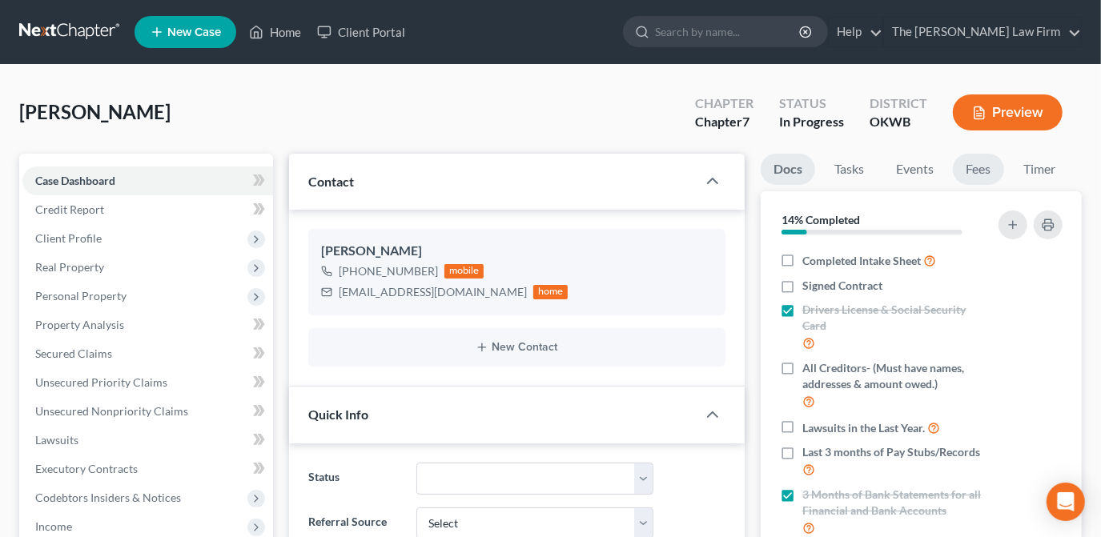
drag, startPoint x: 960, startPoint y: 175, endPoint x: 908, endPoint y: 219, distance: 68.7
click at [960, 175] on link "Fees" at bounding box center [978, 169] width 51 height 31
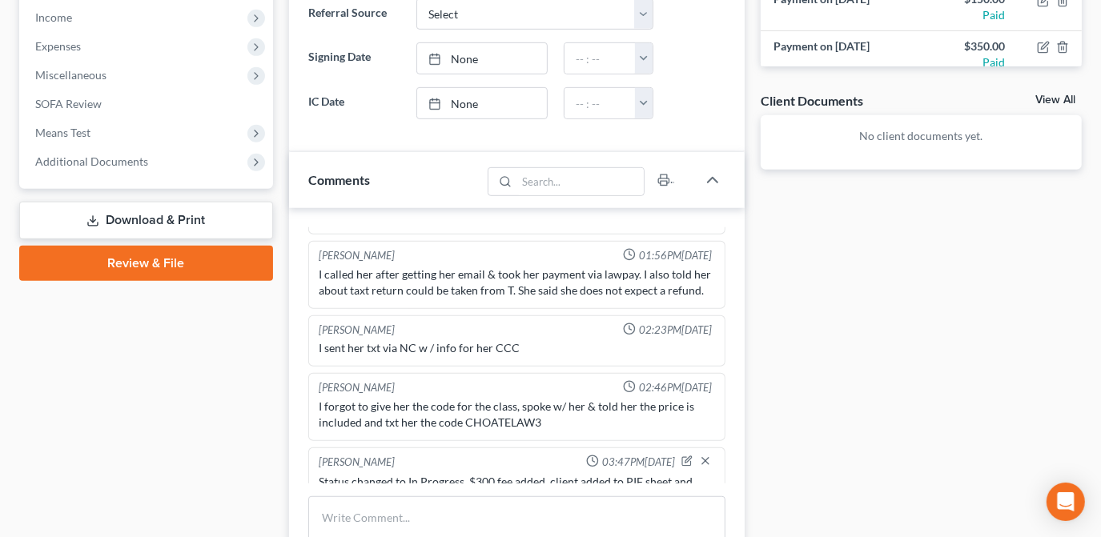
scroll to position [677, 0]
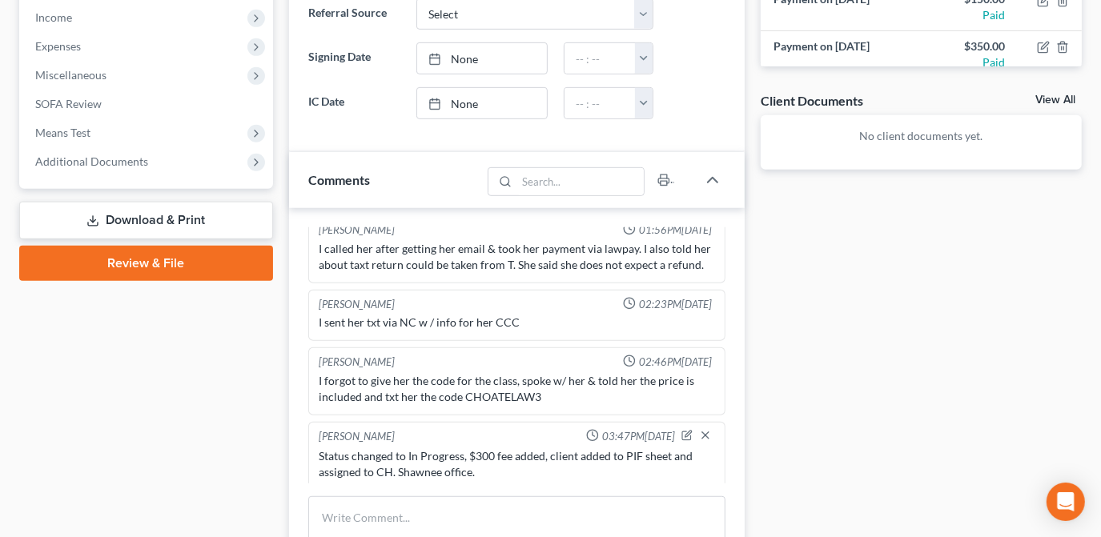
drag, startPoint x: 186, startPoint y: 372, endPoint x: 200, endPoint y: 424, distance: 53.2
click at [184, 373] on div "Case Dashboard Payments Invoices Payments Payments Credit Report Client Profile" at bounding box center [146, 455] width 270 height 1621
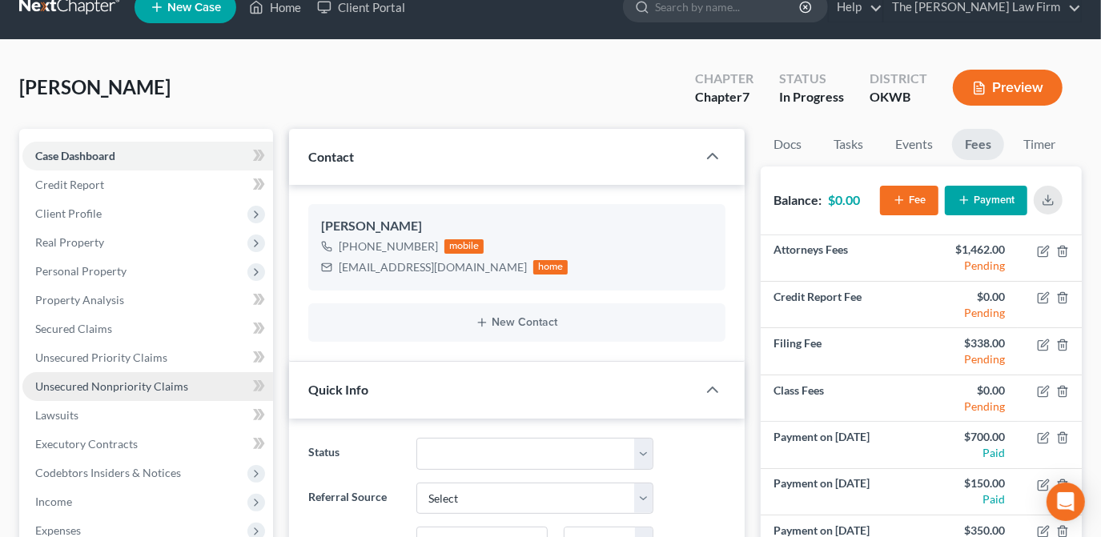
scroll to position [0, 0]
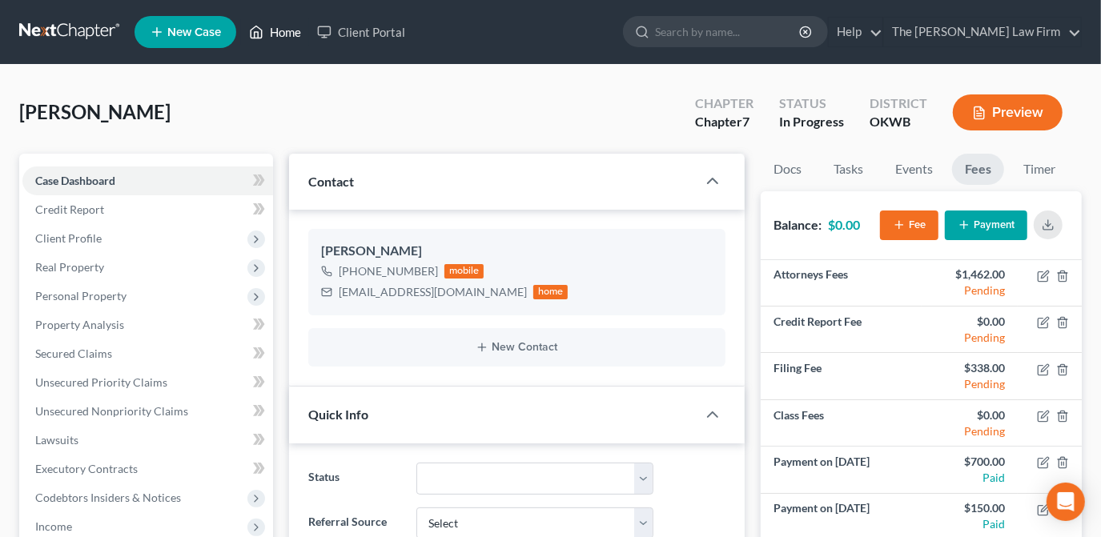
drag, startPoint x: 277, startPoint y: 30, endPoint x: 324, endPoint y: 120, distance: 102.1
click at [277, 29] on link "Home" at bounding box center [275, 32] width 68 height 29
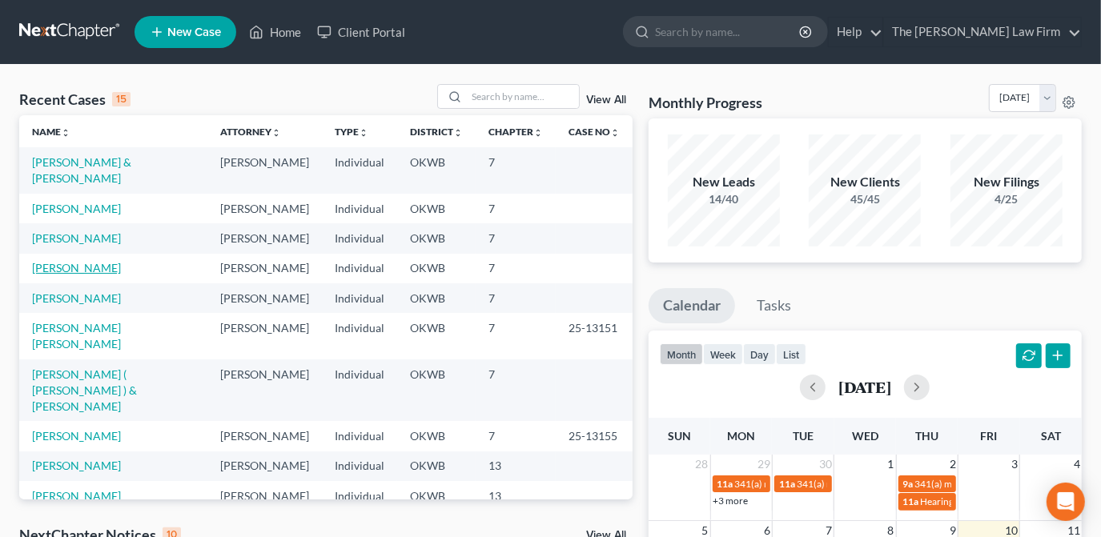
click at [92, 261] on link "[PERSON_NAME]" at bounding box center [76, 268] width 89 height 14
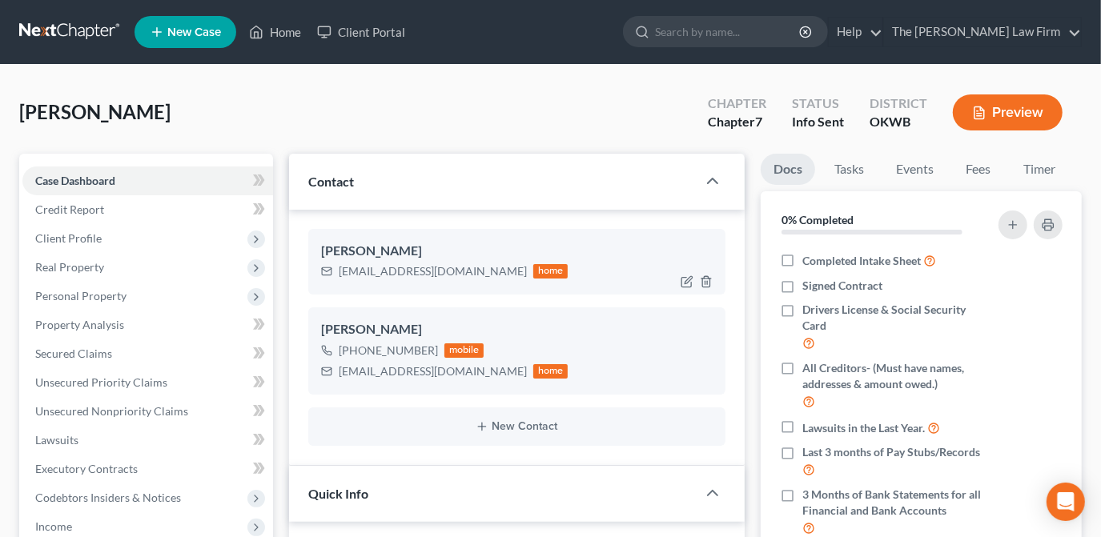
scroll to position [143, 0]
click at [521, 427] on button "New Contact" at bounding box center [517, 426] width 392 height 13
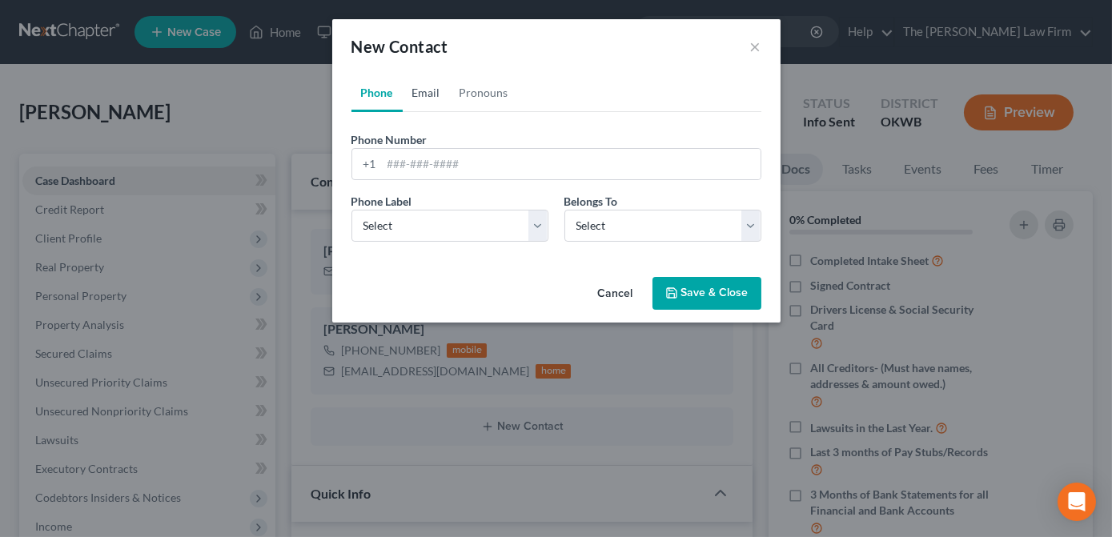
click at [432, 94] on link "Email" at bounding box center [426, 93] width 47 height 38
click at [455, 157] on input "email" at bounding box center [571, 164] width 379 height 30
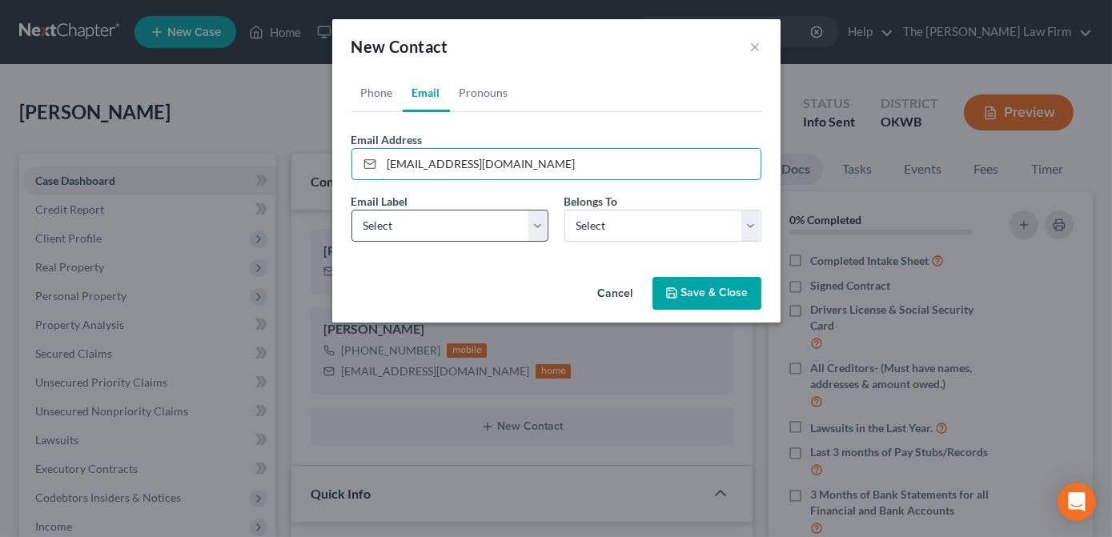
type input "[EMAIL_ADDRESS][DOMAIN_NAME]"
drag, startPoint x: 414, startPoint y: 228, endPoint x: 422, endPoint y: 242, distance: 15.8
click at [414, 228] on select "Select Home Work Other" at bounding box center [449, 226] width 197 height 32
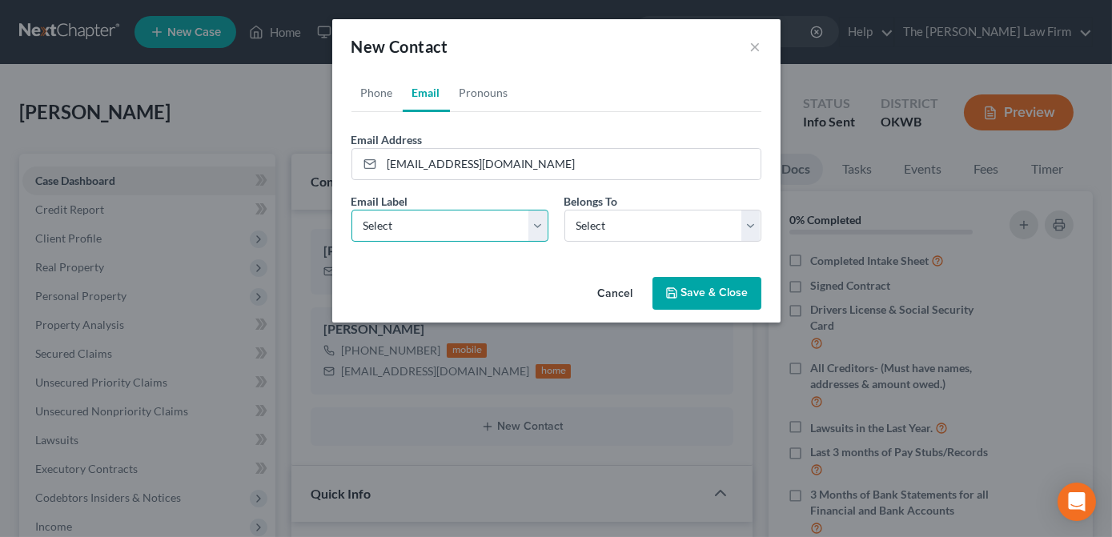
select select "0"
click at [351, 210] on select "Select Home Work Other" at bounding box center [449, 226] width 197 height 32
drag, startPoint x: 703, startPoint y: 225, endPoint x: 697, endPoint y: 242, distance: 18.0
click at [703, 225] on select "Select Client Other" at bounding box center [662, 226] width 197 height 32
select select "0"
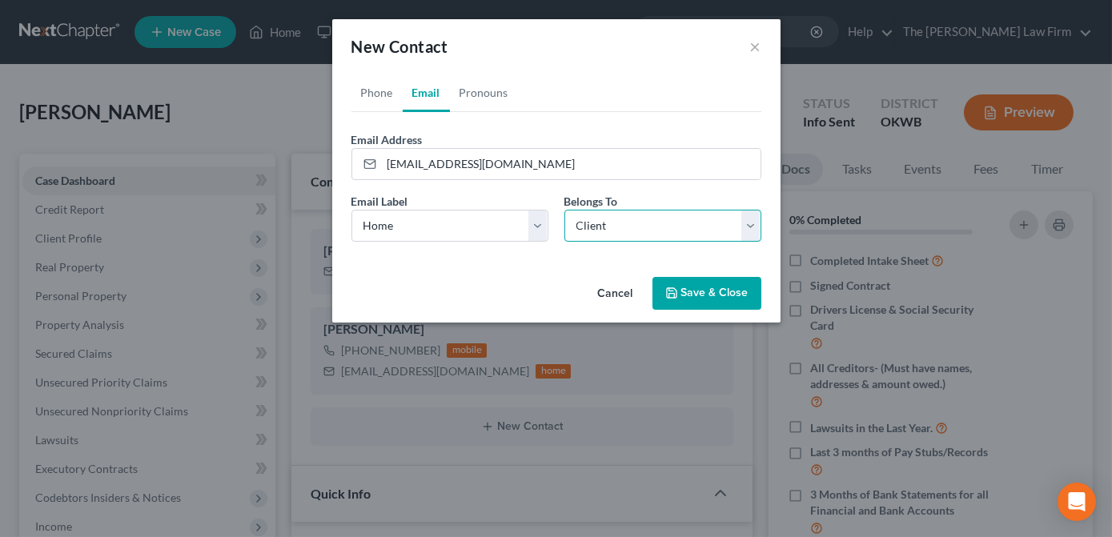
click at [564, 210] on select "Select Client Other" at bounding box center [662, 226] width 197 height 32
drag, startPoint x: 567, startPoint y: 273, endPoint x: 664, endPoint y: 294, distance: 99.1
click at [568, 273] on div "Cancel Save & Close" at bounding box center [556, 297] width 448 height 53
click at [664, 294] on button "Save & Close" at bounding box center [707, 294] width 109 height 34
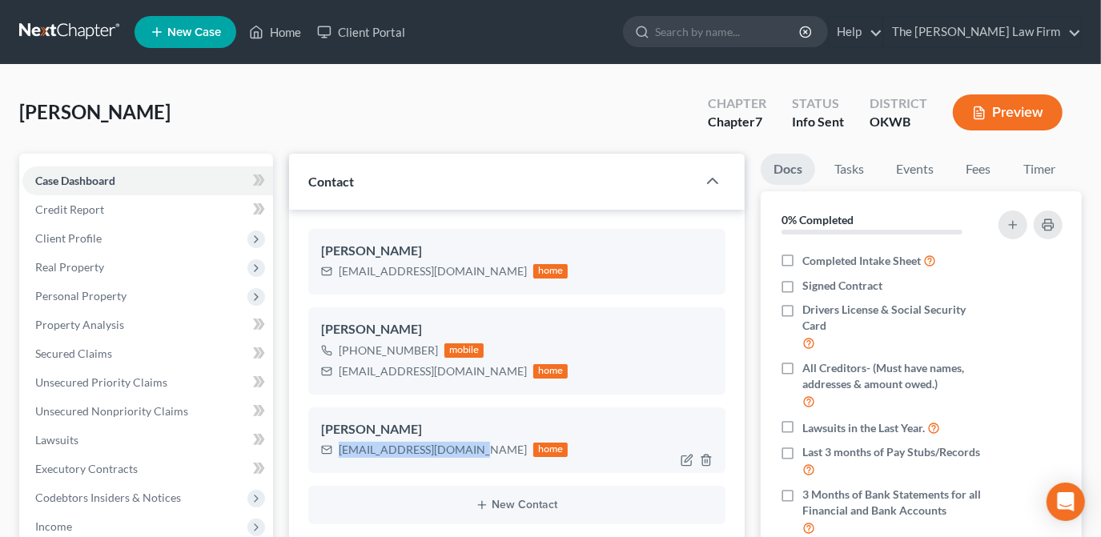
drag, startPoint x: 478, startPoint y: 451, endPoint x: 339, endPoint y: 453, distance: 138.5
click at [339, 453] on div "[EMAIL_ADDRESS][DOMAIN_NAME]" at bounding box center [433, 450] width 188 height 16
copy div "[EMAIL_ADDRESS][DOMAIN_NAME]"
drag, startPoint x: 971, startPoint y: 169, endPoint x: 942, endPoint y: 170, distance: 29.6
click at [971, 169] on link "Fees" at bounding box center [978, 169] width 51 height 31
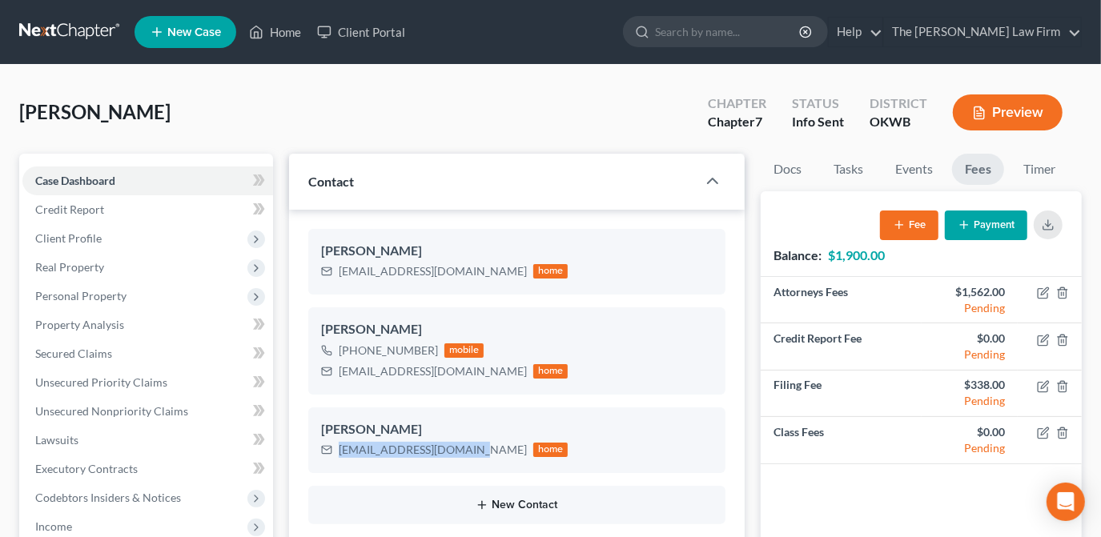
drag, startPoint x: 433, startPoint y: 452, endPoint x: 410, endPoint y: 502, distance: 55.5
copy div "[EMAIL_ADDRESS][DOMAIN_NAME]"
drag, startPoint x: 458, startPoint y: 447, endPoint x: 482, endPoint y: 448, distance: 24.0
copy div "[EMAIL_ADDRESS][DOMAIN_NAME]"
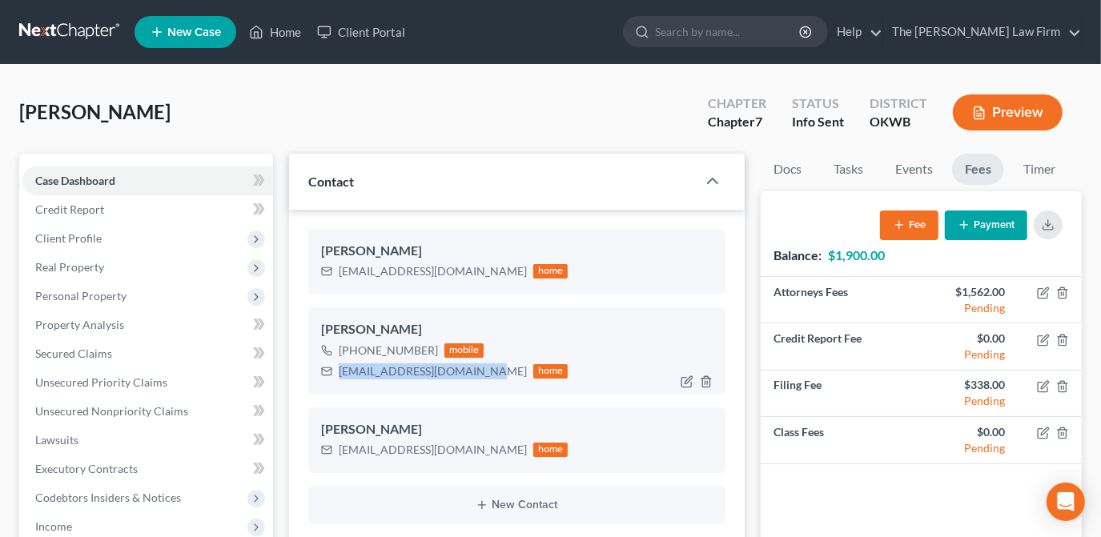
drag, startPoint x: 460, startPoint y: 371, endPoint x: 340, endPoint y: 368, distance: 120.1
click at [340, 368] on div "[EMAIL_ADDRESS][DOMAIN_NAME] home" at bounding box center [444, 371] width 247 height 21
copy div "[EMAIL_ADDRESS][DOMAIN_NAME]"
